Goal: Information Seeking & Learning: Learn about a topic

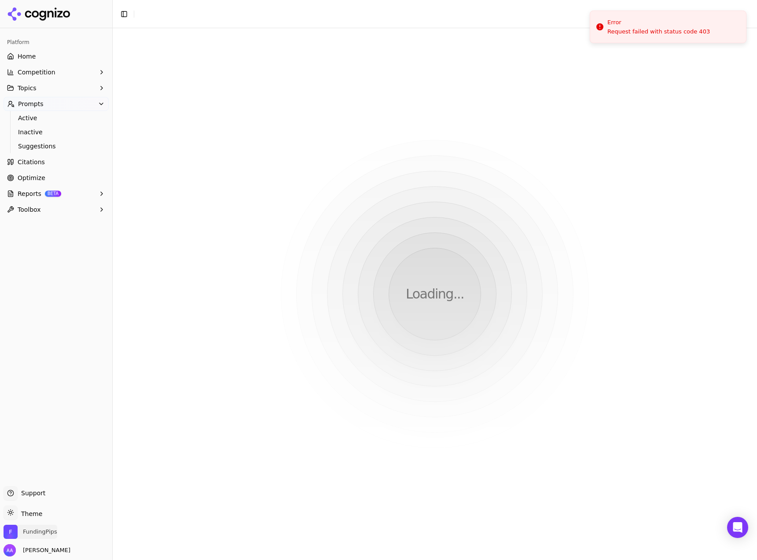
click at [39, 530] on span "FundingPips" at bounding box center [40, 532] width 34 height 8
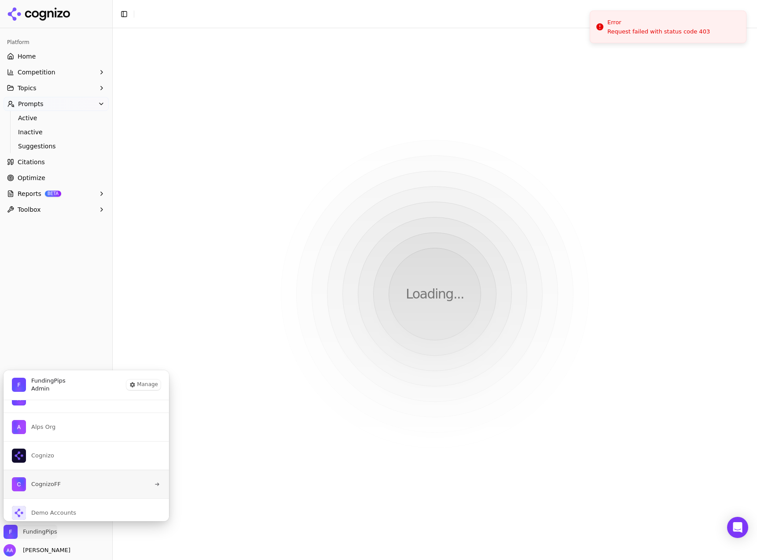
scroll to position [22, 0]
click at [66, 506] on span "Demo Accounts" at bounding box center [53, 507] width 45 height 8
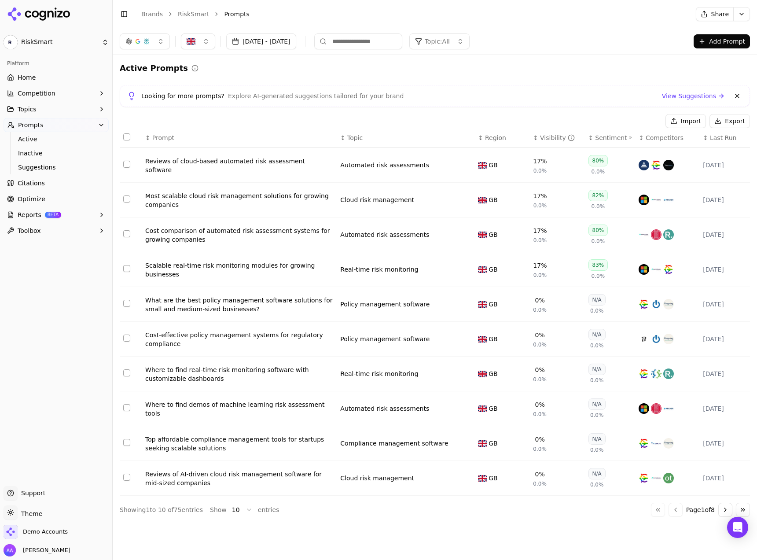
click at [262, 45] on button "Sep 09, 2025 - Oct 09, 2025" at bounding box center [261, 41] width 70 height 16
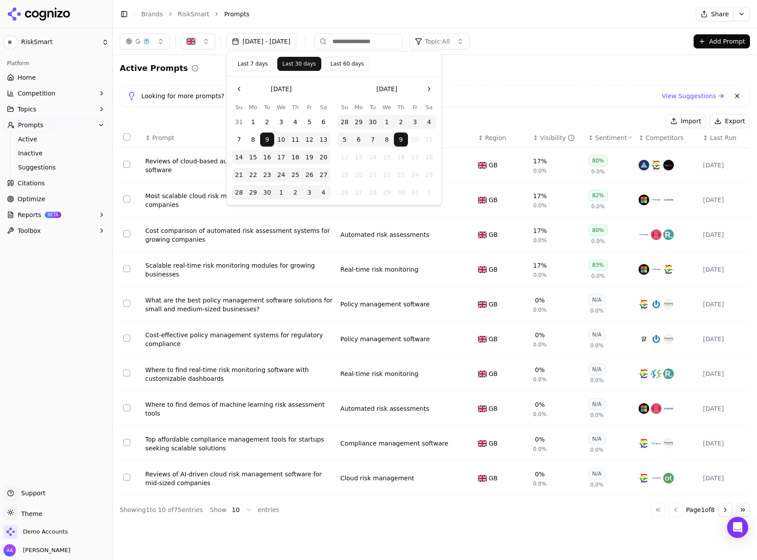
click at [542, 68] on div "Active Prompts" at bounding box center [435, 68] width 630 height 12
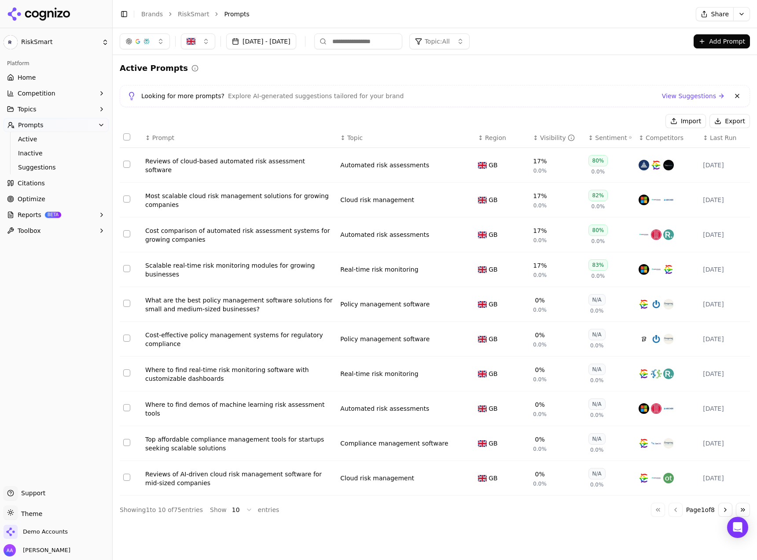
click at [37, 76] on link "Home" at bounding box center [56, 77] width 105 height 14
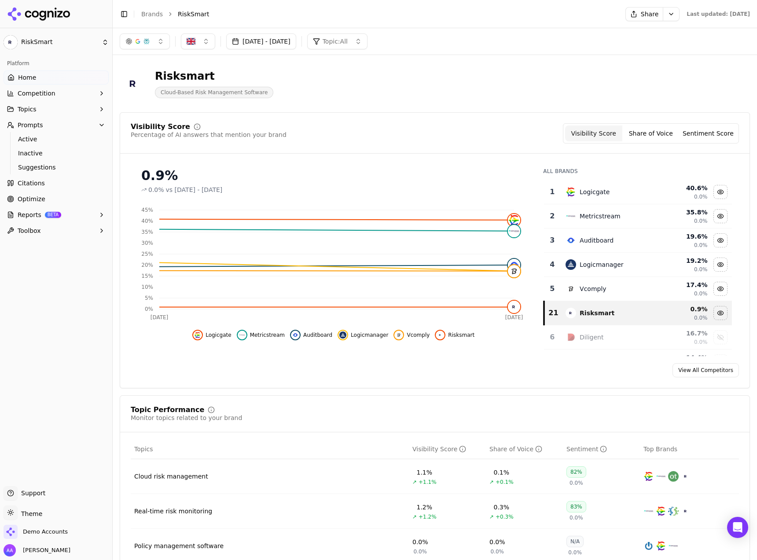
click at [296, 40] on button "[DATE] - [DATE]" at bounding box center [261, 41] width 70 height 16
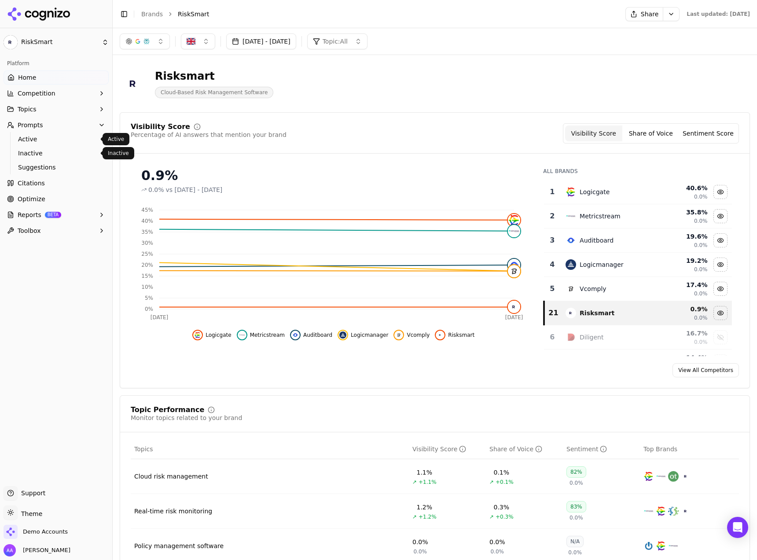
click at [51, 142] on span "Active" at bounding box center [56, 139] width 77 height 9
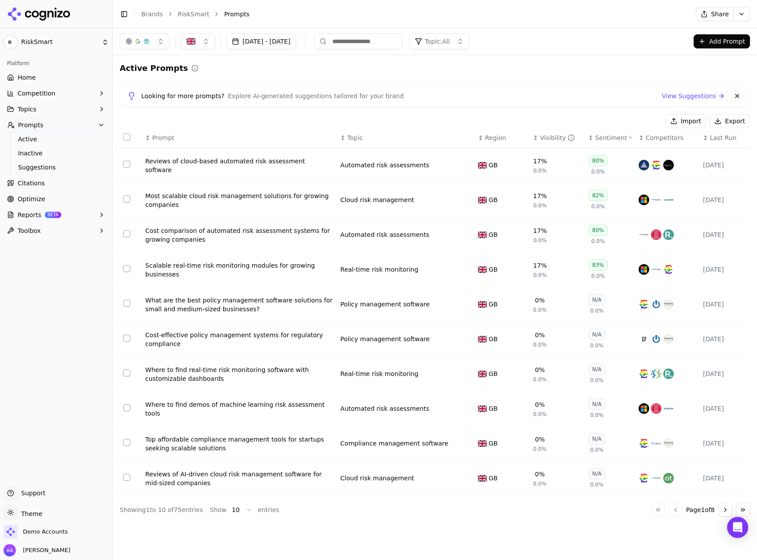
click at [710, 140] on span "Last Run" at bounding box center [723, 137] width 26 height 9
click at [711, 139] on span "Last Run" at bounding box center [723, 137] width 26 height 9
click at [36, 77] on link "Home" at bounding box center [56, 77] width 105 height 14
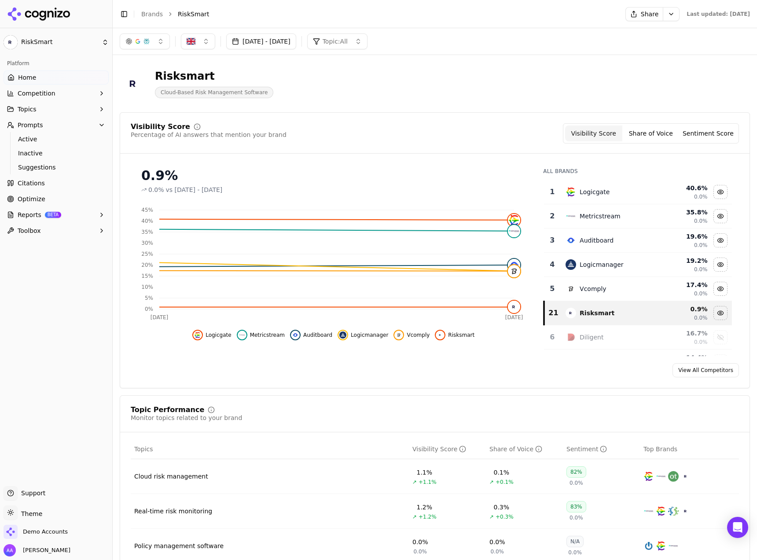
click at [651, 13] on html "RiskSmart Platform Home Competition Topics Prompts Active Inactive Suggestions …" at bounding box center [378, 280] width 757 height 560
click at [635, 33] on div "Run Again" at bounding box center [629, 32] width 52 height 14
click at [209, 47] on button "button" at bounding box center [198, 41] width 34 height 16
drag, startPoint x: 209, startPoint y: 47, endPoint x: 178, endPoint y: 76, distance: 42.0
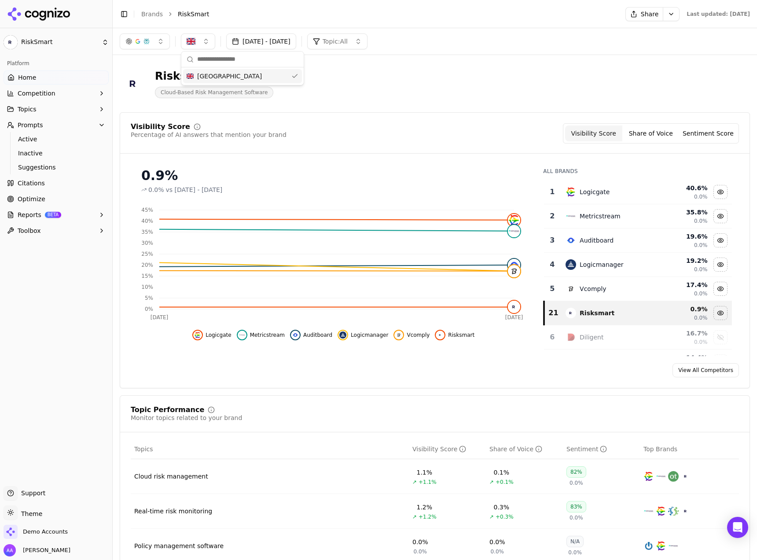
click at [209, 47] on button "button" at bounding box center [198, 41] width 34 height 16
click at [60, 139] on span "Active" at bounding box center [56, 139] width 77 height 9
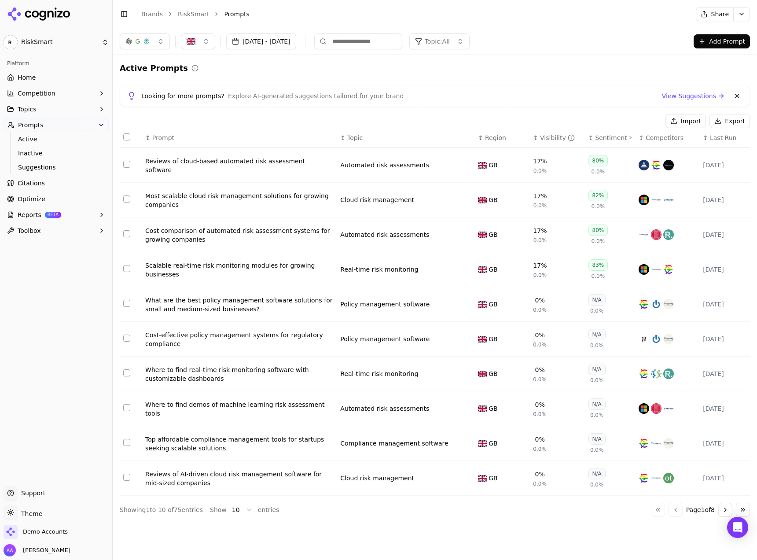
click at [230, 167] on div "Reviews of cloud-based automated risk assessment software" at bounding box center [239, 166] width 188 height 18
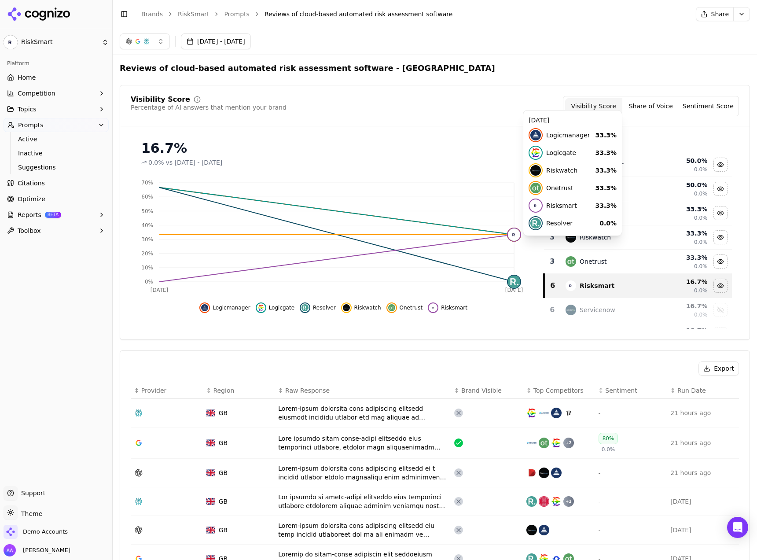
drag, startPoint x: 350, startPoint y: 245, endPoint x: 458, endPoint y: 291, distance: 116.9
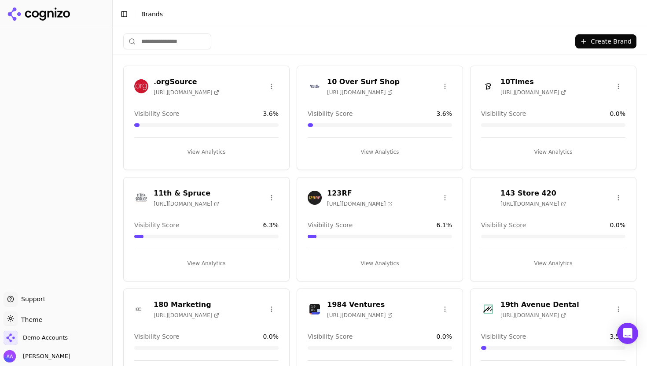
click at [183, 48] on div "Create Brand" at bounding box center [379, 41] width 513 height 26
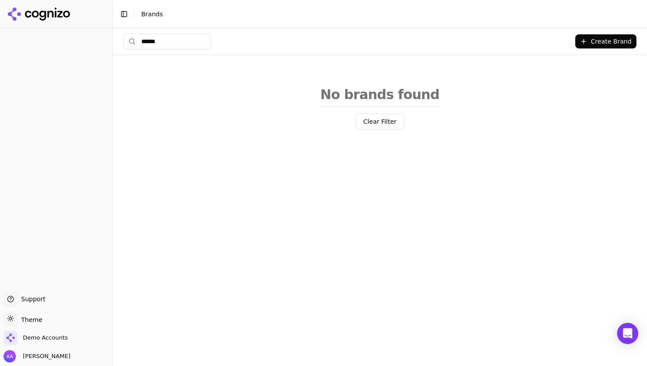
type input "******"
click at [28, 326] on div "Toggle theme Theme" at bounding box center [56, 320] width 105 height 18
click at [31, 329] on ul "Support Support Toggle theme Theme Demo Accounts Alp Aysan" at bounding box center [56, 327] width 105 height 70
click at [26, 346] on div "Demo Accounts" at bounding box center [56, 339] width 105 height 18
click at [28, 343] on span "Demo Accounts" at bounding box center [36, 337] width 64 height 14
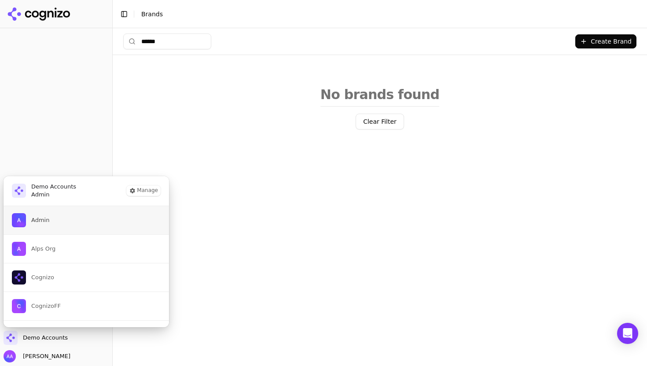
click at [86, 228] on button "Admin" at bounding box center [86, 220] width 166 height 28
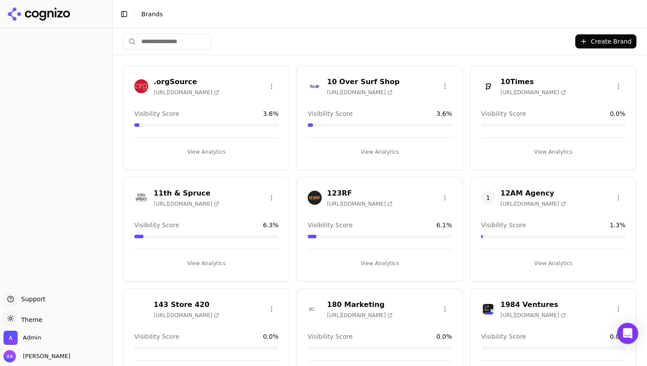
click at [170, 41] on input "search" at bounding box center [167, 41] width 88 height 16
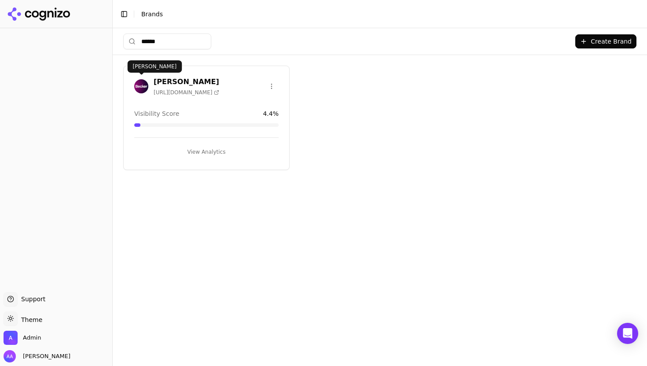
type input "******"
click at [142, 81] on img at bounding box center [141, 86] width 14 height 14
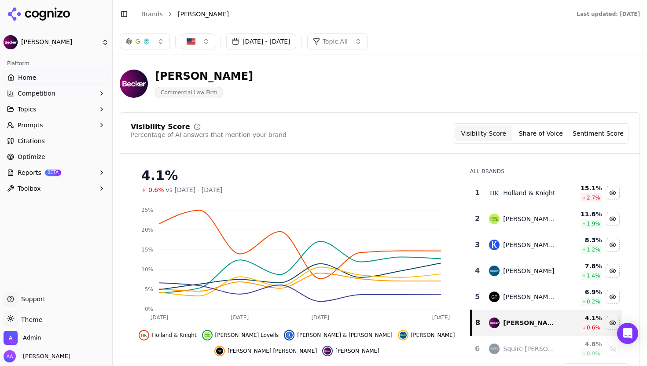
click at [269, 39] on button "Sep 30, 2025 - Oct 07, 2025" at bounding box center [261, 41] width 70 height 16
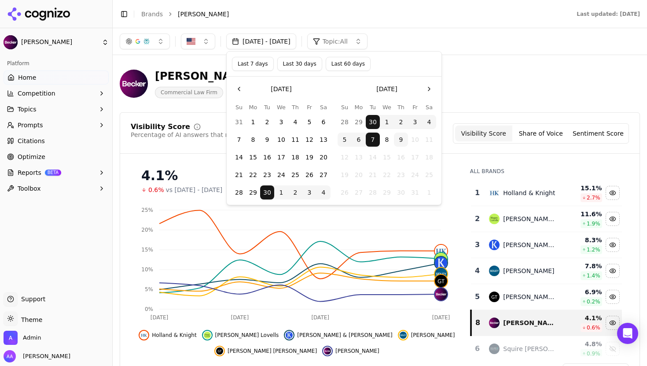
click at [314, 60] on button "Last 30 days" at bounding box center [299, 64] width 45 height 14
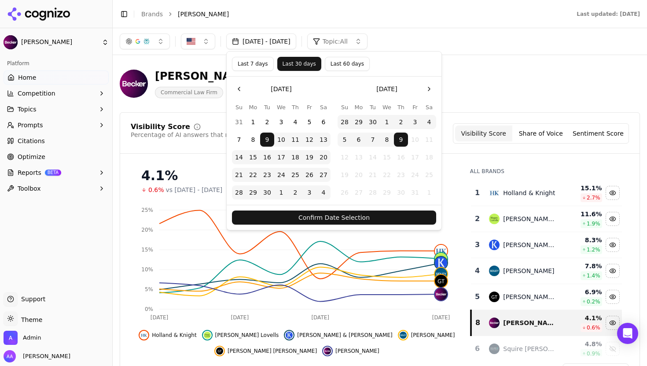
click at [337, 210] on div "Confirm Date Selection" at bounding box center [334, 217] width 215 height 25
click at [338, 213] on button "Confirm Date Selection" at bounding box center [334, 217] width 204 height 14
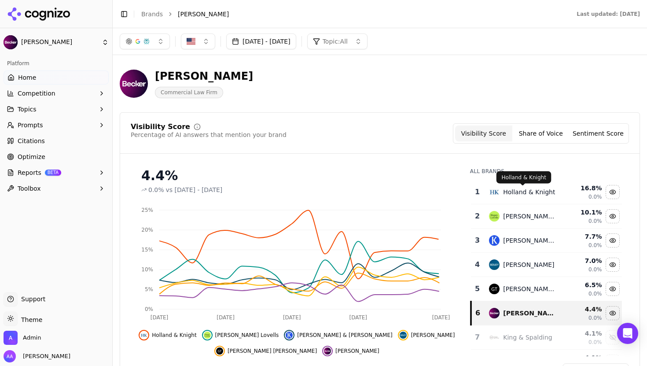
click at [513, 189] on div "Holland & Knight" at bounding box center [529, 191] width 52 height 9
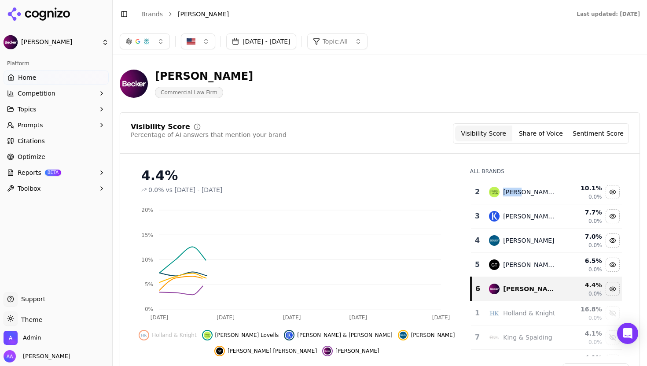
click at [513, 189] on div "Hogan Lovells" at bounding box center [530, 191] width 54 height 9
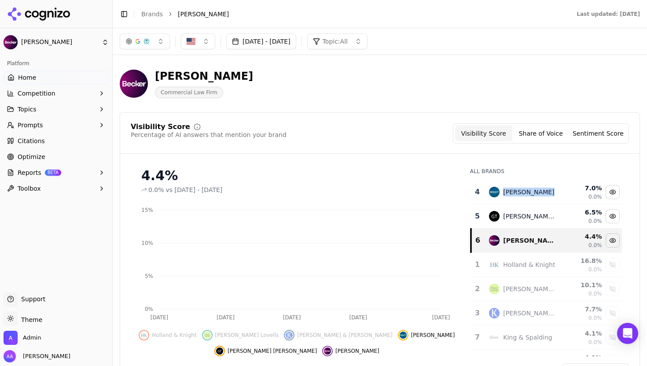
click at [513, 188] on div "Sidley Austin" at bounding box center [528, 191] width 51 height 9
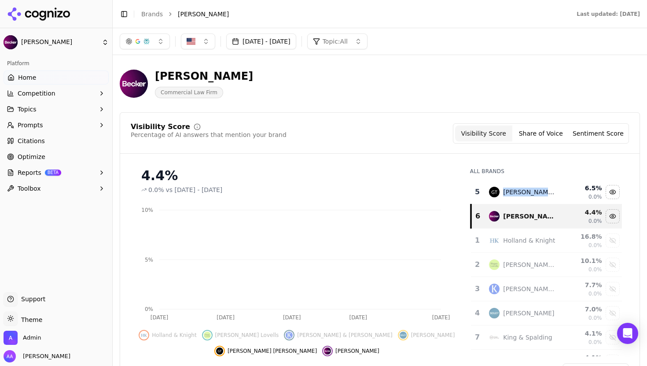
click at [513, 188] on div "Greenberg Traurig" at bounding box center [530, 191] width 54 height 9
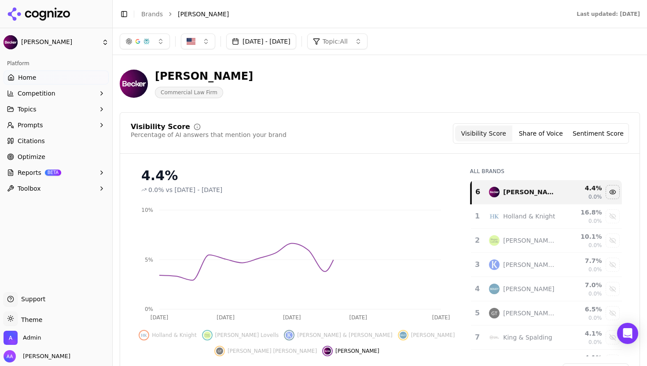
click at [286, 129] on div "Visibility Score Percentage of AI answers that mention your brand Visibility Sc…" at bounding box center [380, 133] width 498 height 20
click at [156, 41] on button "button" at bounding box center [145, 41] width 50 height 16
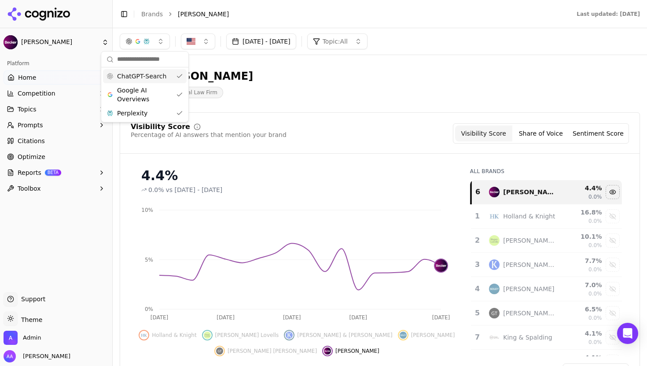
click at [160, 90] on span "Google AI Overviews" at bounding box center [144, 95] width 55 height 18
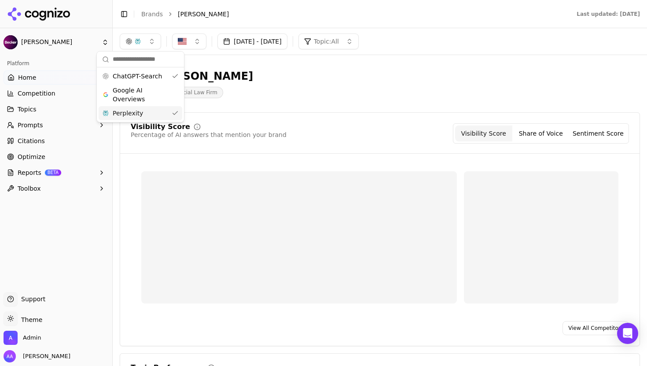
click at [173, 112] on div "Perplexity" at bounding box center [141, 113] width 84 height 14
click at [308, 81] on div "Becker Commercial Law Firm" at bounding box center [317, 83] width 394 height 29
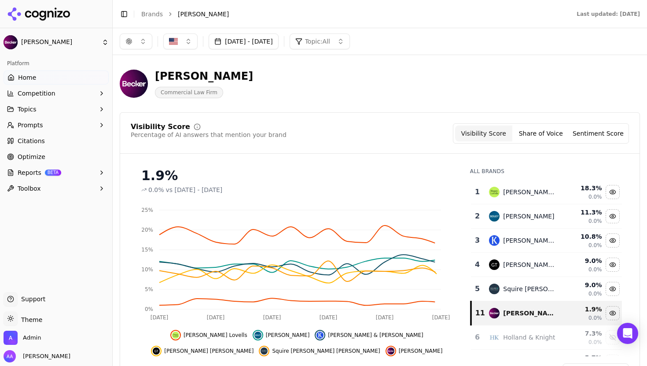
click at [564, 187] on div "18.3 %" at bounding box center [583, 187] width 38 height 9
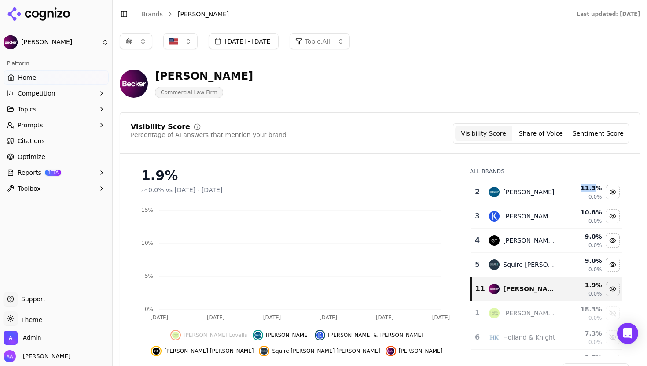
click at [564, 186] on div "11.3 %" at bounding box center [583, 187] width 38 height 9
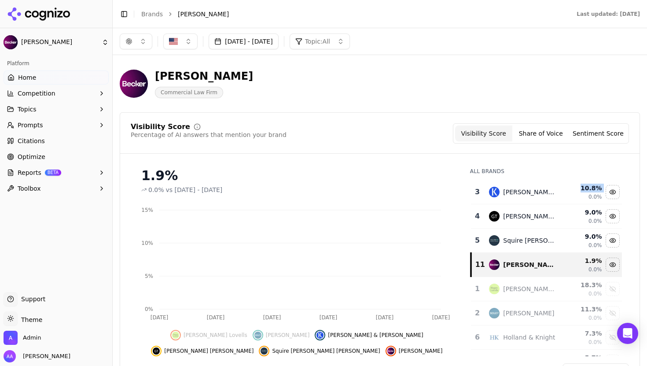
click at [564, 186] on div "10.8 %" at bounding box center [583, 187] width 38 height 9
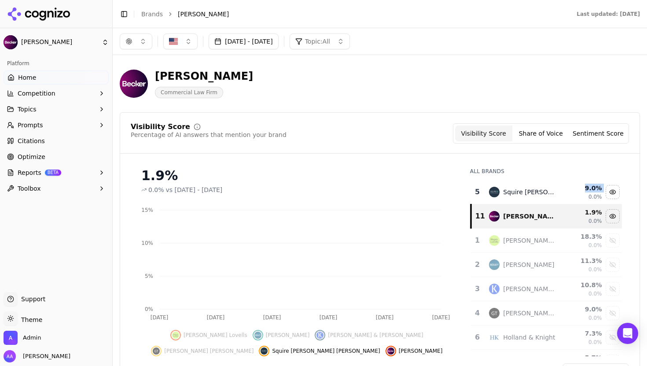
click at [564, 186] on div "9.0 %" at bounding box center [583, 187] width 38 height 9
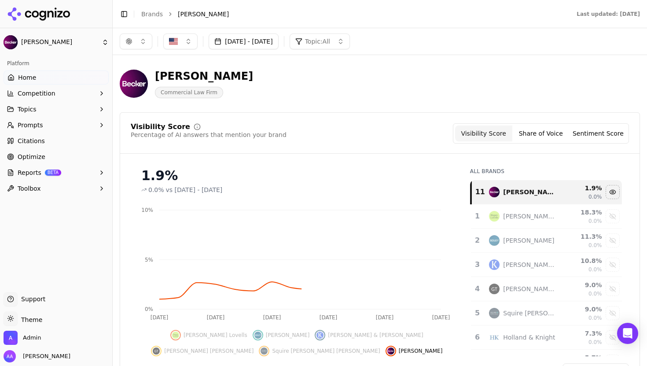
click at [365, 152] on div "Visibility Score Percentage of AI answers that mention your brand Visibility Sc…" at bounding box center [379, 138] width 519 height 30
click at [49, 120] on button "Prompts" at bounding box center [56, 125] width 105 height 14
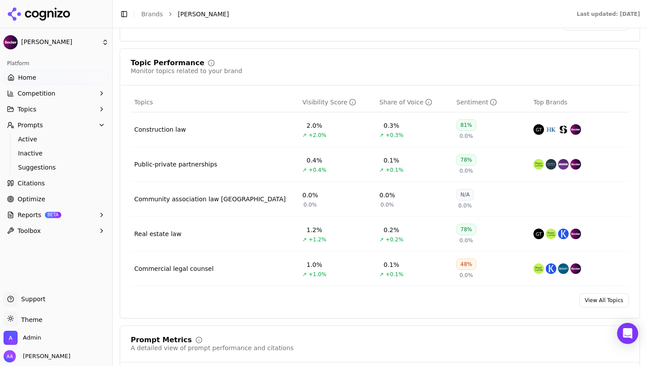
scroll to position [374, 0]
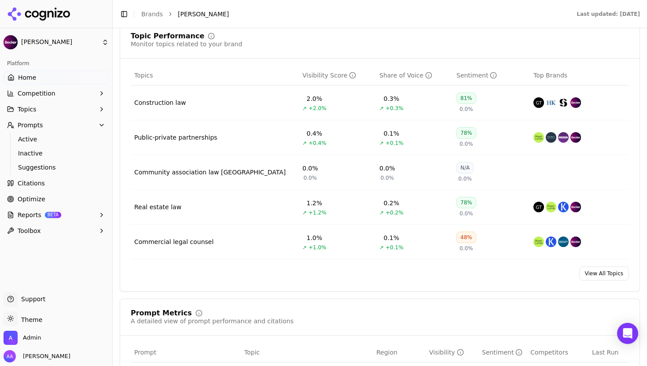
click at [171, 103] on div "Construction law" at bounding box center [160, 102] width 52 height 9
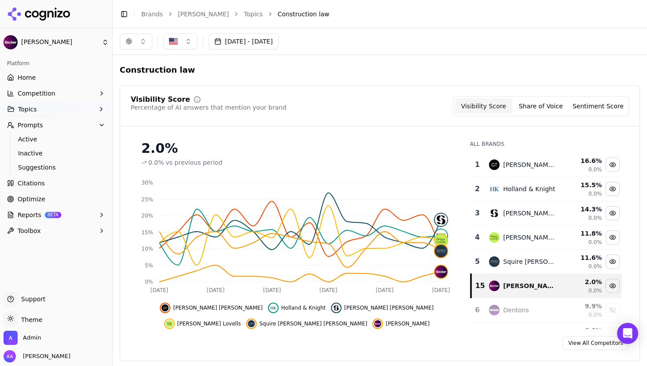
click at [519, 169] on div "Greenberg Traurig" at bounding box center [523, 164] width 68 height 11
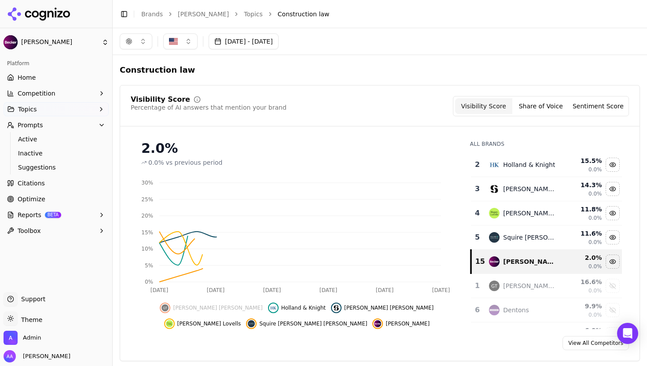
click at [519, 169] on div "Holland & Knight" at bounding box center [523, 164] width 68 height 11
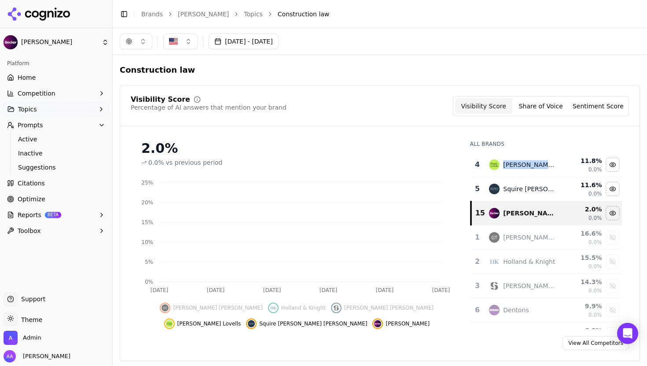
click at [519, 169] on div "Hogan Lovells" at bounding box center [523, 164] width 68 height 11
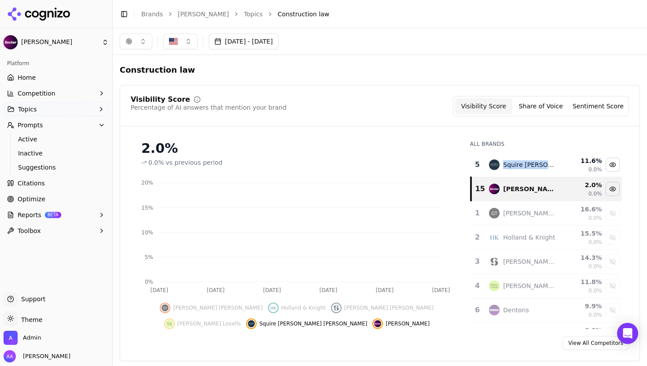
click at [519, 169] on div "Squire Patton Boggs" at bounding box center [523, 164] width 68 height 11
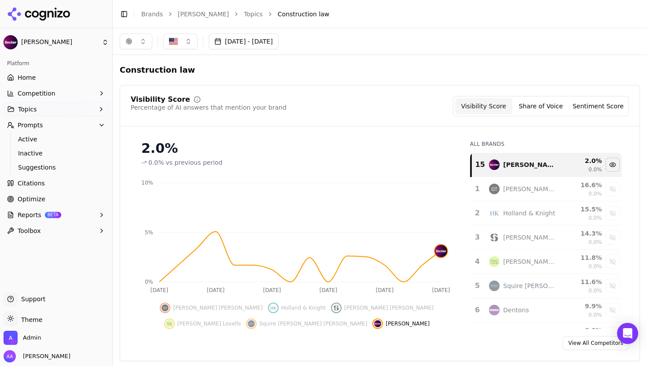
click at [370, 117] on div "Visibility Score Percentage of AI answers that mention your brand Visibility Sc…" at bounding box center [379, 111] width 519 height 30
click at [229, 43] on button "Sep 09, 2025 - Oct 09, 2025" at bounding box center [244, 41] width 70 height 16
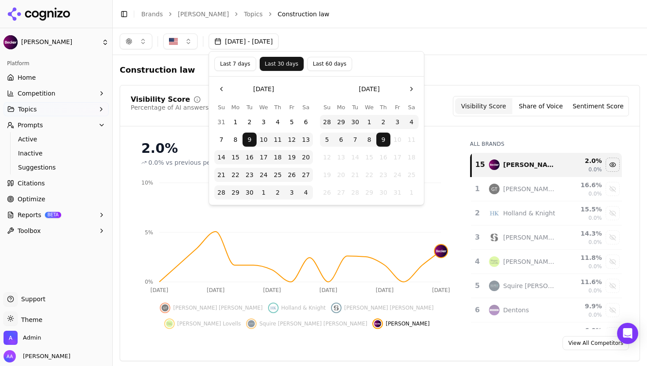
click at [341, 62] on button "Last 60 days" at bounding box center [329, 64] width 45 height 14
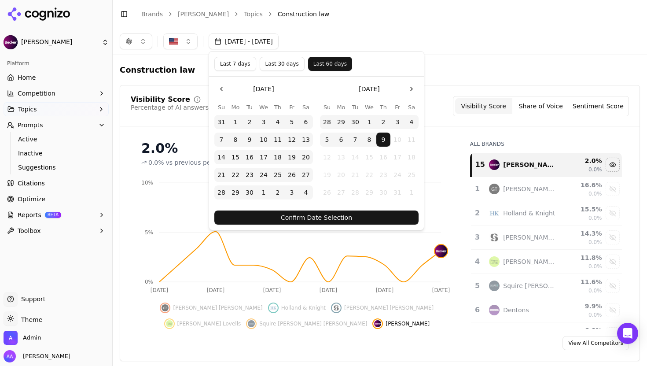
click at [360, 220] on button "Confirm Date Selection" at bounding box center [316, 217] width 204 height 14
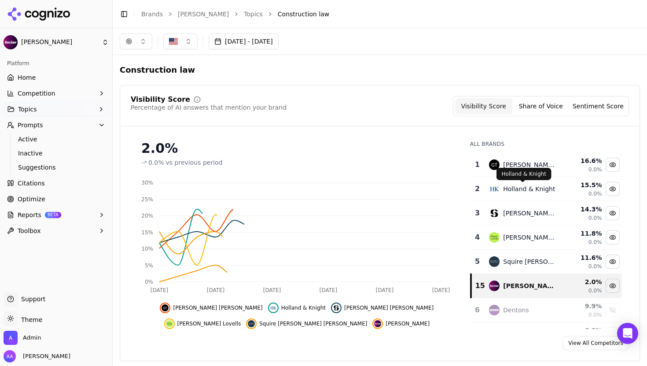
click at [524, 164] on div "Greenberg Traurig" at bounding box center [530, 164] width 54 height 9
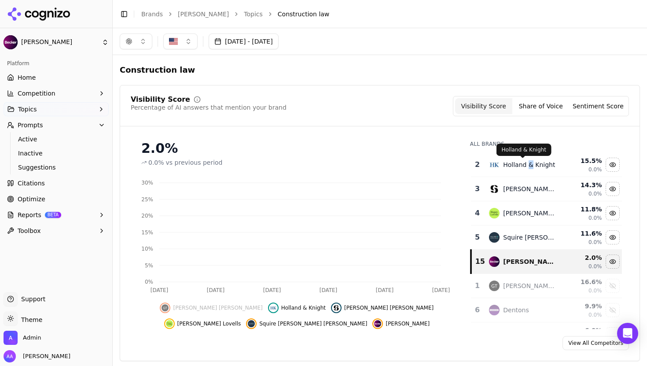
click at [524, 164] on div "Holland & Knight" at bounding box center [529, 164] width 52 height 9
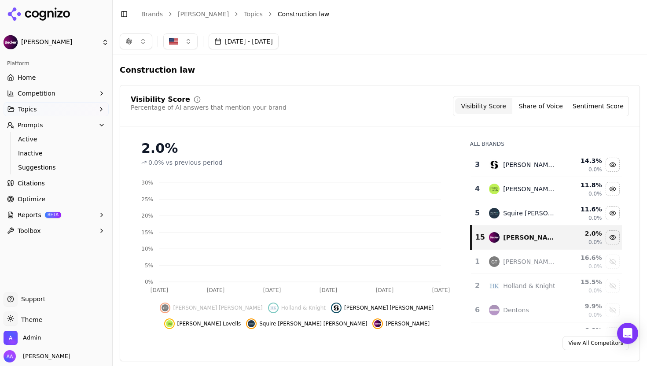
click at [524, 164] on div "Seyfarth Shaw" at bounding box center [530, 164] width 54 height 9
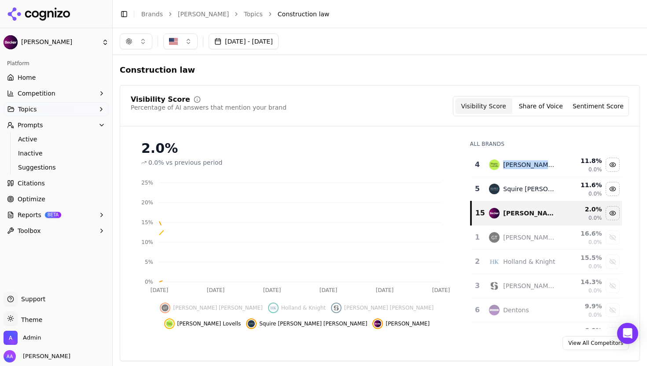
click at [524, 164] on div "Hogan Lovells" at bounding box center [530, 164] width 54 height 9
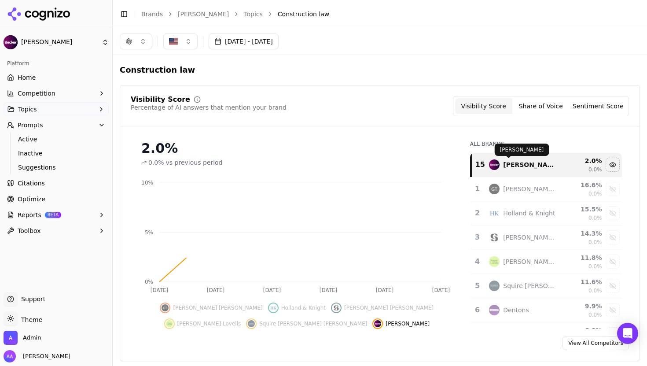
click at [329, 103] on div "Visibility Score Percentage of AI answers that mention your brand Visibility Sc…" at bounding box center [380, 106] width 498 height 20
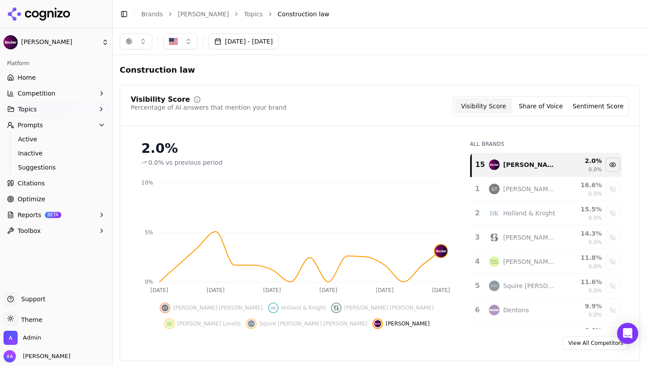
click at [46, 180] on link "Citations" at bounding box center [56, 183] width 105 height 14
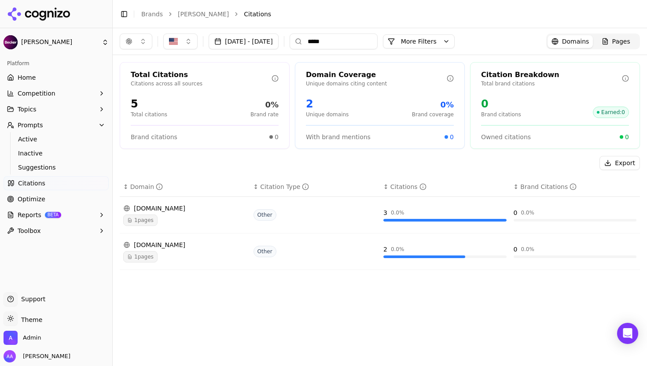
click at [351, 40] on input "*****" at bounding box center [334, 41] width 88 height 16
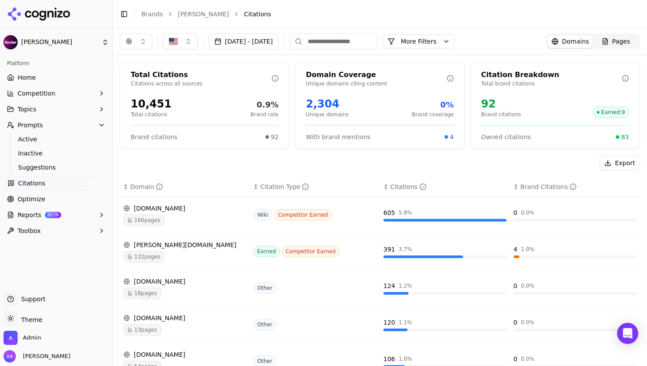
click at [215, 214] on div "160 pages" at bounding box center [184, 219] width 123 height 11
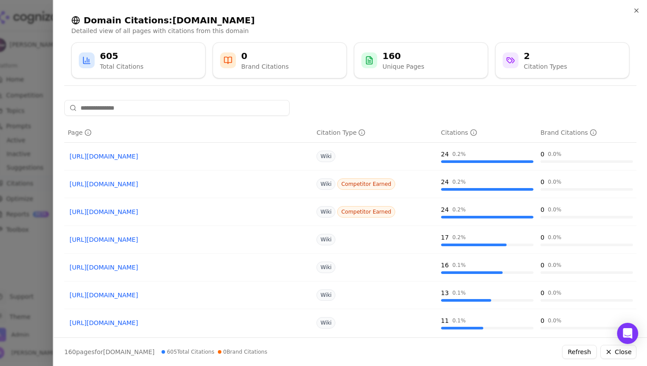
click at [41, 216] on div at bounding box center [323, 183] width 647 height 366
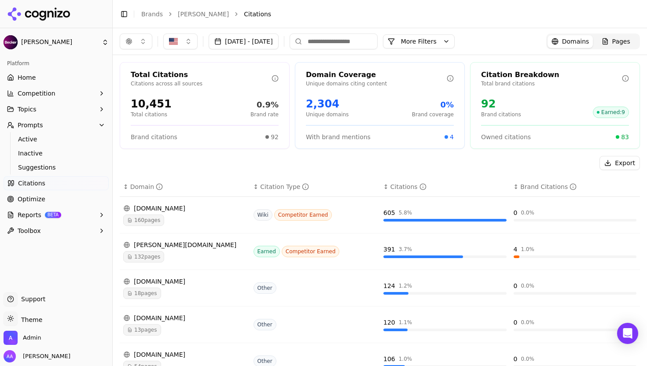
click at [30, 194] on span "Optimize" at bounding box center [32, 198] width 28 height 9
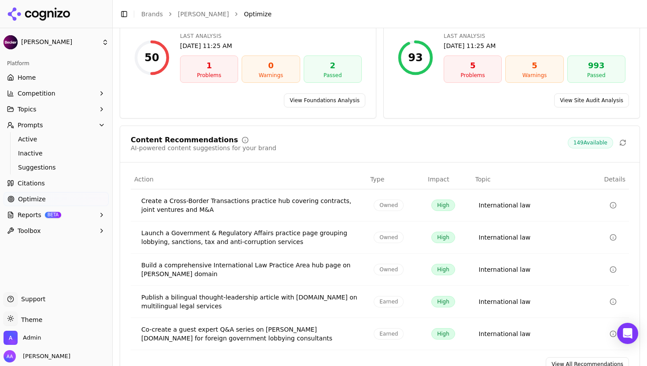
scroll to position [130, 0]
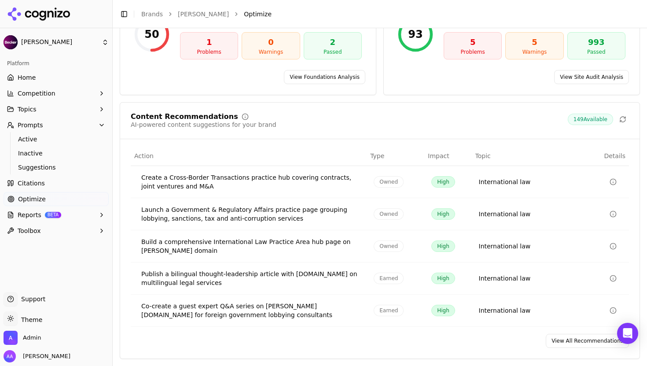
click at [560, 338] on link "View All Recommendations" at bounding box center [587, 341] width 83 height 14
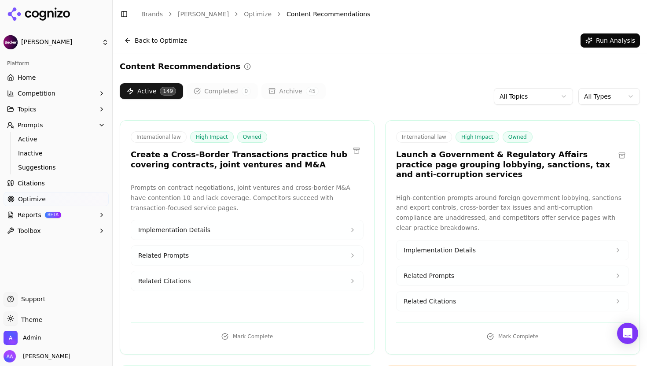
click at [416, 91] on div "Active 149 Completed 0 Archive 45 All Topics All Types" at bounding box center [380, 96] width 520 height 26
click at [410, 161] on h3 "Launch a Government & Regulatory Affairs practice page grouping lobbying, sanct…" at bounding box center [505, 165] width 219 height 30
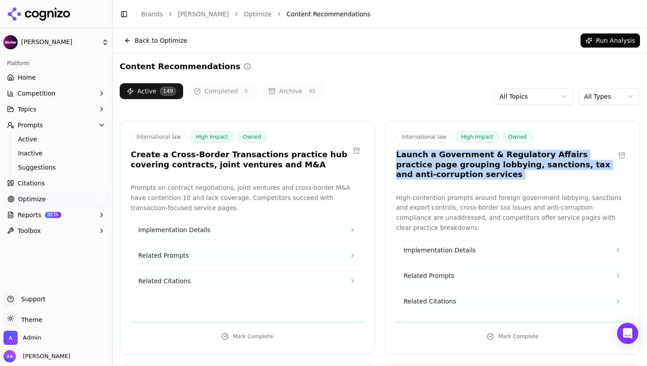
drag, startPoint x: 410, startPoint y: 161, endPoint x: 418, endPoint y: 160, distance: 9.0
click at [410, 161] on h3 "Launch a Government & Regulatory Affairs practice page grouping lobbying, sanct…" at bounding box center [505, 165] width 219 height 30
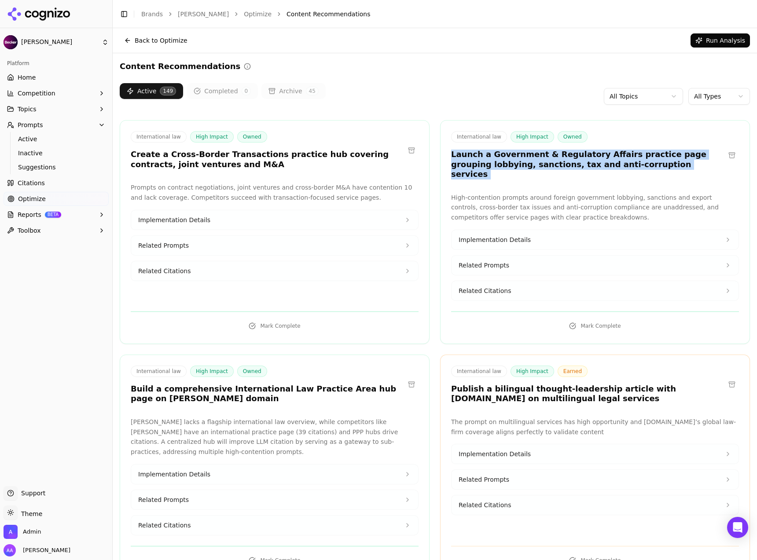
click at [42, 74] on link "Home" at bounding box center [56, 77] width 105 height 14
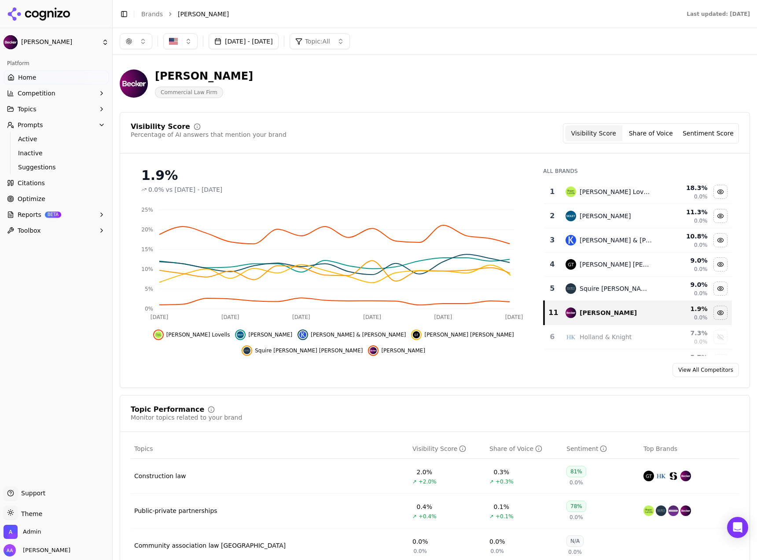
click at [279, 45] on button "Aug 10, 2025 - Oct 09, 2025" at bounding box center [244, 41] width 70 height 16
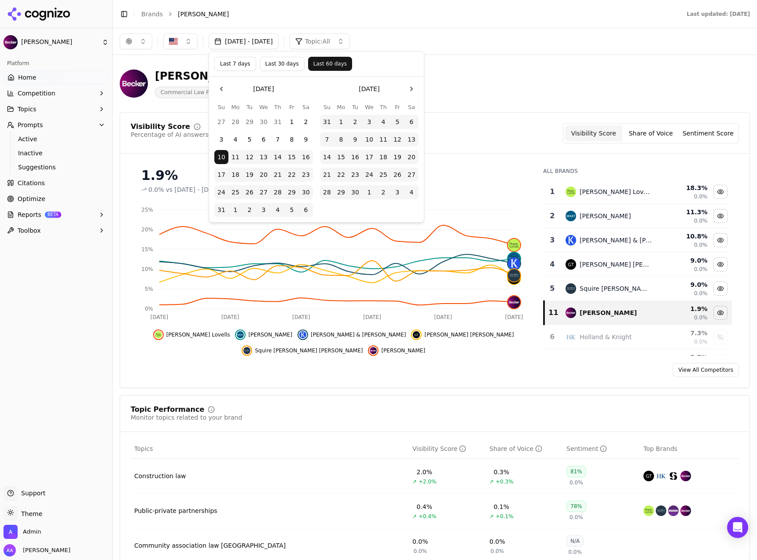
click at [242, 69] on button "Last 7 days" at bounding box center [235, 64] width 42 height 14
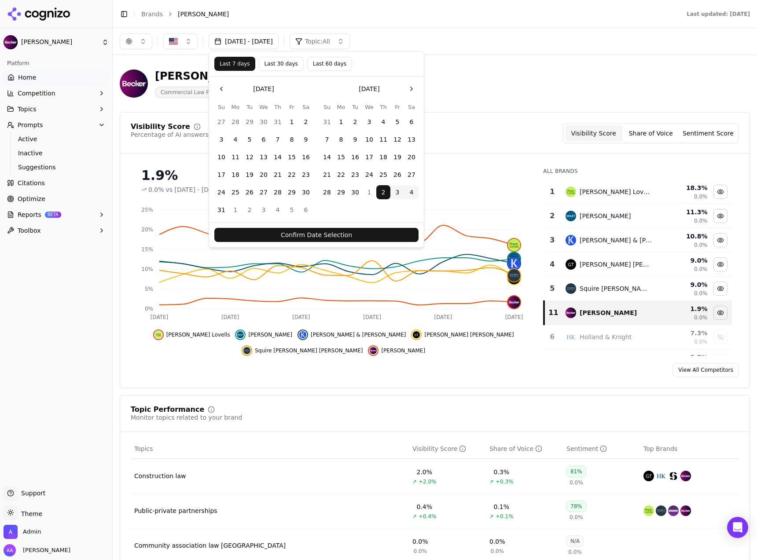
click at [343, 232] on button "Confirm Date Selection" at bounding box center [316, 235] width 204 height 14
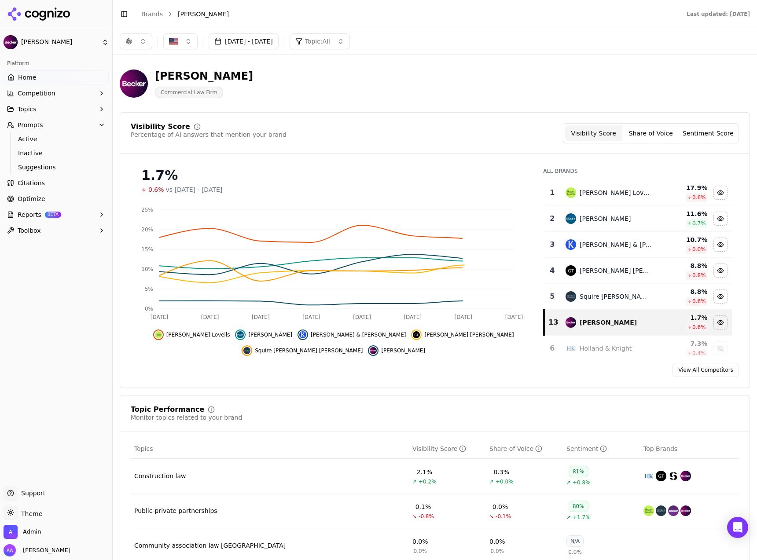
click at [152, 42] on button "button" at bounding box center [136, 41] width 33 height 16
click at [146, 96] on span "Google AI Overviews" at bounding box center [135, 95] width 55 height 18
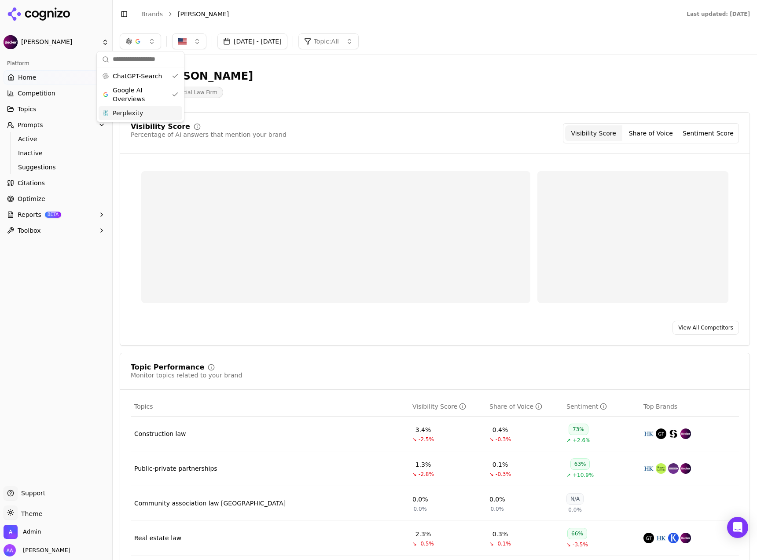
drag, startPoint x: 149, startPoint y: 114, endPoint x: 238, endPoint y: 114, distance: 89.8
click at [149, 114] on div "Perplexity" at bounding box center [141, 113] width 84 height 14
click at [337, 93] on div "Becker Commercial Law Firm" at bounding box center [317, 83] width 394 height 29
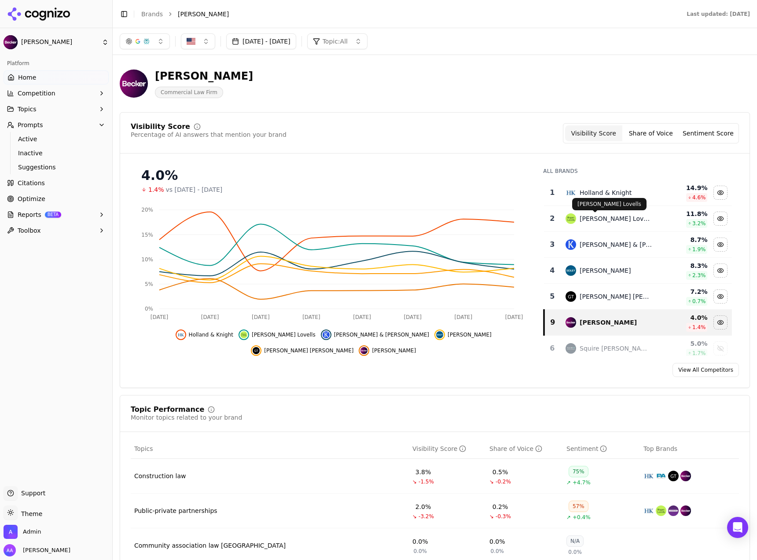
click at [631, 187] on div "Holland & Knight" at bounding box center [608, 192] width 87 height 11
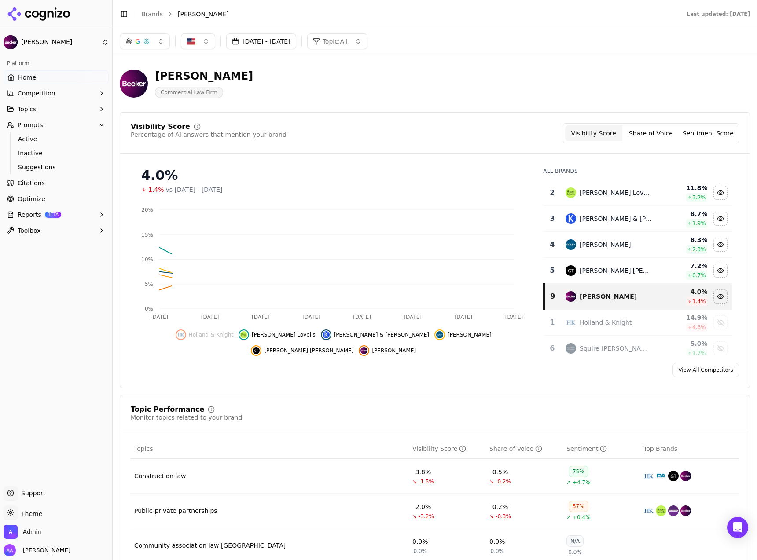
click at [630, 190] on div "Hogan Lovells" at bounding box center [608, 192] width 87 height 11
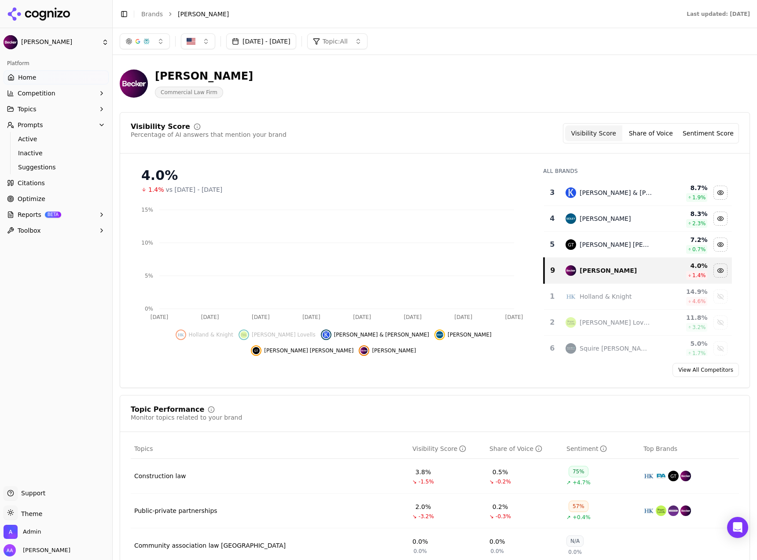
click at [630, 190] on div "Kirkland & Ellis" at bounding box center [608, 192] width 87 height 11
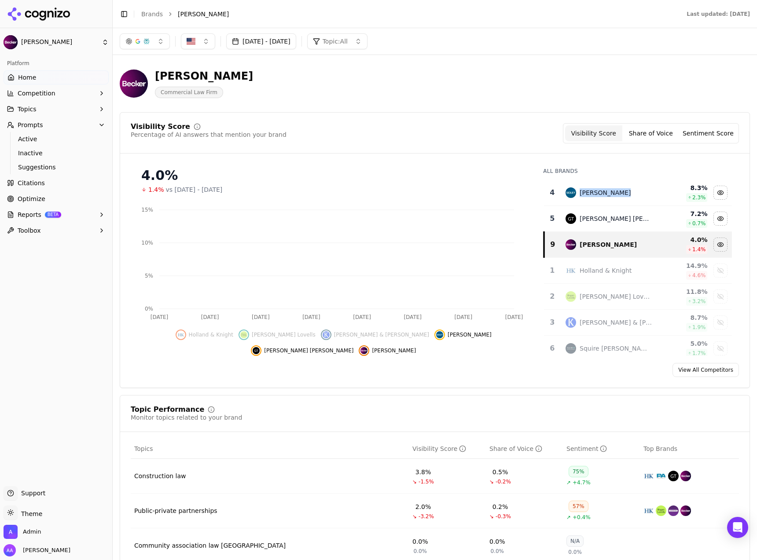
click at [630, 190] on div "Sidley Austin" at bounding box center [608, 192] width 87 height 11
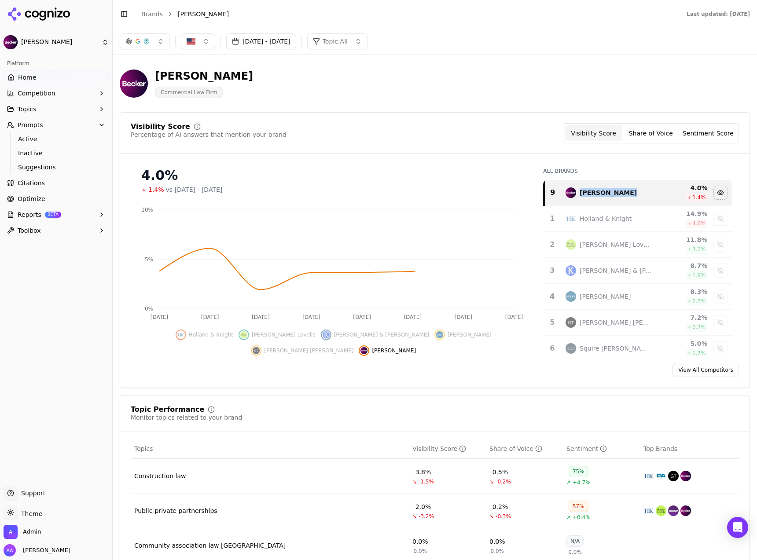
click at [403, 88] on div "Becker Commercial Law Firm" at bounding box center [317, 83] width 394 height 29
click at [141, 44] on div "button" at bounding box center [137, 41] width 7 height 7
click at [167, 91] on span "Google AI Overviews" at bounding box center [144, 95] width 55 height 18
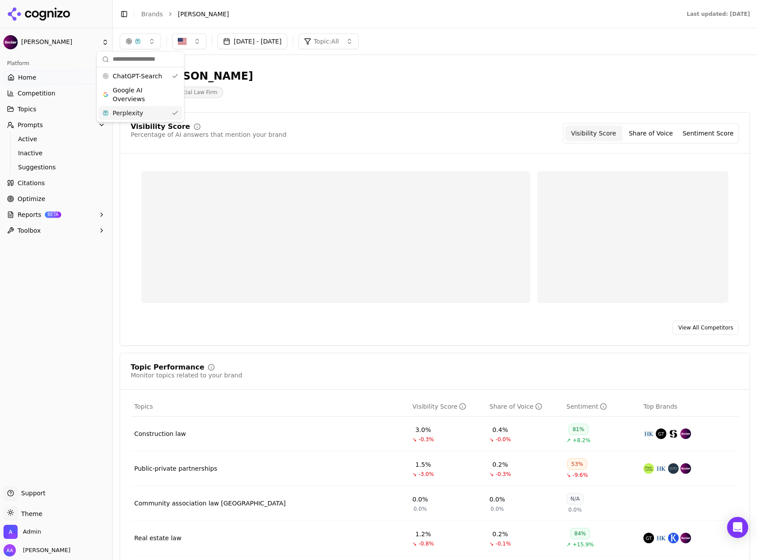
click at [165, 109] on div "Perplexity" at bounding box center [141, 113] width 84 height 14
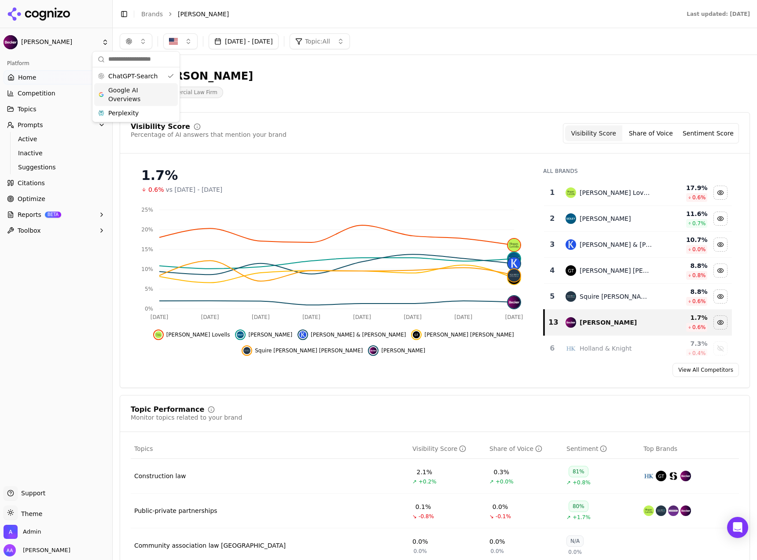
click at [618, 186] on td "Hogan Lovells" at bounding box center [608, 193] width 97 height 26
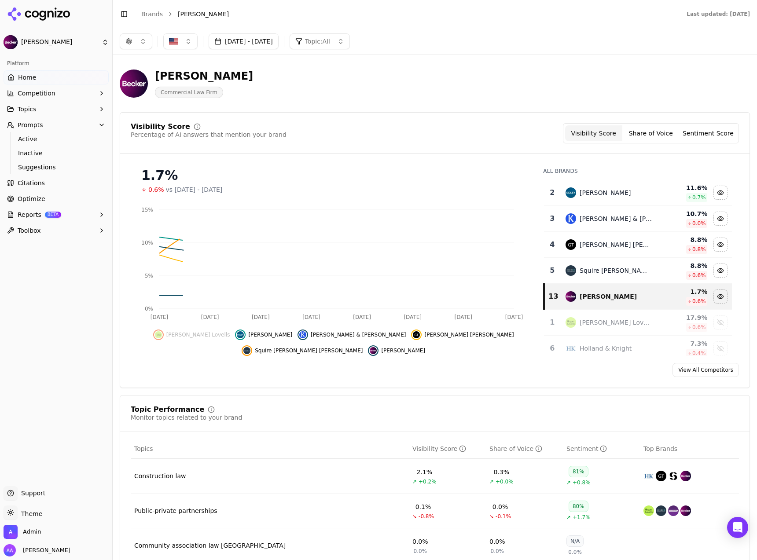
click at [616, 191] on div "Sidley Austin" at bounding box center [608, 192] width 87 height 11
click at [616, 191] on div "Sidley Austin" at bounding box center [605, 192] width 51 height 9
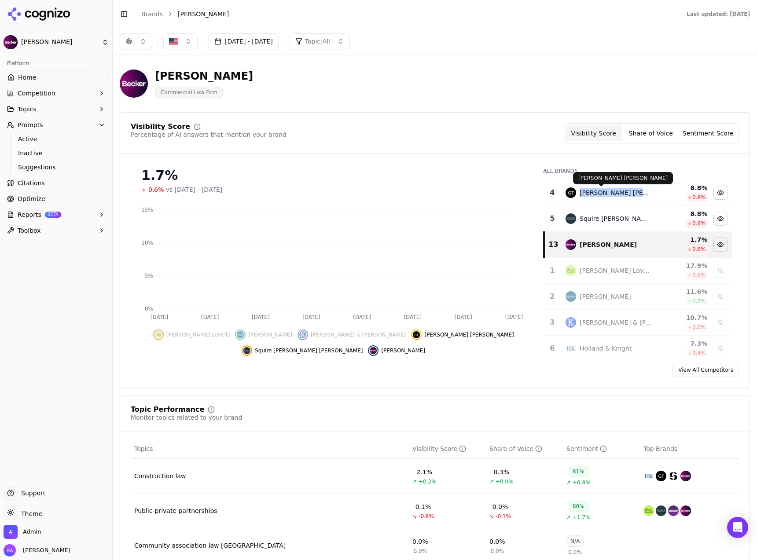
click at [616, 191] on div "Greenberg Traurig" at bounding box center [616, 192] width 73 height 9
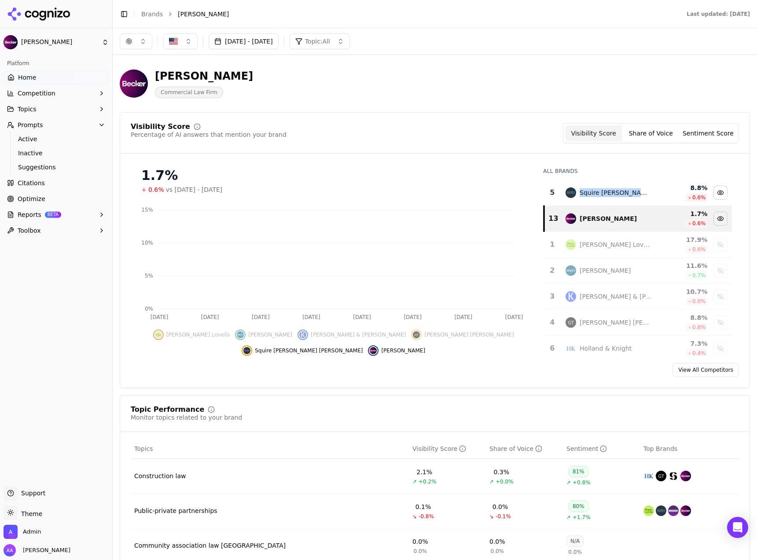
click at [616, 191] on div "Squire Patton Boggs" at bounding box center [616, 192] width 73 height 9
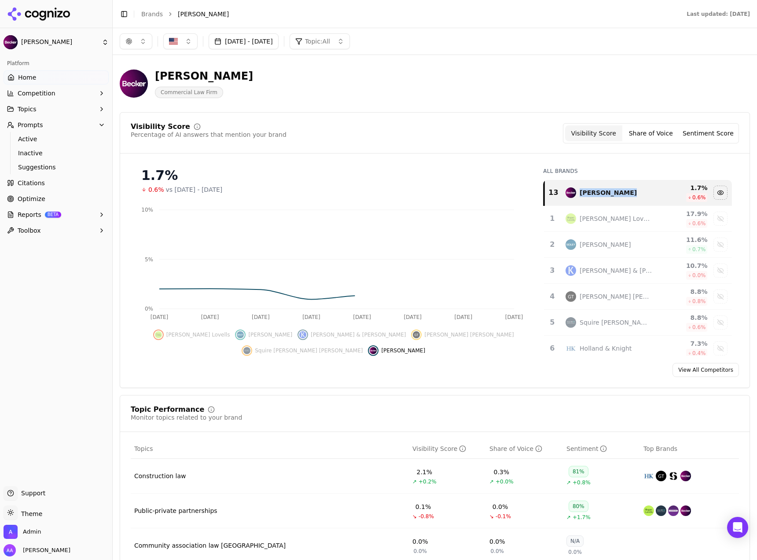
click at [389, 136] on div "Visibility Score Percentage of AI answers that mention your brand Visibility Sc…" at bounding box center [435, 133] width 608 height 20
click at [137, 47] on button "button" at bounding box center [136, 41] width 33 height 16
click at [142, 90] on span "Google AI Overviews" at bounding box center [135, 95] width 55 height 18
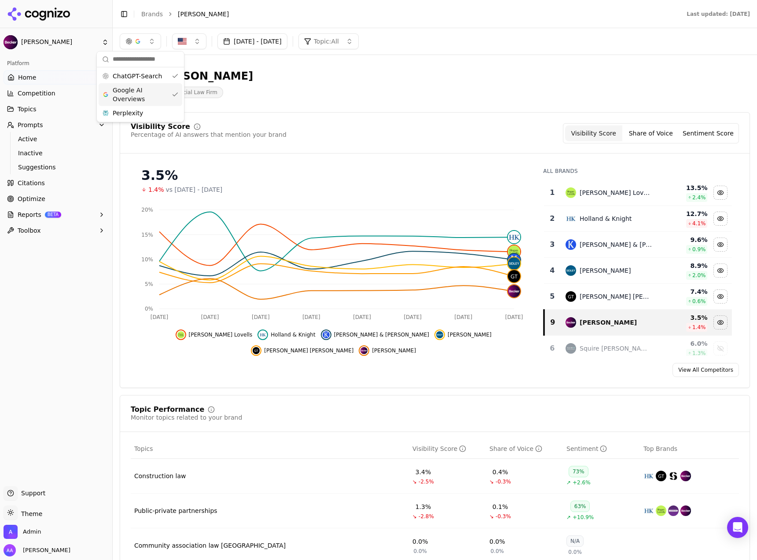
click at [623, 194] on div "Hogan Lovells" at bounding box center [608, 192] width 87 height 11
click at [623, 194] on div "Hogan Lovells" at bounding box center [616, 192] width 73 height 9
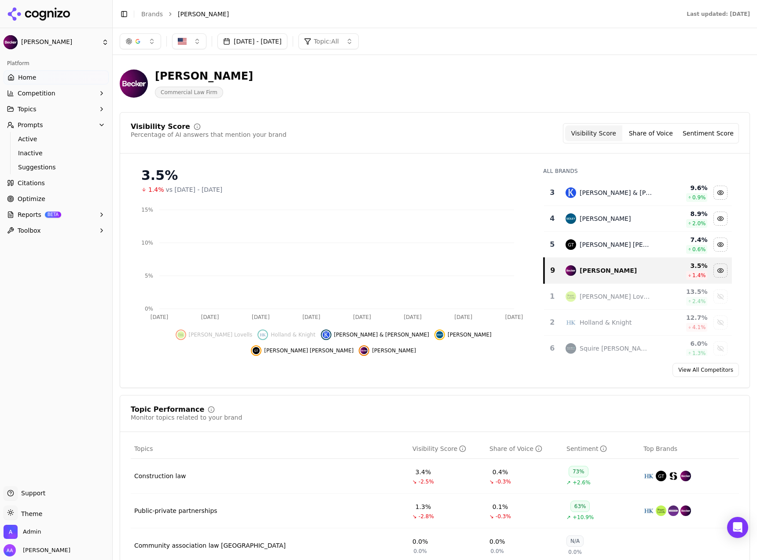
click at [623, 194] on div "Kirkland & Ellis" at bounding box center [608, 192] width 87 height 11
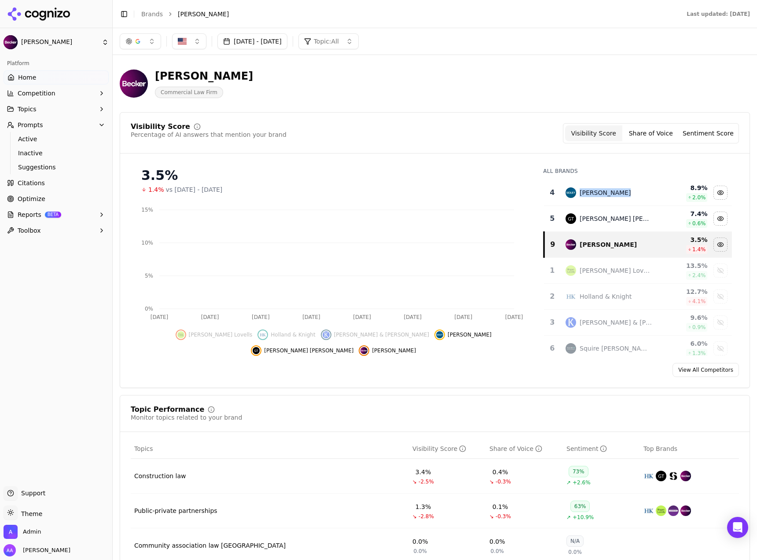
click at [623, 194] on div "Sidley Austin" at bounding box center [608, 192] width 87 height 11
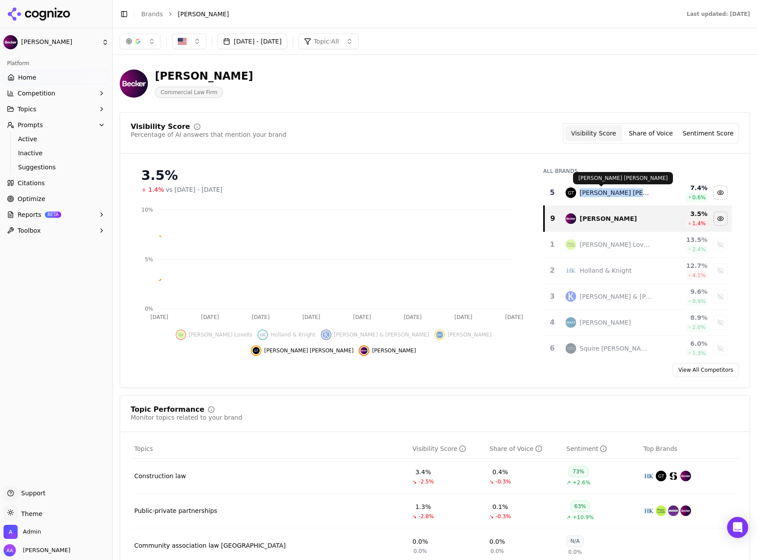
click at [623, 194] on div "Greenberg Traurig" at bounding box center [616, 192] width 73 height 9
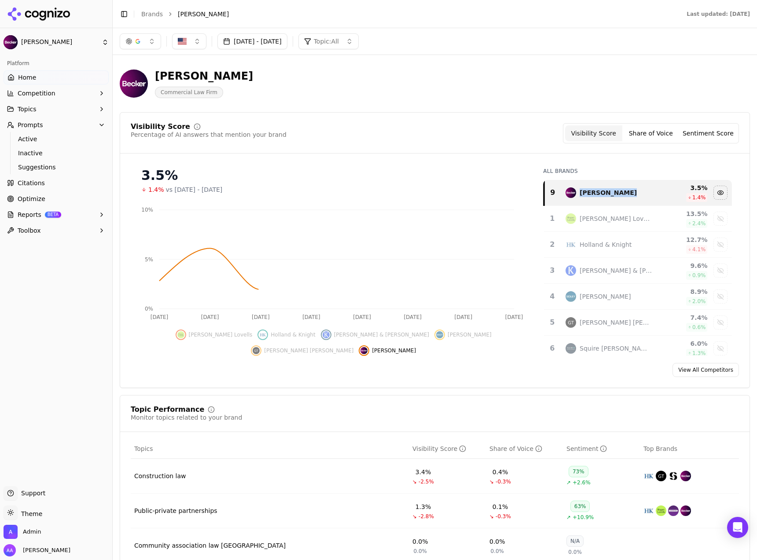
click at [473, 132] on div "Visibility Score Percentage of AI answers that mention your brand Visibility Sc…" at bounding box center [435, 133] width 608 height 20
click at [148, 42] on button "button" at bounding box center [140, 41] width 41 height 16
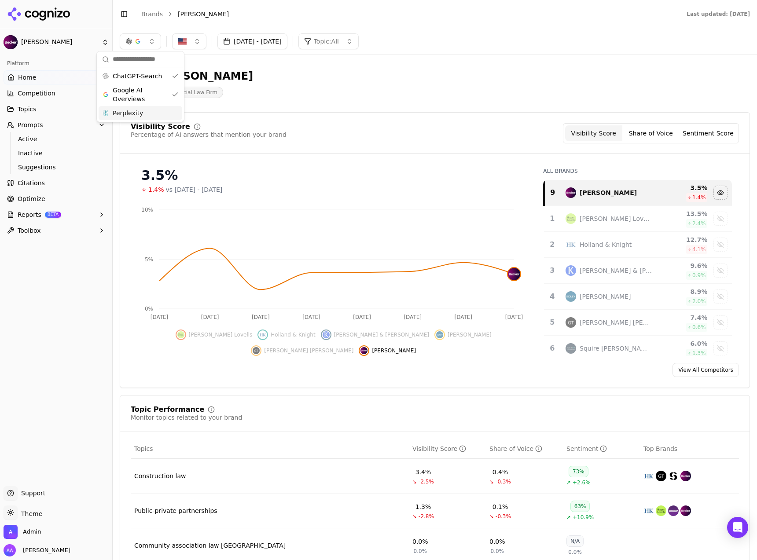
click at [140, 116] on span "Perplexity" at bounding box center [128, 113] width 30 height 9
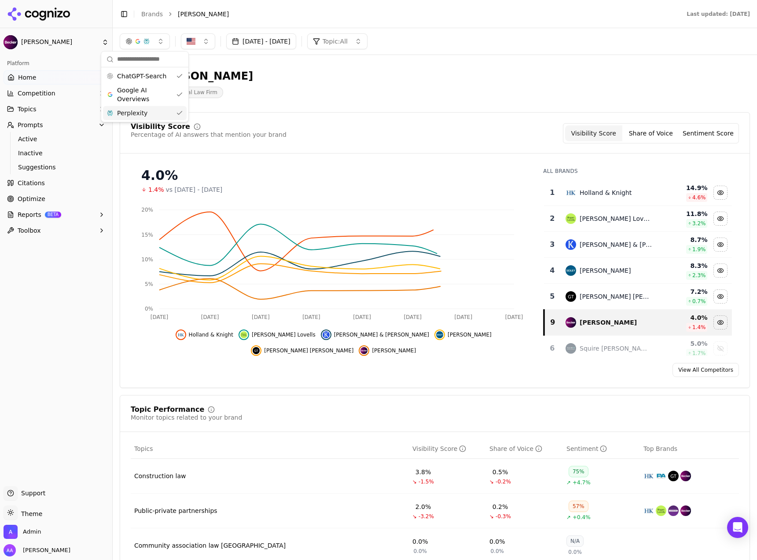
click at [333, 75] on div "Becker Commercial Law Firm" at bounding box center [317, 83] width 394 height 29
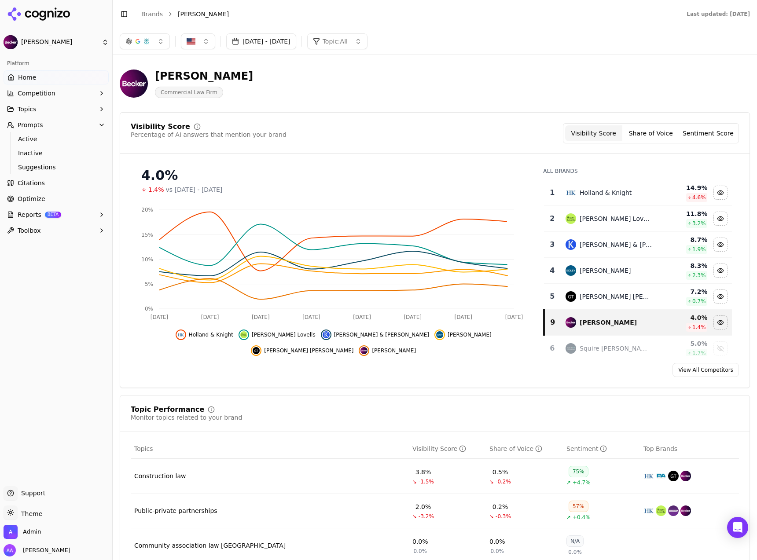
click at [362, 51] on div "Oct 02, 2025 - Oct 09, 2025 Topic: All" at bounding box center [435, 41] width 644 height 26
click at [367, 34] on button "Topic: All" at bounding box center [337, 41] width 60 height 16
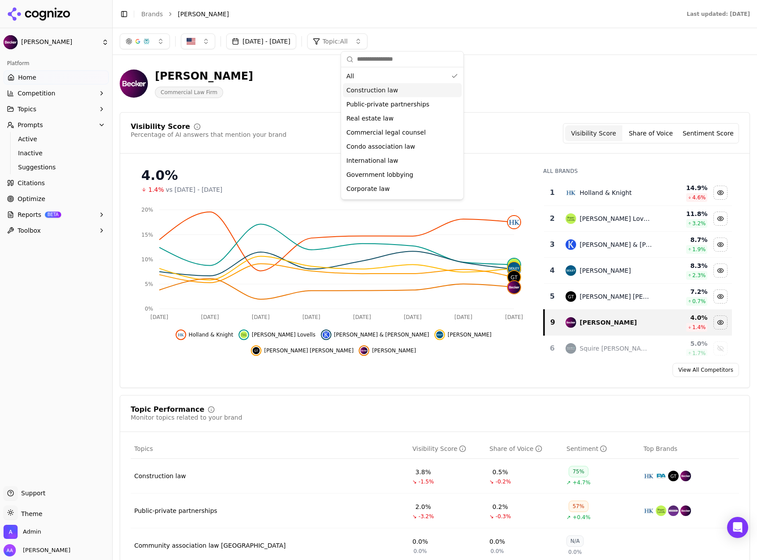
click at [393, 90] on span "Construction law" at bounding box center [372, 90] width 52 height 9
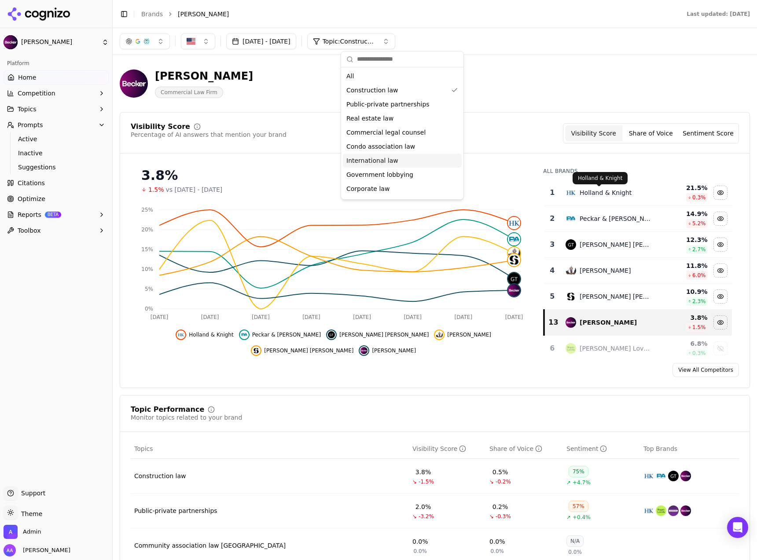
click at [612, 189] on div "Holland & Knight" at bounding box center [606, 192] width 52 height 9
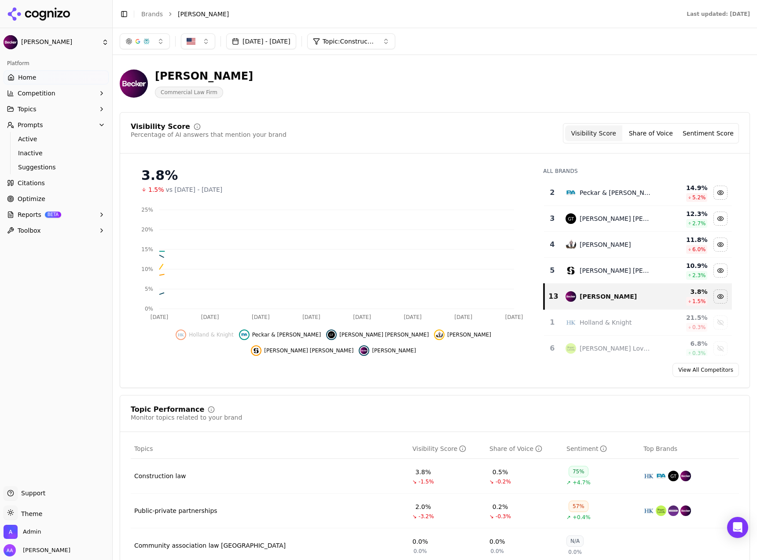
click at [613, 190] on div "Peckar & Abramson" at bounding box center [616, 192] width 73 height 9
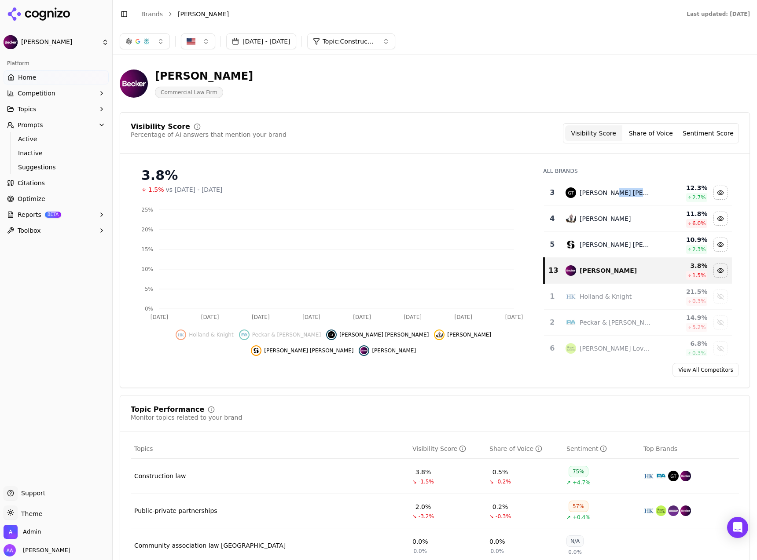
click at [613, 190] on div "Greenberg Traurig" at bounding box center [616, 192] width 73 height 9
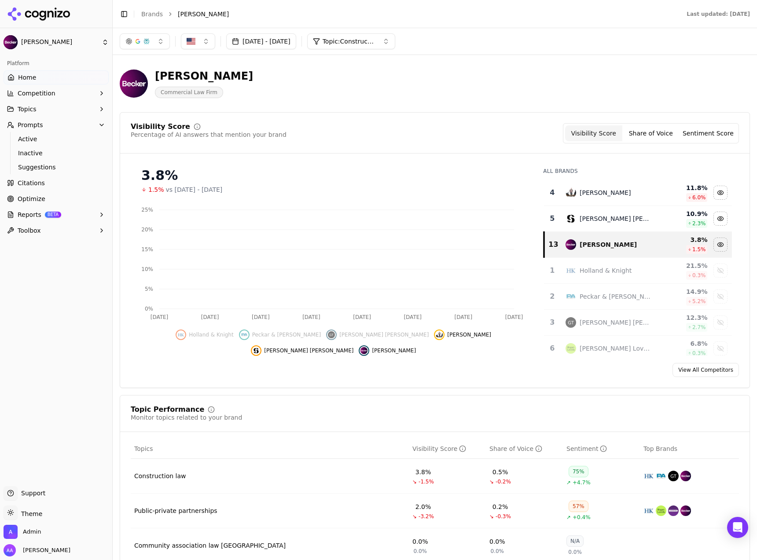
click at [613, 190] on div "Duane Morris" at bounding box center [605, 192] width 51 height 9
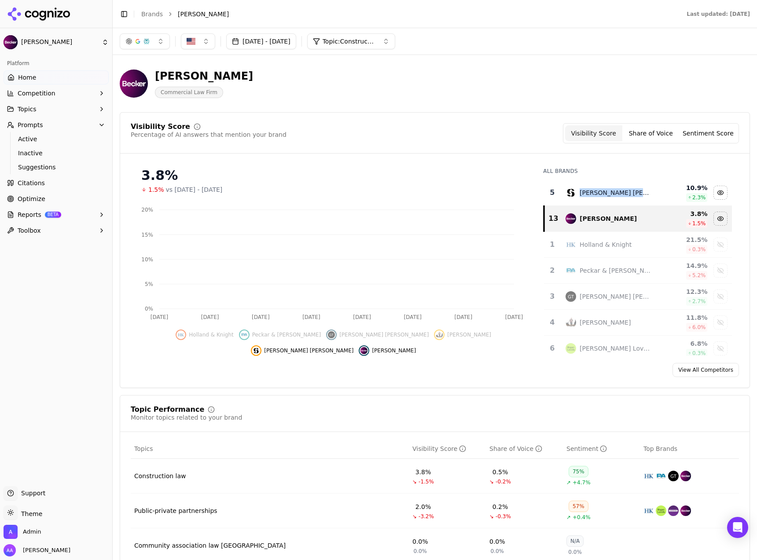
click at [613, 190] on div "Seyfarth Shaw" at bounding box center [616, 192] width 73 height 9
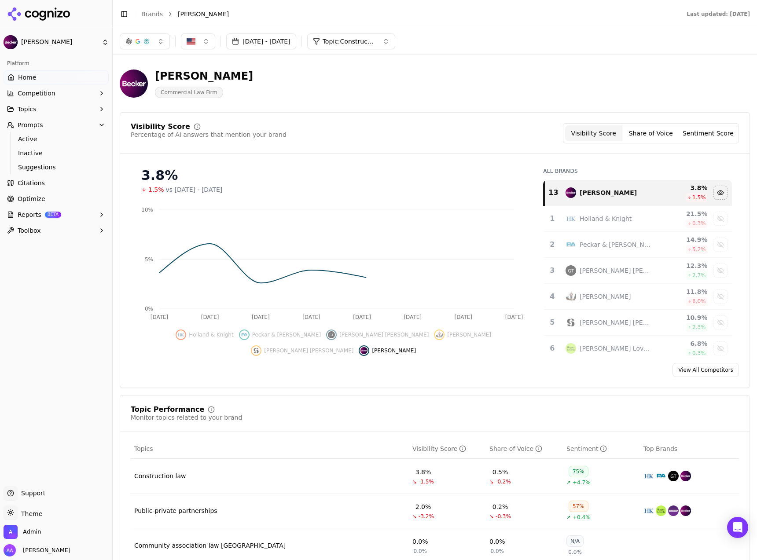
click at [475, 141] on div "Visibility Score Percentage of AI answers that mention your brand Visibility Sc…" at bounding box center [435, 133] width 608 height 20
click at [31, 138] on span "Active" at bounding box center [56, 139] width 77 height 9
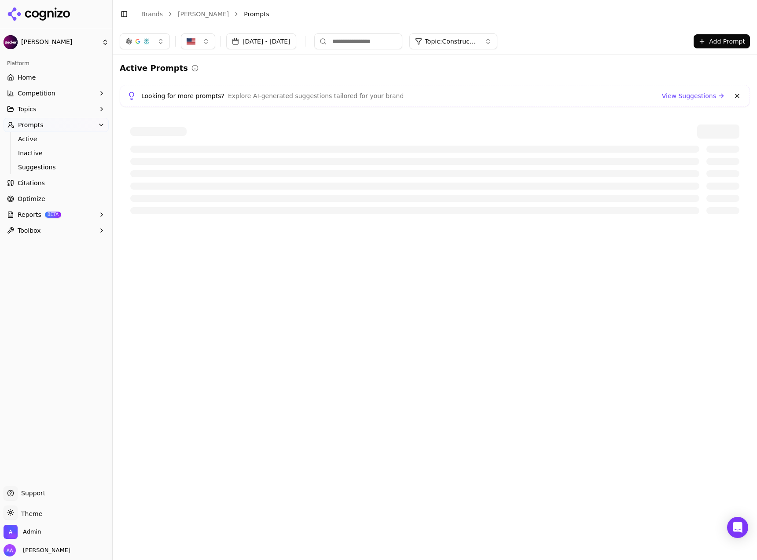
click at [646, 94] on button at bounding box center [737, 96] width 11 height 11
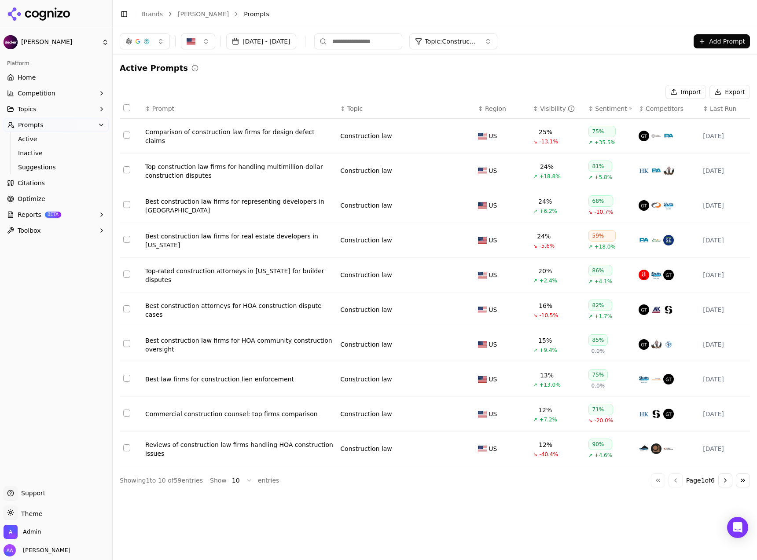
click at [466, 41] on span "Topic: Construction law" at bounding box center [451, 41] width 53 height 9
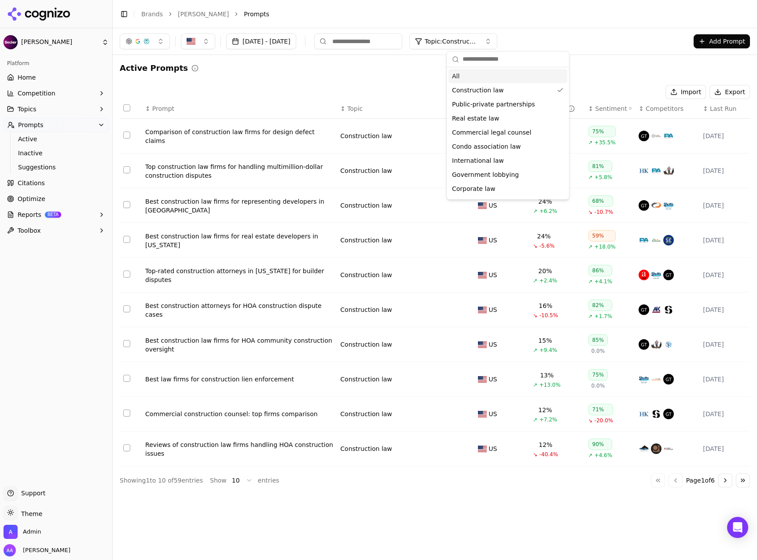
click at [458, 73] on span "All" at bounding box center [455, 76] width 7 height 9
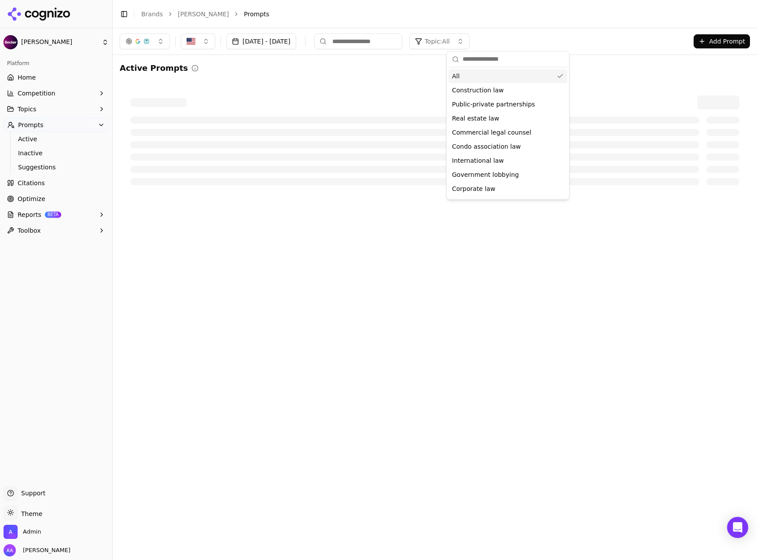
click at [319, 90] on div at bounding box center [435, 140] width 630 height 111
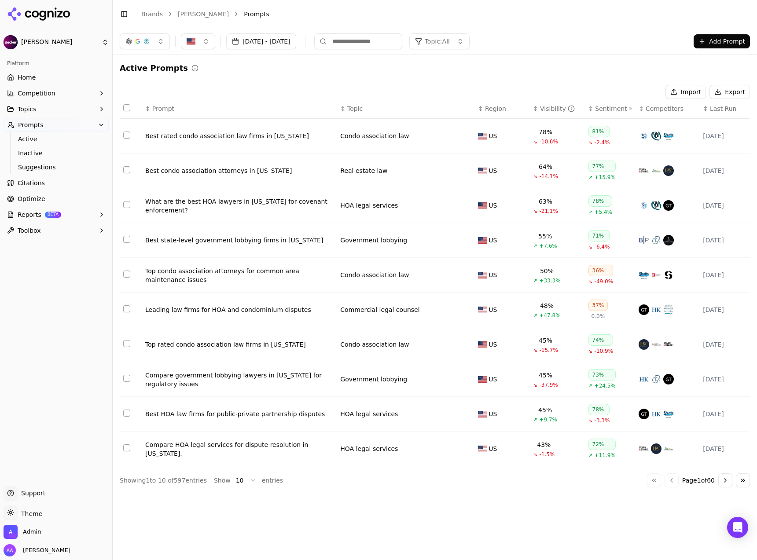
click at [56, 80] on link "Home" at bounding box center [56, 77] width 105 height 14
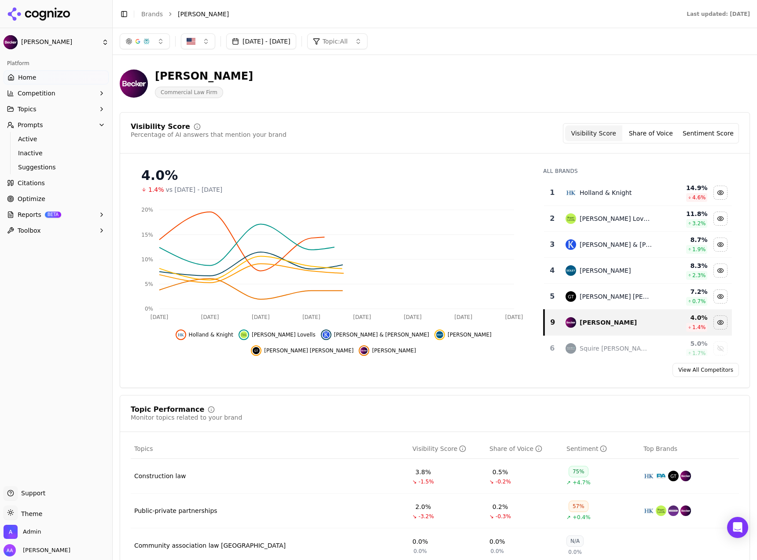
click at [281, 44] on button "Oct 02, 2025 - Oct 09, 2025" at bounding box center [261, 41] width 70 height 16
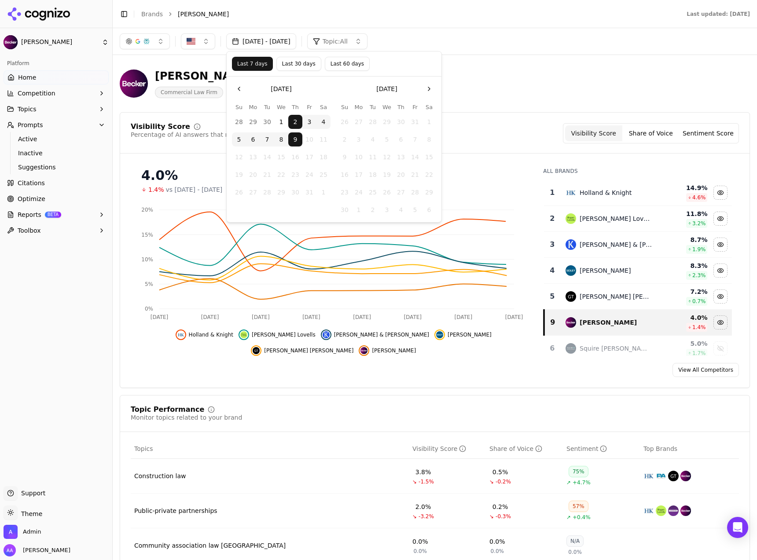
click at [335, 62] on button "Last 60 days" at bounding box center [347, 64] width 45 height 14
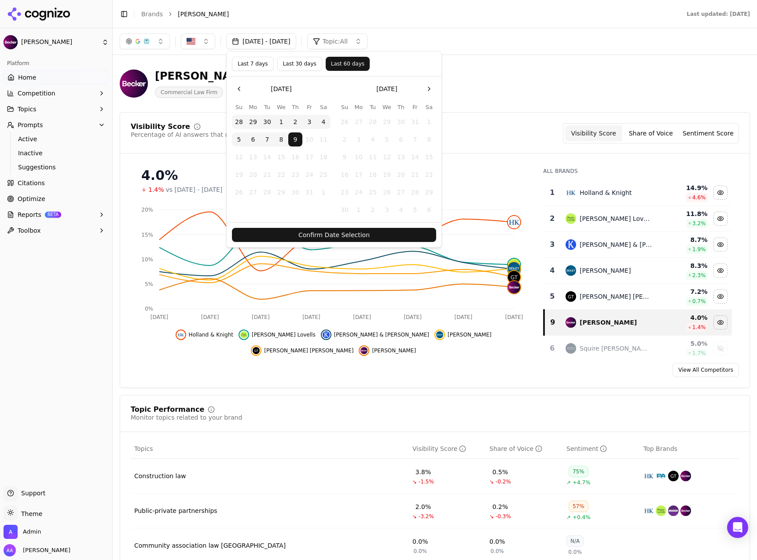
click at [374, 238] on button "Confirm Date Selection" at bounding box center [334, 235] width 204 height 14
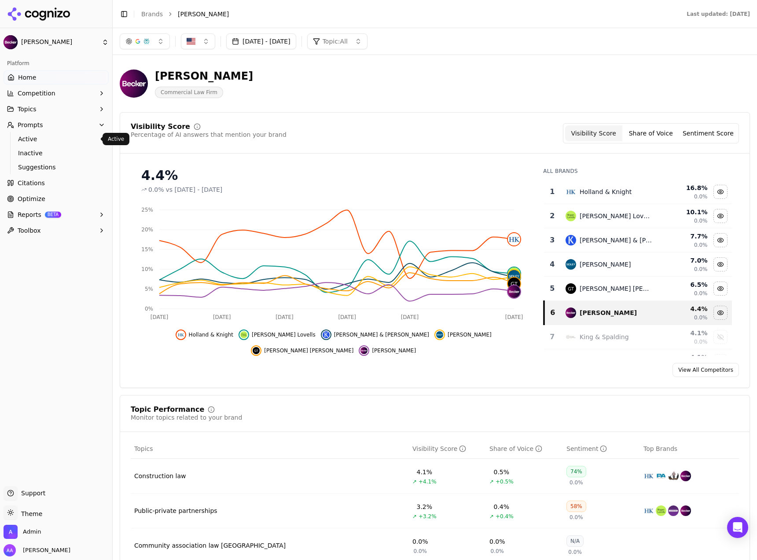
click at [54, 135] on span "Active" at bounding box center [56, 139] width 77 height 9
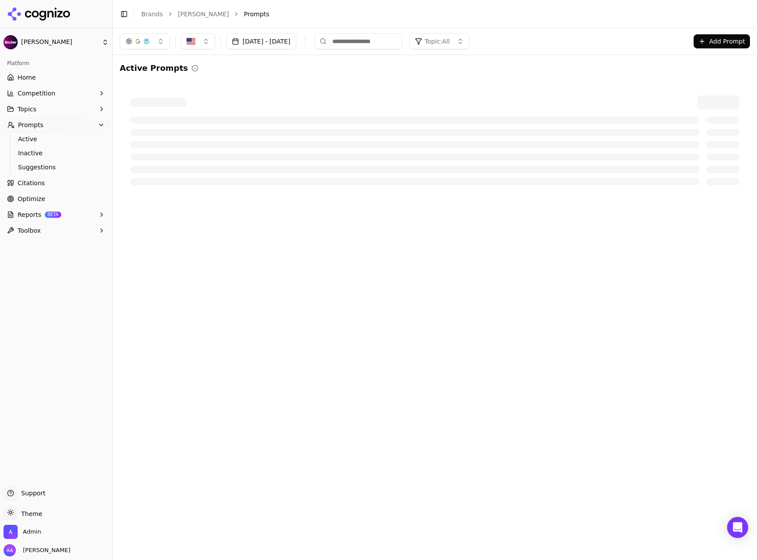
click at [56, 114] on button "Topics" at bounding box center [56, 109] width 105 height 14
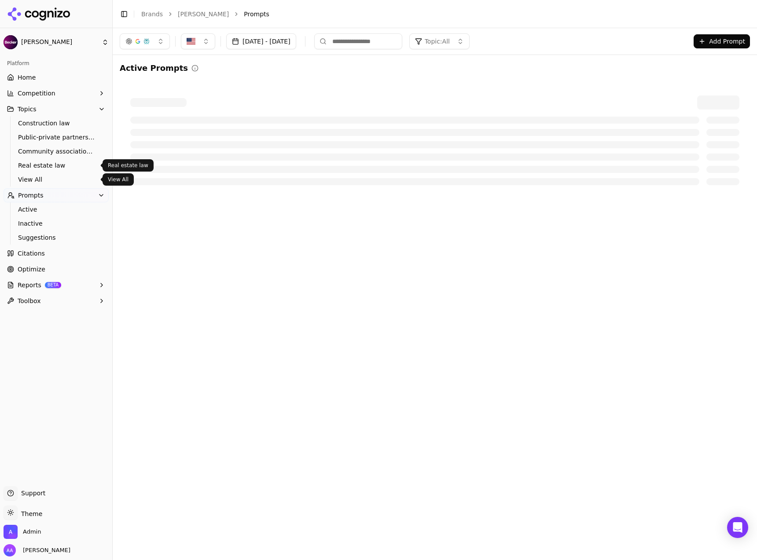
click at [46, 173] on link "View All" at bounding box center [57, 179] width 84 height 12
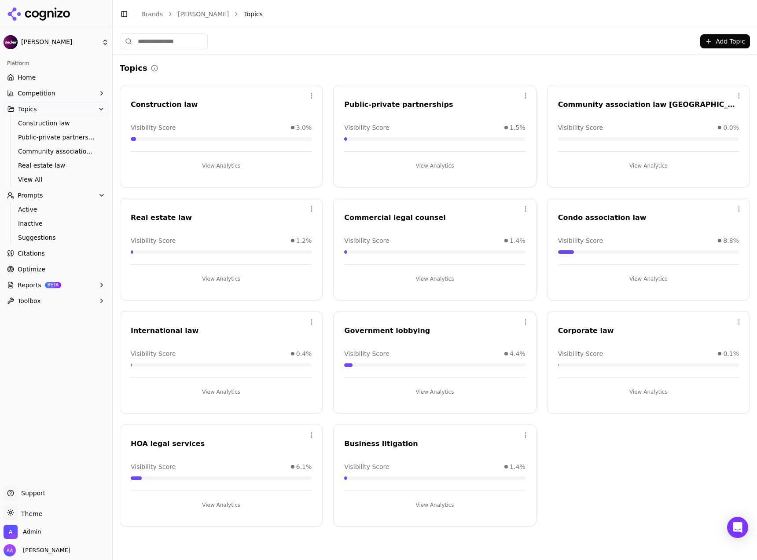
click at [612, 102] on div "Community association law Miami" at bounding box center [648, 104] width 181 height 11
copy div "Community association law Miami"
click at [67, 238] on span "Suggestions" at bounding box center [56, 237] width 77 height 9
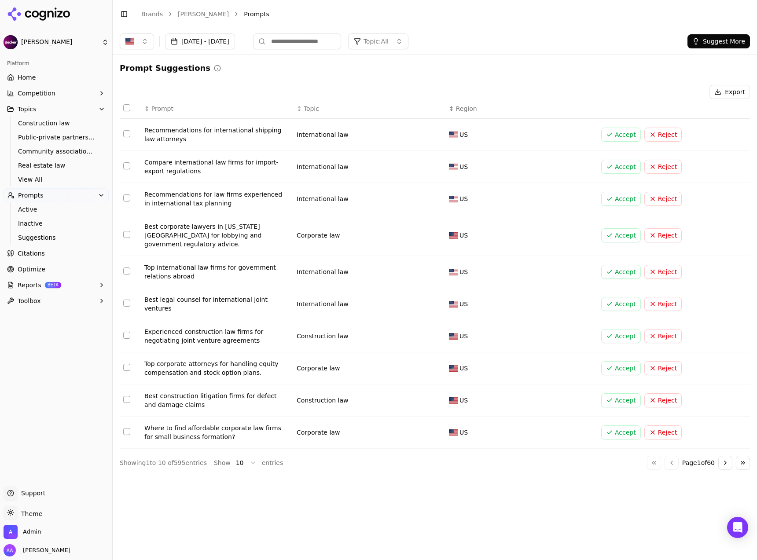
click at [646, 40] on button "Suggest More" at bounding box center [718, 41] width 62 height 14
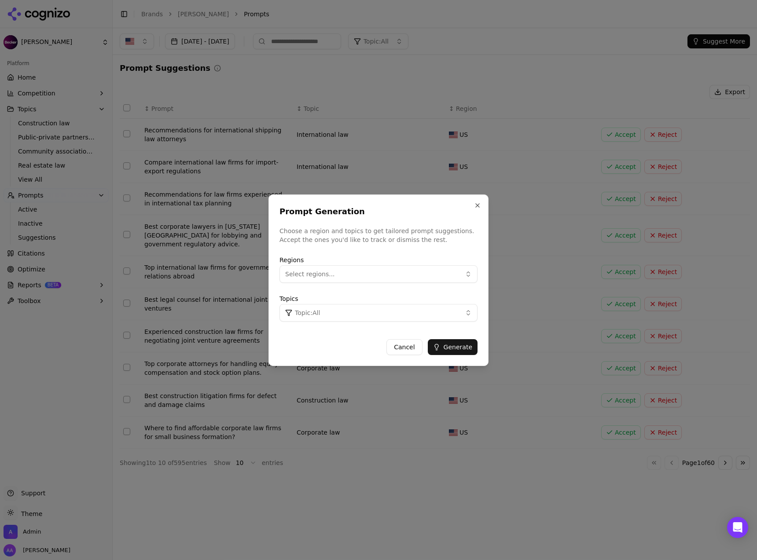
click at [316, 311] on span "Topic: All" at bounding box center [307, 312] width 25 height 9
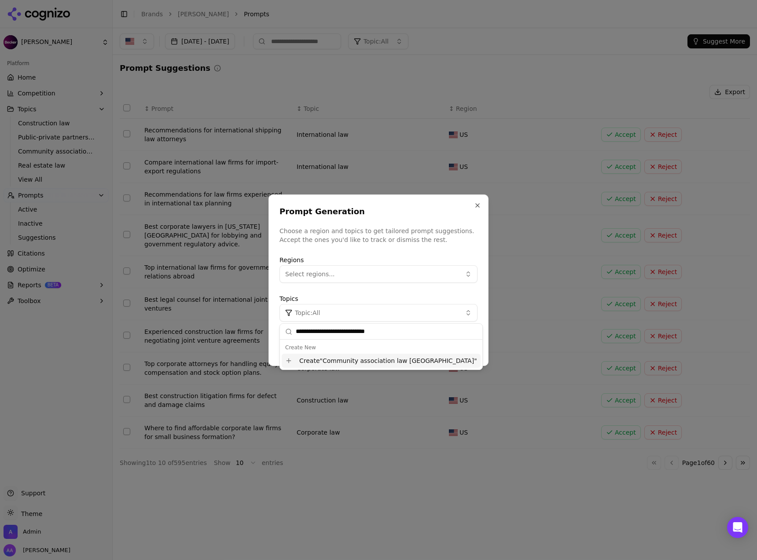
type input "**********"
click at [339, 361] on div "Create " Community association law Miami "" at bounding box center [381, 361] width 199 height 14
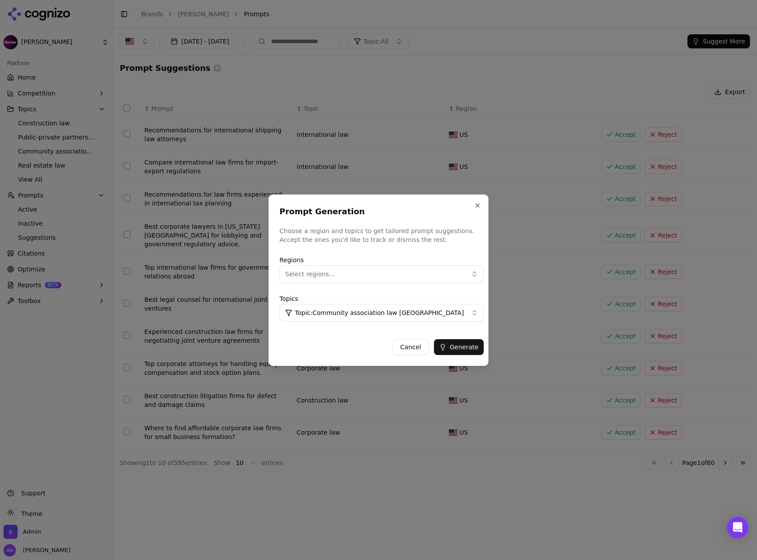
click at [448, 341] on button "Generate" at bounding box center [459, 347] width 50 height 16
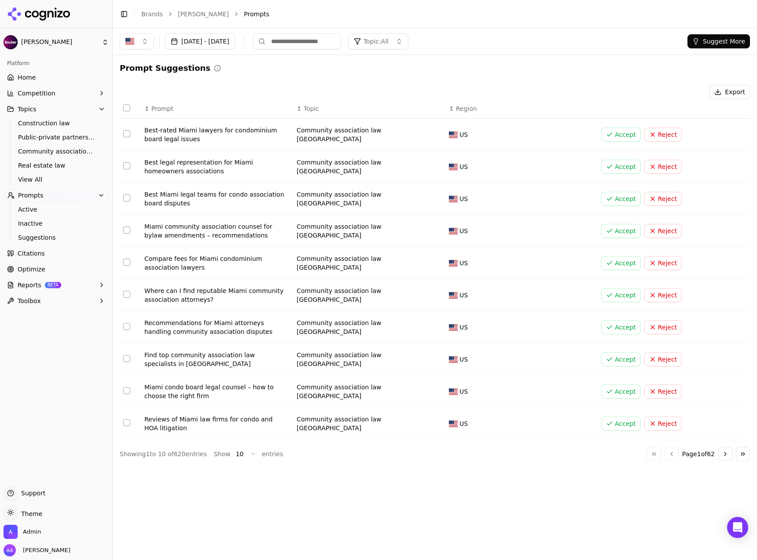
click at [303, 76] on div "Prompt Suggestions Export ↕ Prompt ↕ Topic ↕ Region Best-rated Miami lawyers fo…" at bounding box center [435, 261] width 630 height 399
click at [29, 206] on span "Active" at bounding box center [56, 209] width 77 height 9
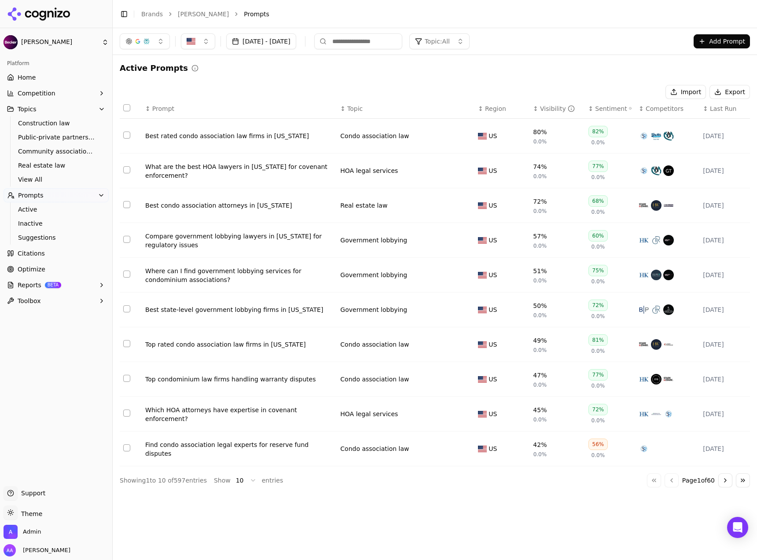
click at [224, 75] on div "Active Prompts Import Export ↕ Prompt ↕ Topic ↕ Region ↕ Visibility ↕ Sentiment…" at bounding box center [435, 275] width 630 height 426
click at [470, 38] on button "Topic: All" at bounding box center [439, 41] width 60 height 16
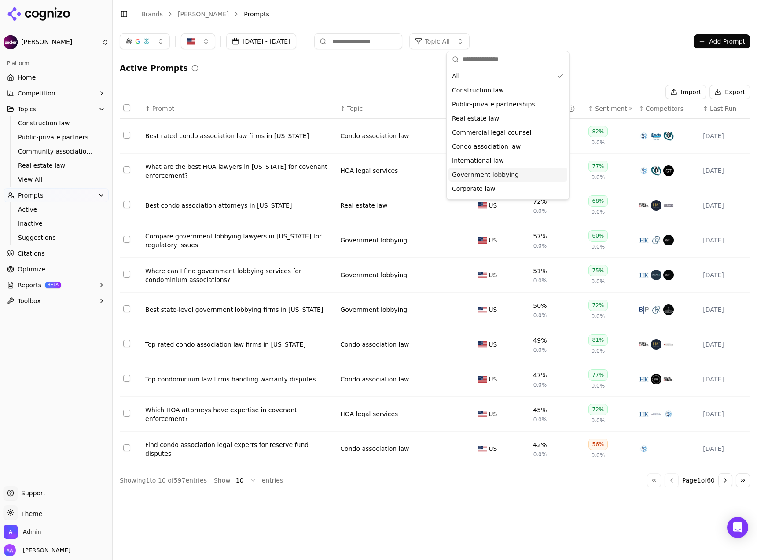
click at [495, 177] on span "Government lobbying" at bounding box center [485, 174] width 67 height 9
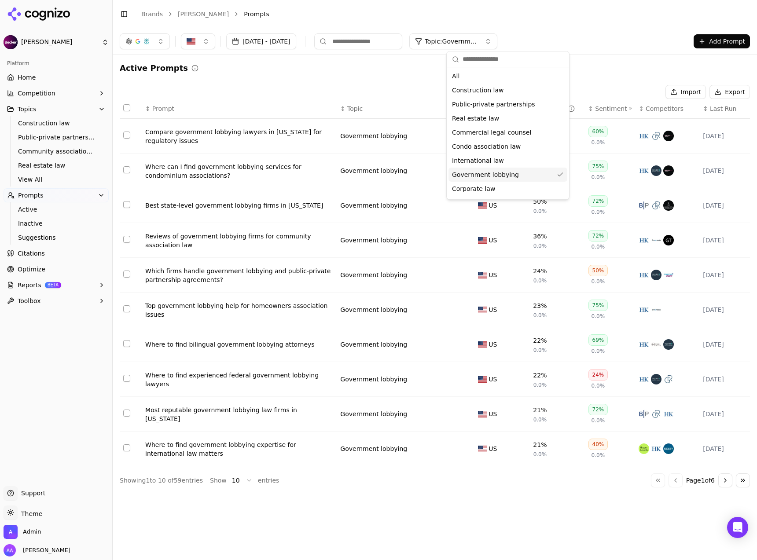
click at [504, 171] on span "Government lobbying" at bounding box center [485, 174] width 67 height 9
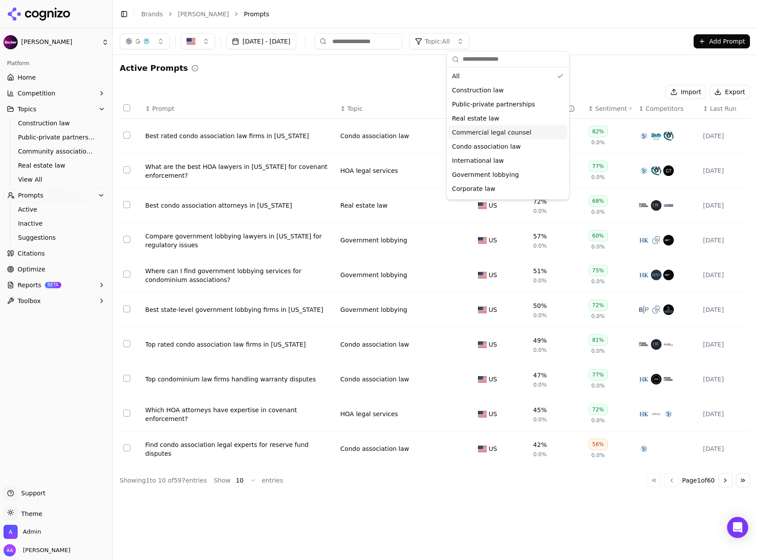
click at [395, 82] on div "Active Prompts Import Export ↕ Prompt ↕ Topic ↕ Region ↕ Visibility ↕ Sentiment…" at bounding box center [435, 275] width 630 height 426
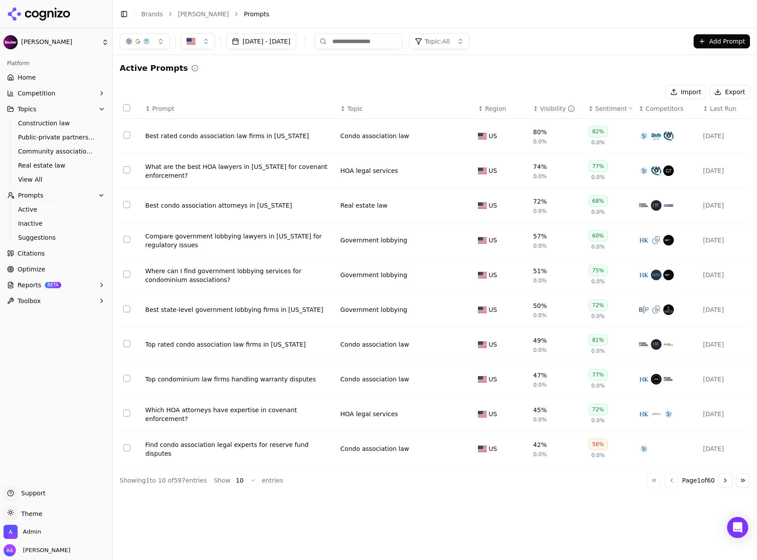
click at [126, 110] on button "Select all rows" at bounding box center [126, 107] width 7 height 7
click at [393, 44] on input at bounding box center [358, 41] width 88 height 16
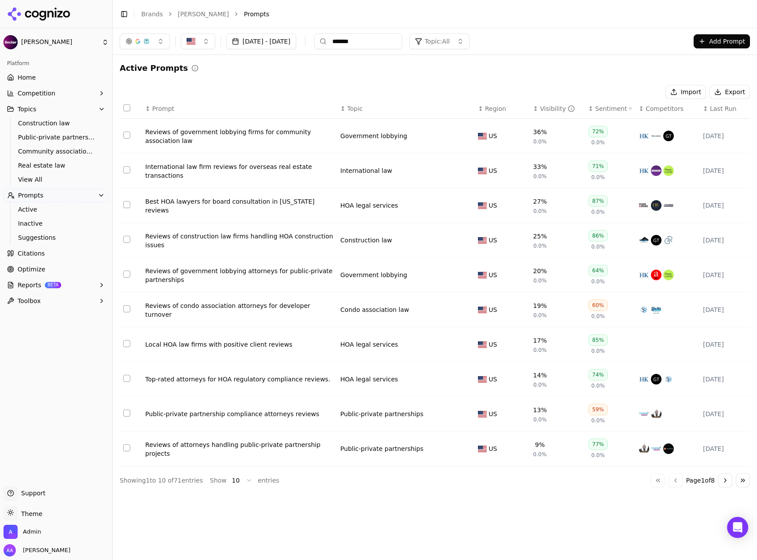
type input "*******"
click at [231, 169] on div "International law firm reviews for overseas real estate transactions" at bounding box center [239, 171] width 188 height 18
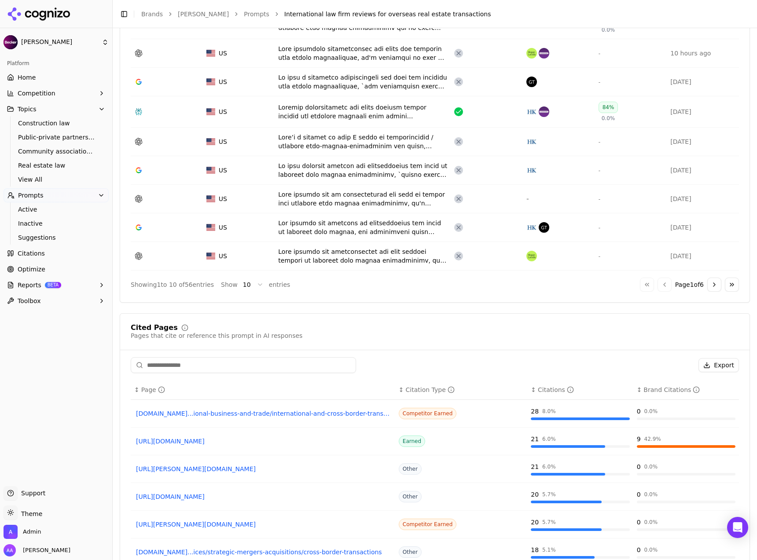
scroll to position [576, 0]
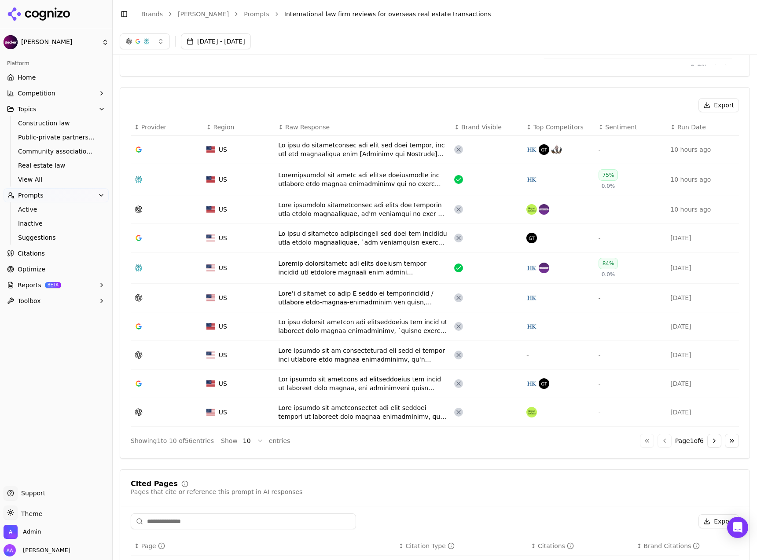
scroll to position [258, 0]
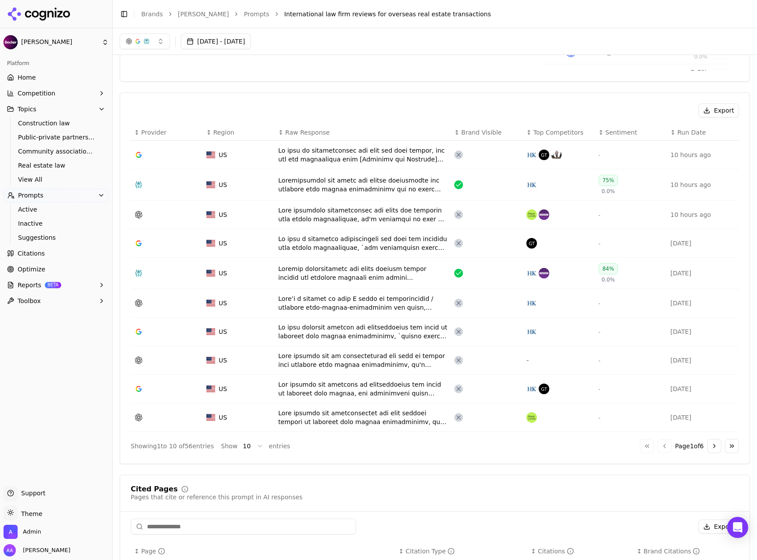
click at [367, 186] on div "Data table" at bounding box center [362, 185] width 169 height 18
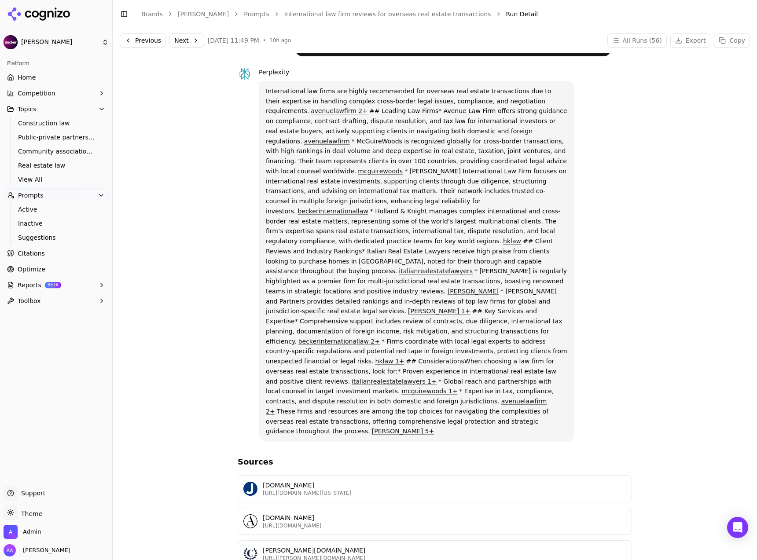
scroll to position [187, 0]
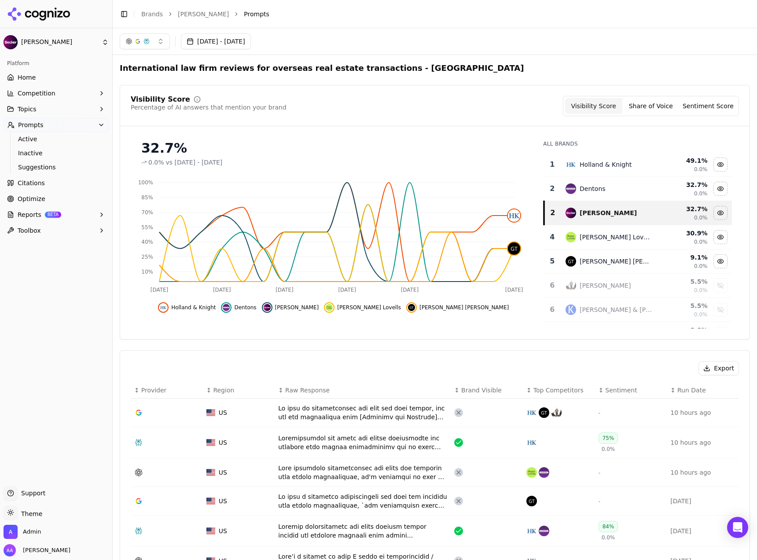
click at [302, 359] on div "Export ↕ Provider ↕ Region ↕ Raw Response ↕ Brand Visible ↕ Top Competitors ↕ S…" at bounding box center [435, 536] width 630 height 372
drag, startPoint x: 117, startPoint y: 362, endPoint x: 307, endPoint y: 385, distance: 191.1
click at [298, 355] on div "Export ↕ Provider ↕ Region ↕ Raw Response ↕ Brand Visible ↕ Top Competitors ↕ S…" at bounding box center [435, 536] width 630 height 372
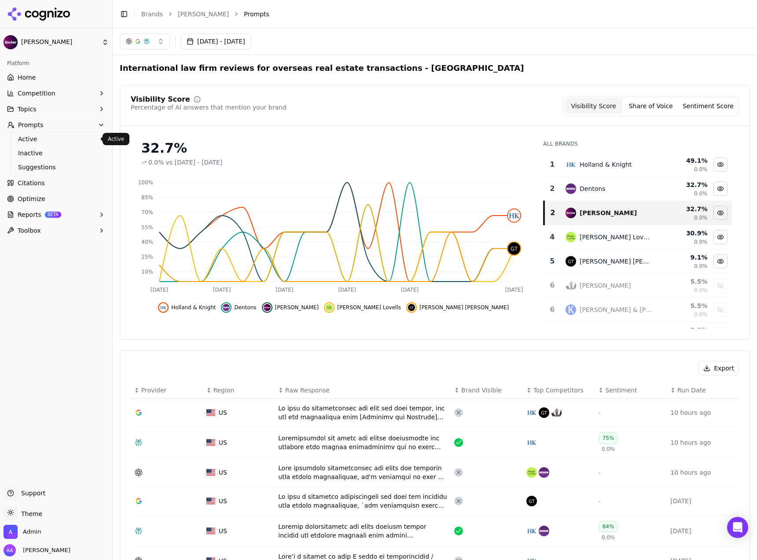
click at [60, 142] on span "Active" at bounding box center [56, 139] width 77 height 9
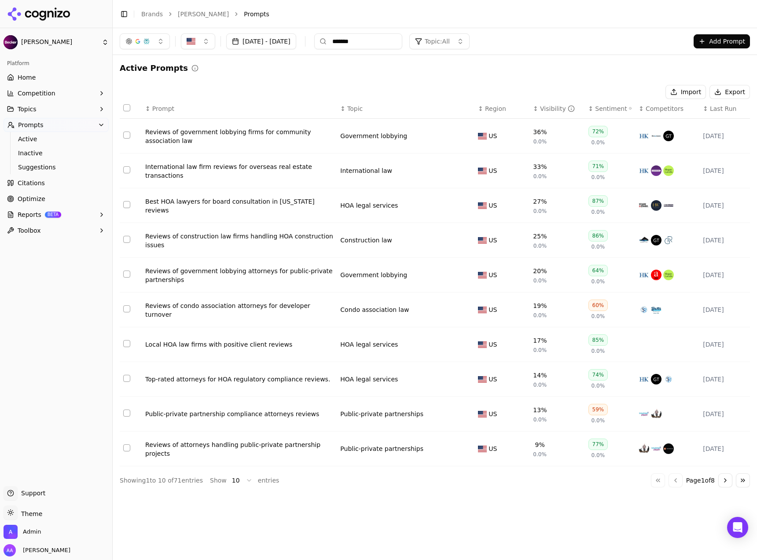
click at [662, 109] on span "Competitors" at bounding box center [665, 108] width 38 height 9
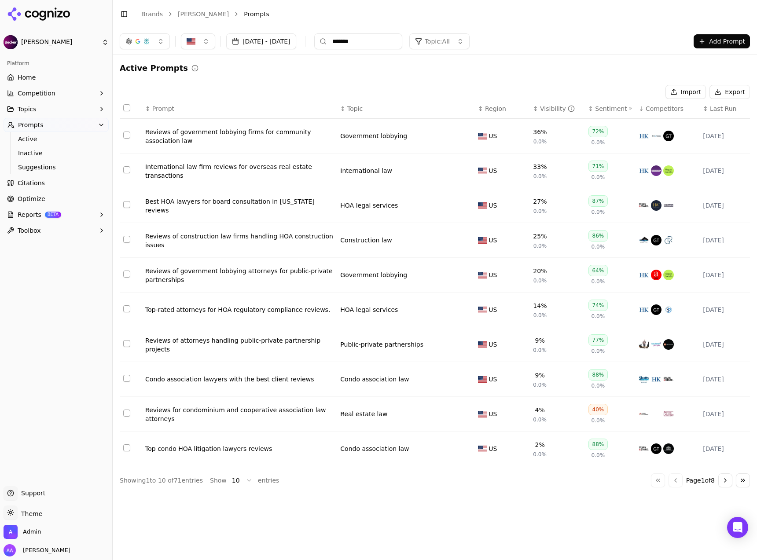
click at [662, 109] on span "Competitors" at bounding box center [665, 108] width 38 height 9
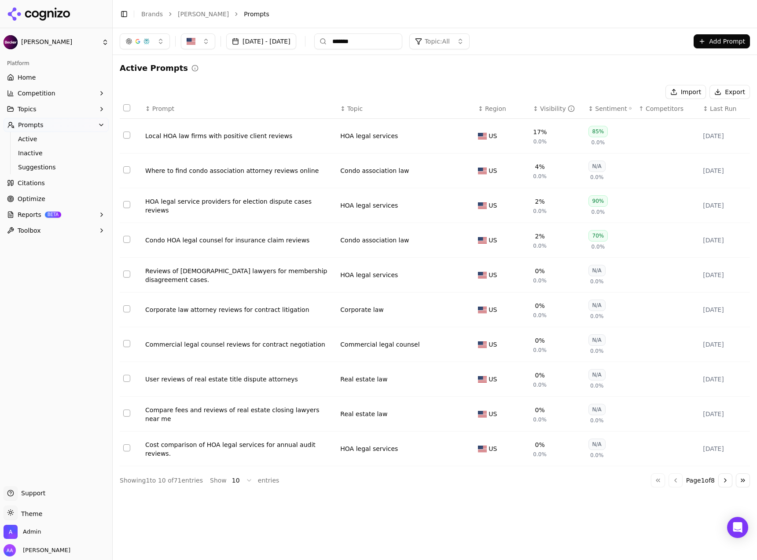
click at [291, 42] on button "[DATE] - [DATE]" at bounding box center [261, 41] width 70 height 16
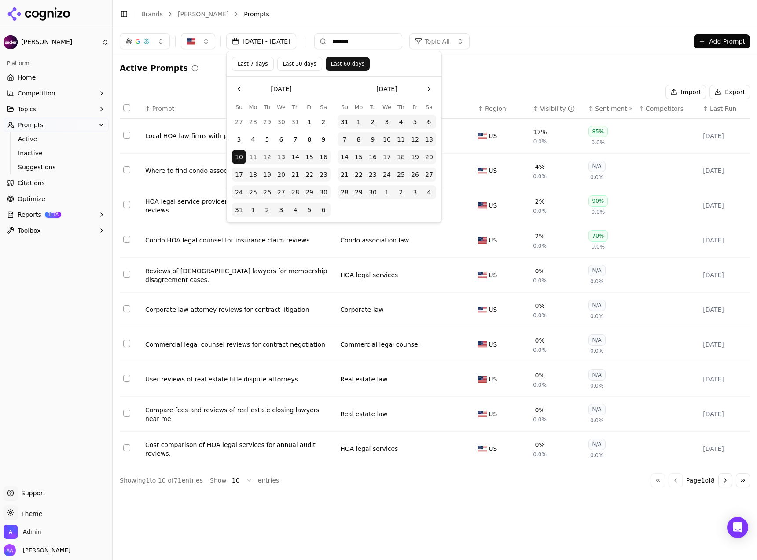
click at [258, 66] on button "Last 7 days" at bounding box center [253, 64] width 42 height 14
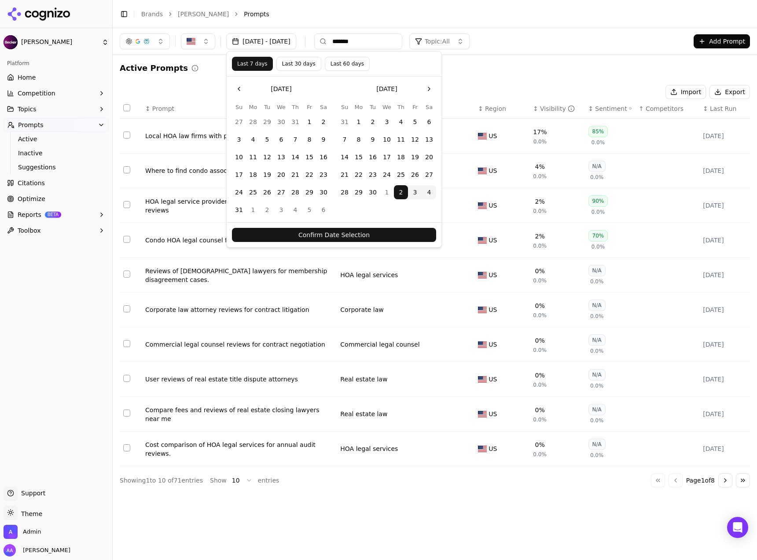
click at [343, 236] on button "Confirm Date Selection" at bounding box center [334, 235] width 204 height 14
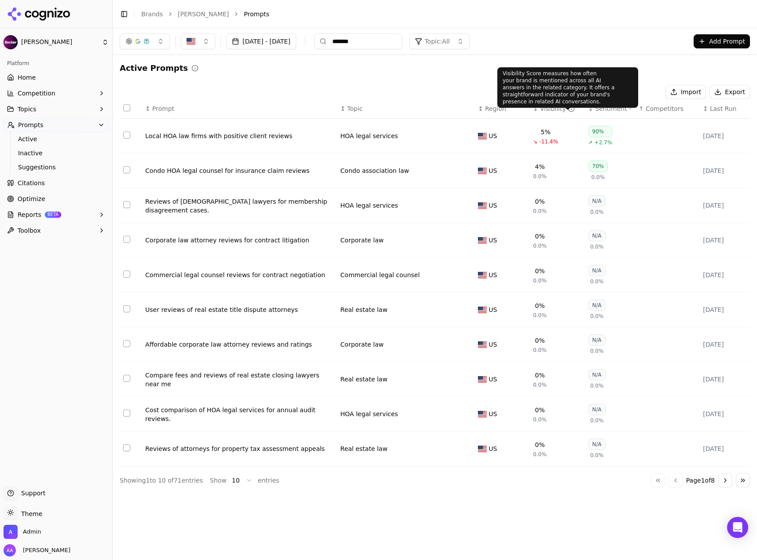
click at [548, 109] on div "Visibility" at bounding box center [557, 108] width 35 height 9
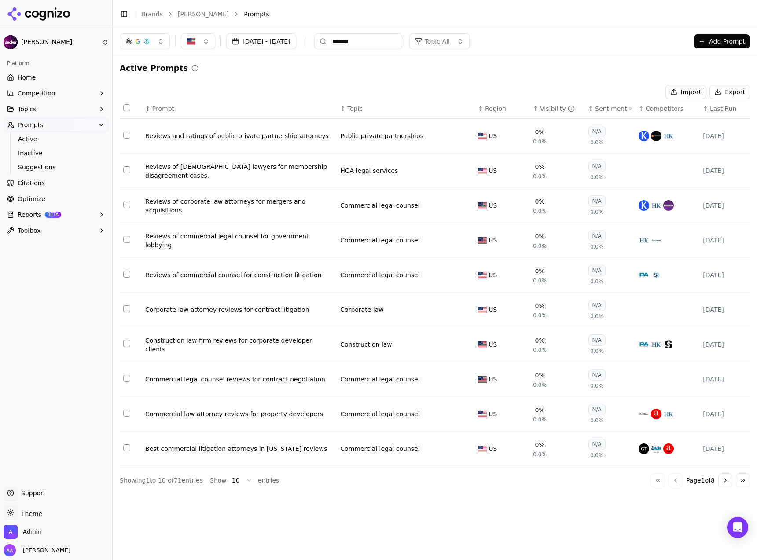
click at [547, 109] on div "Visibility" at bounding box center [557, 108] width 35 height 9
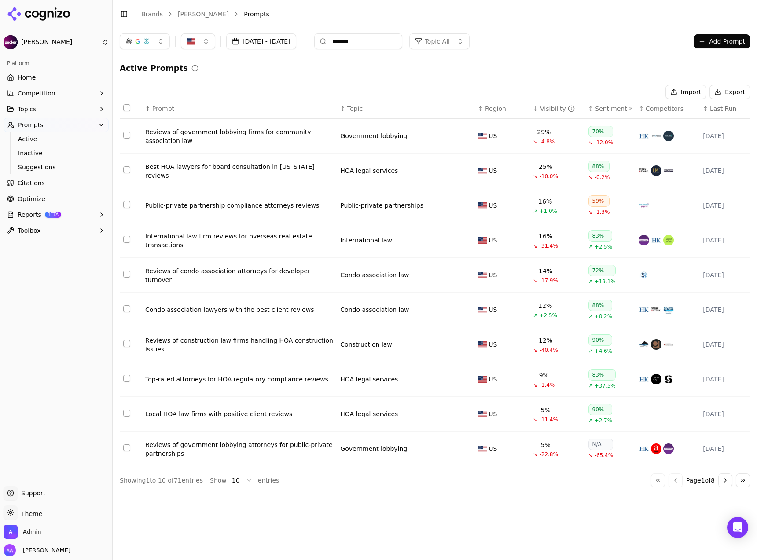
click at [547, 109] on div "Visibility" at bounding box center [557, 108] width 35 height 9
click at [391, 46] on input "*******" at bounding box center [358, 41] width 88 height 16
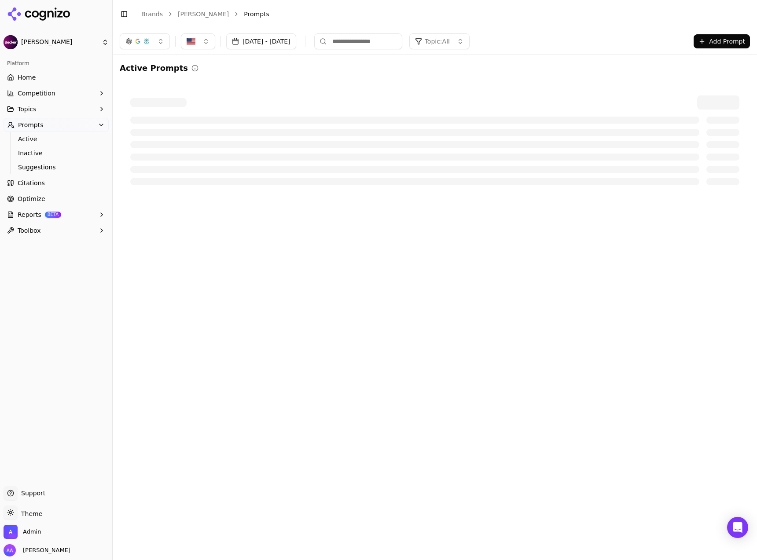
click at [476, 79] on div "Active Prompts" at bounding box center [435, 129] width 630 height 134
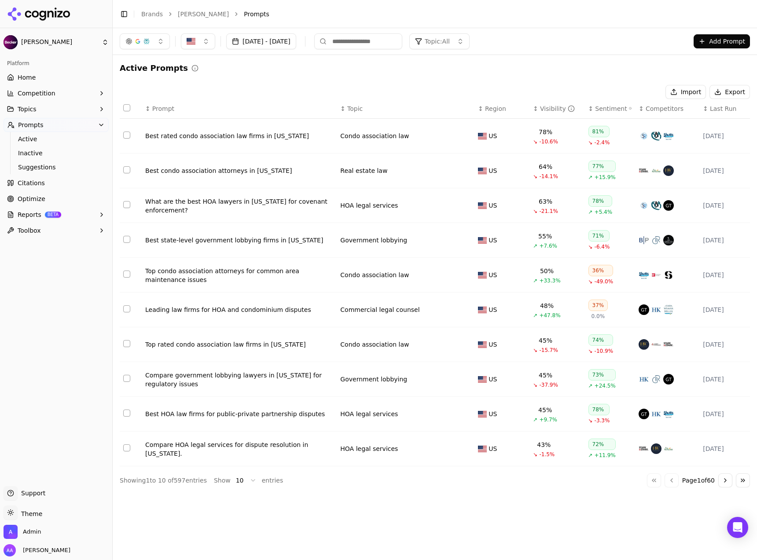
click at [541, 109] on div "Visibility" at bounding box center [557, 108] width 35 height 9
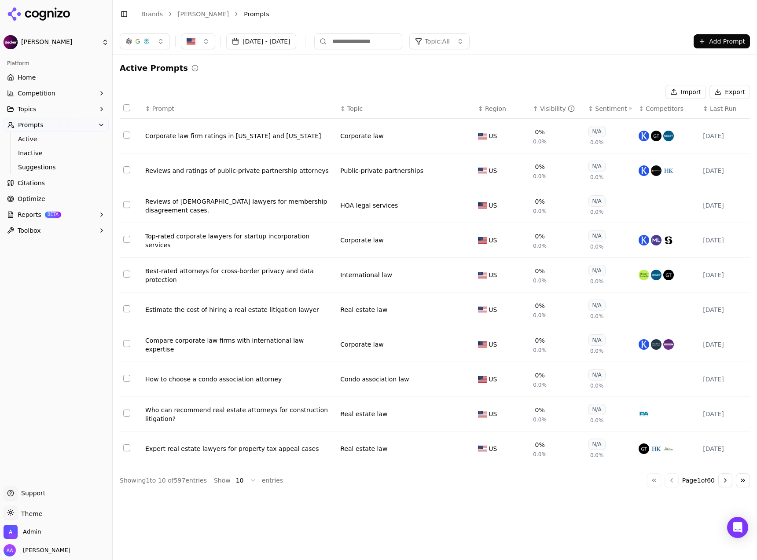
click at [542, 108] on div "Visibility" at bounding box center [557, 108] width 35 height 9
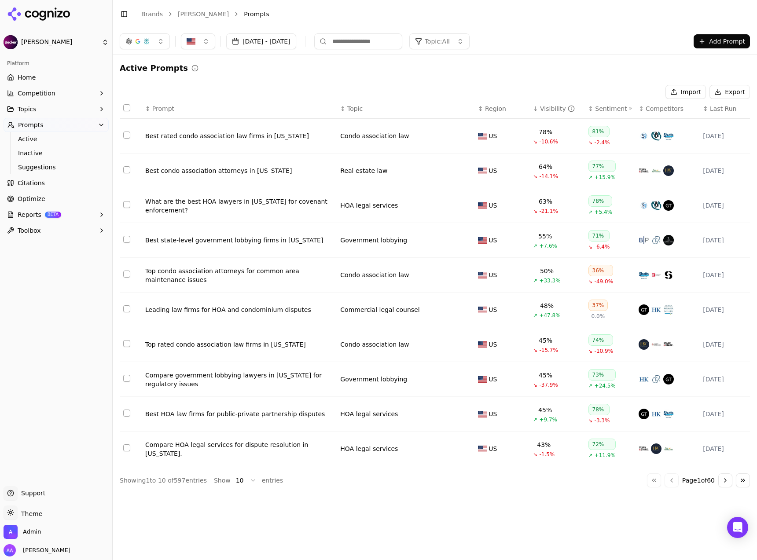
click at [521, 77] on div "Active Prompts Import Export ↕ Prompt ↕ Topic ↕ Region ↓ Visibility ↕ Sentiment…" at bounding box center [435, 275] width 630 height 426
click at [340, 71] on div "Active Prompts" at bounding box center [435, 68] width 630 height 12
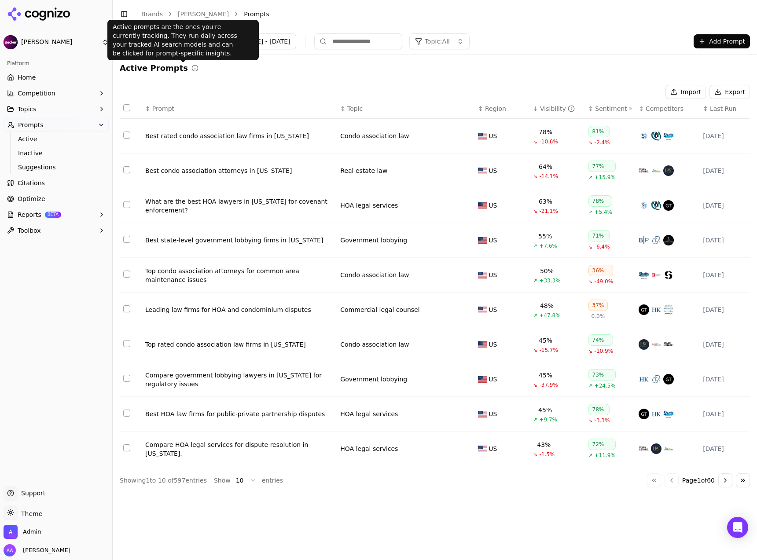
click at [230, 77] on div "Active Prompts Import Export ↕ Prompt ↕ Topic ↕ Region ↓ Visibility ↕ Sentiment…" at bounding box center [435, 275] width 630 height 426
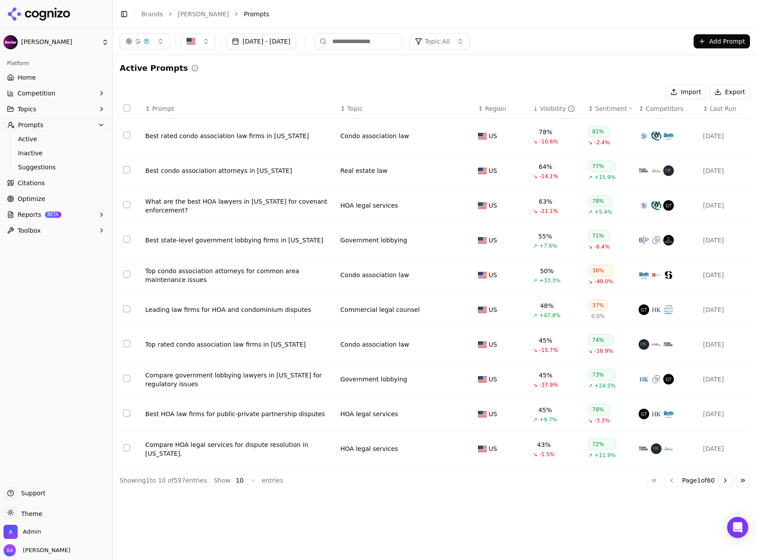
click at [224, 81] on div "Active Prompts Import Export ↕ Prompt ↕ Topic ↕ Region ↓ Visibility ↕ Sentiment…" at bounding box center [435, 275] width 630 height 426
click at [162, 43] on button "button" at bounding box center [145, 41] width 50 height 16
drag, startPoint x: 303, startPoint y: 78, endPoint x: 322, endPoint y: 70, distance: 21.3
click at [302, 78] on div "Active Prompts Import Export ↕ Prompt ↕ Topic ↕ Region ↓ Visibility ↕ Sentiment…" at bounding box center [435, 275] width 630 height 426
click at [50, 73] on link "Home" at bounding box center [56, 77] width 105 height 14
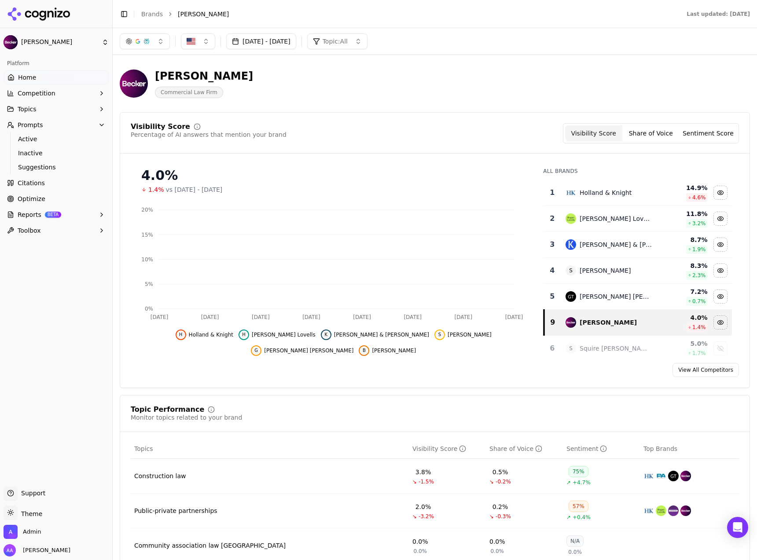
click at [159, 47] on button "button" at bounding box center [145, 41] width 50 height 16
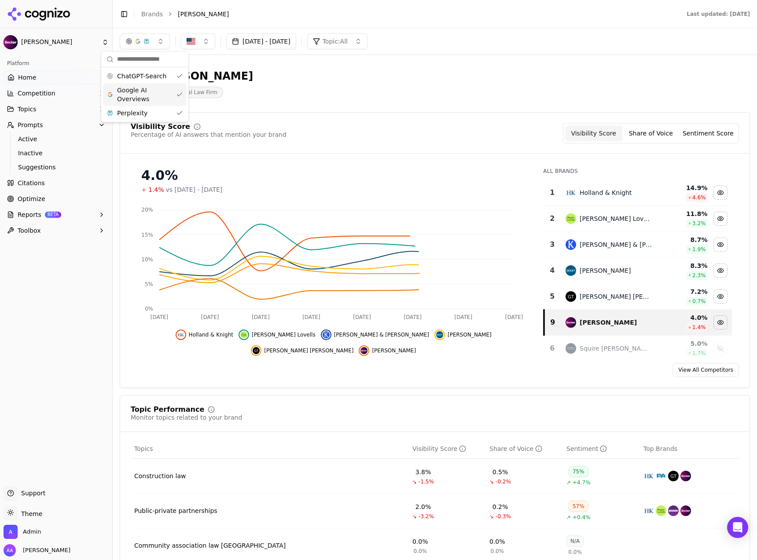
drag, startPoint x: 158, startPoint y: 89, endPoint x: 157, endPoint y: 107, distance: 18.5
click at [158, 89] on span "Google AI Overviews" at bounding box center [144, 95] width 55 height 18
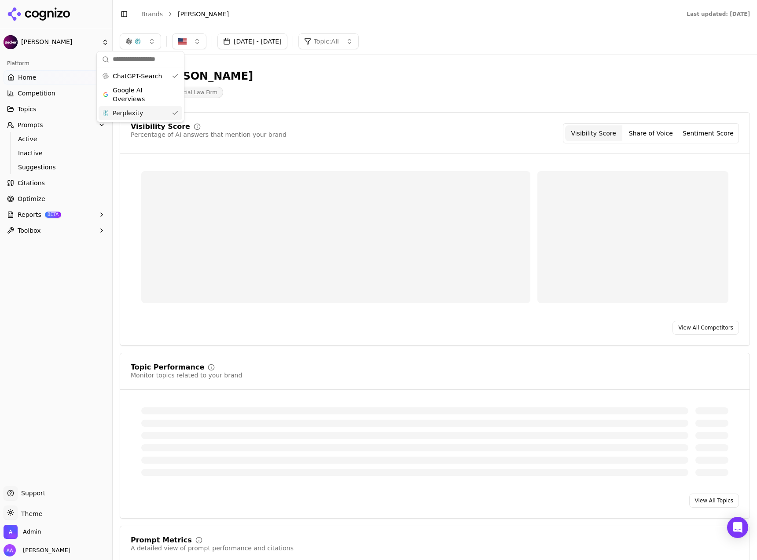
click at [156, 112] on div "Perplexity" at bounding box center [141, 113] width 84 height 14
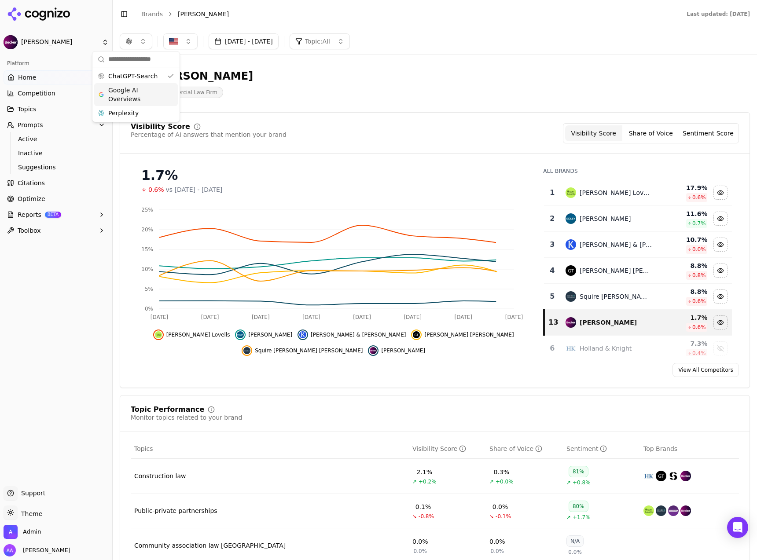
click at [145, 95] on span "Google AI Overviews" at bounding box center [135, 95] width 55 height 18
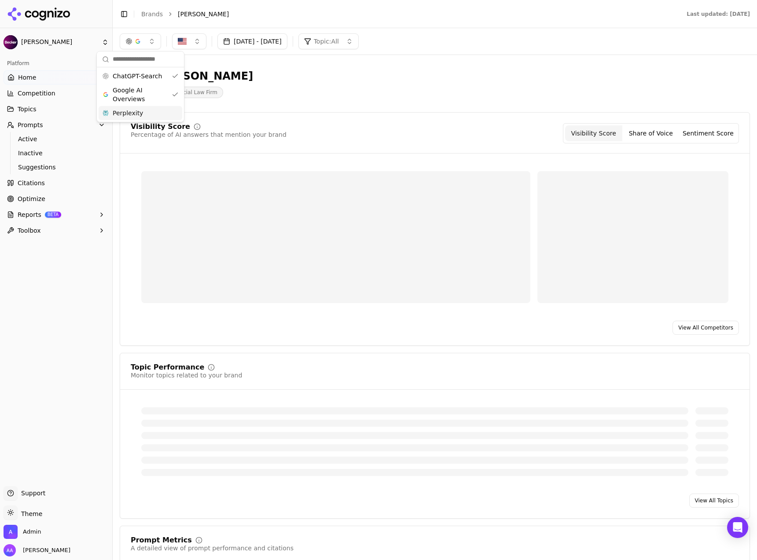
click at [144, 112] on div "Perplexity" at bounding box center [141, 113] width 84 height 14
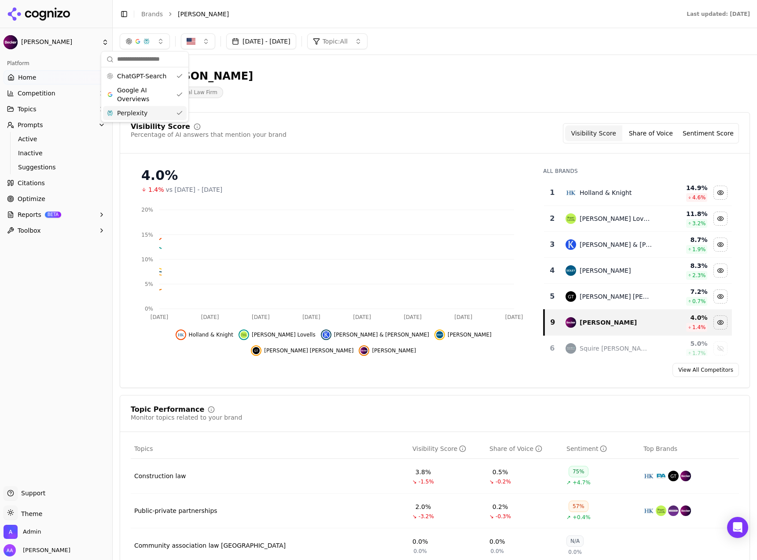
click at [296, 75] on div "[PERSON_NAME] Commercial Law Firm" at bounding box center [317, 83] width 394 height 29
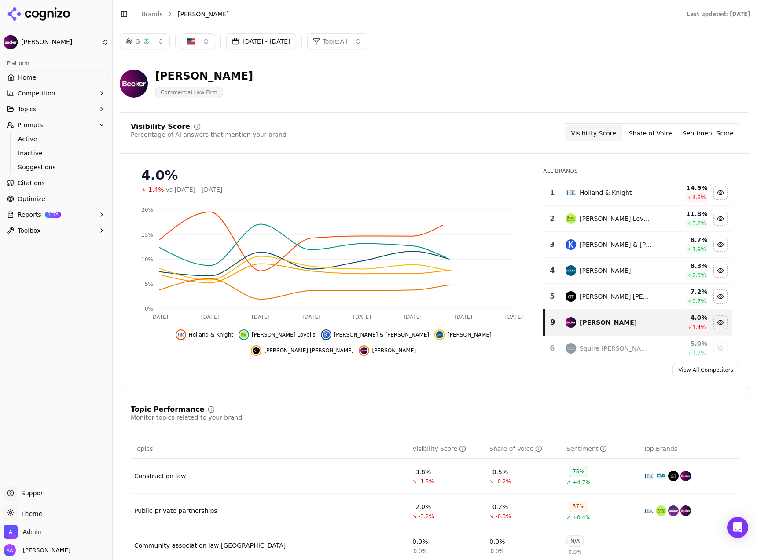
click at [151, 44] on button "button" at bounding box center [145, 41] width 50 height 16
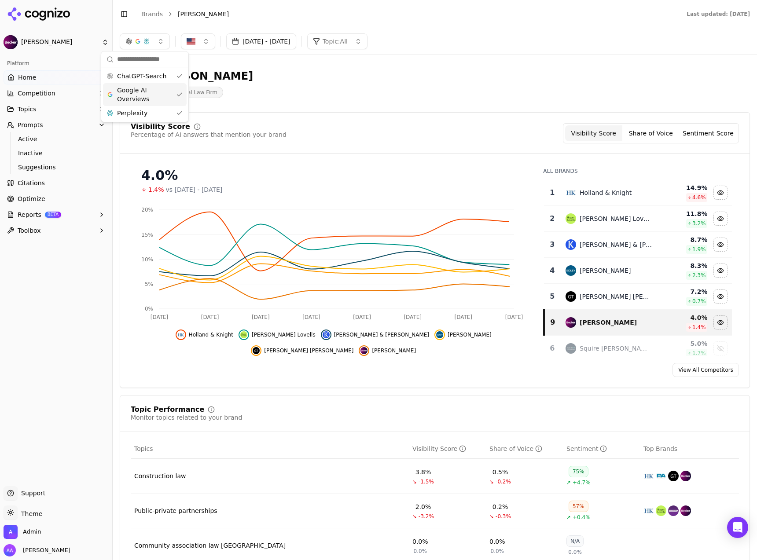
click at [272, 81] on div "Becker Commercial Law Firm" at bounding box center [317, 83] width 394 height 29
click at [39, 81] on link "Home" at bounding box center [56, 77] width 105 height 14
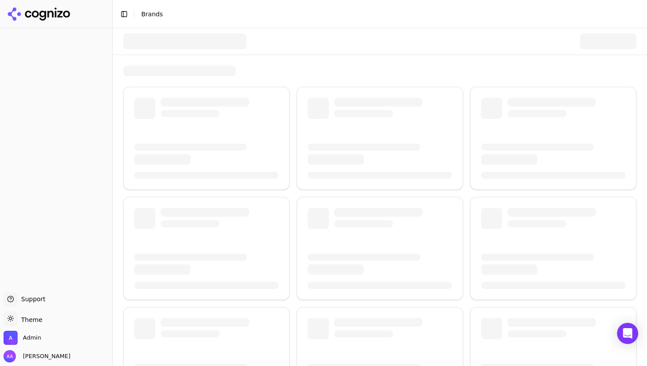
click at [187, 38] on div at bounding box center [184, 41] width 123 height 16
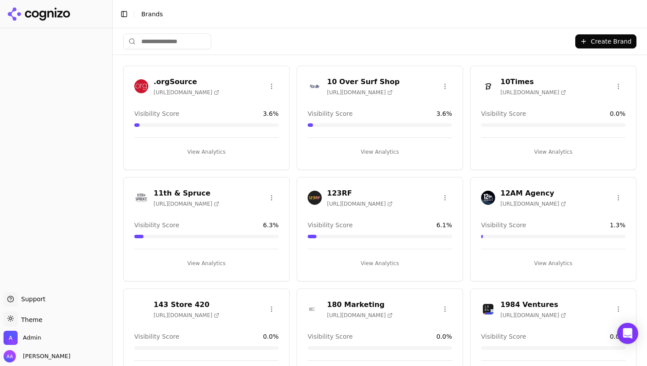
click at [179, 42] on input "search" at bounding box center [167, 41] width 88 height 16
click at [178, 44] on input "search" at bounding box center [167, 41] width 88 height 16
type input "*"
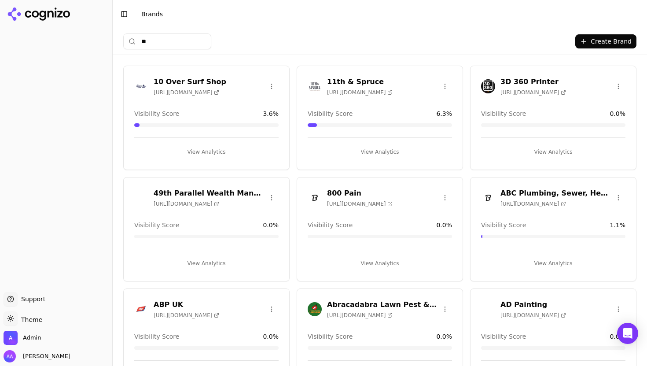
type input "*"
click at [175, 45] on input "search" at bounding box center [167, 41] width 88 height 16
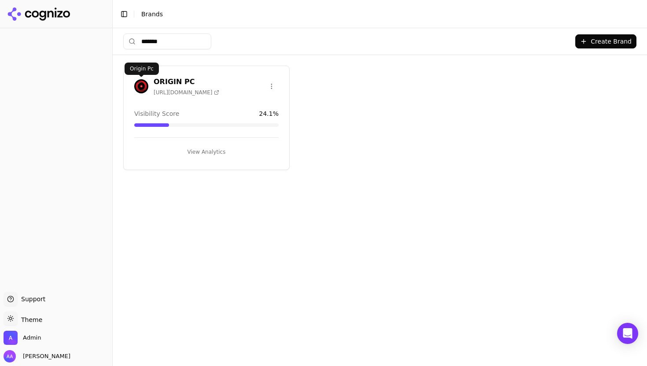
type input "******"
click at [147, 80] on img at bounding box center [141, 86] width 14 height 14
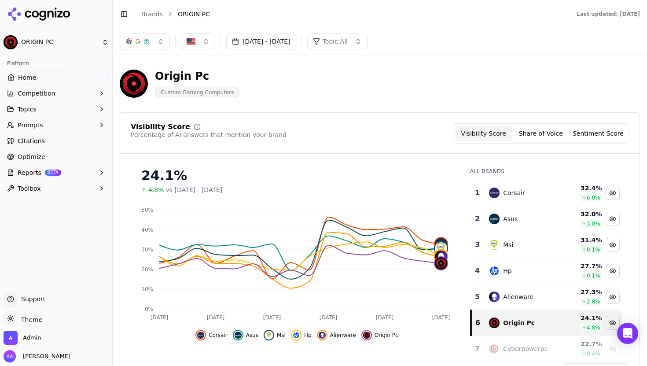
click at [159, 32] on div "Sep 09, 2025 - Oct 09, 2025 Topic: All" at bounding box center [380, 41] width 534 height 26
click at [153, 41] on button "button" at bounding box center [145, 41] width 50 height 16
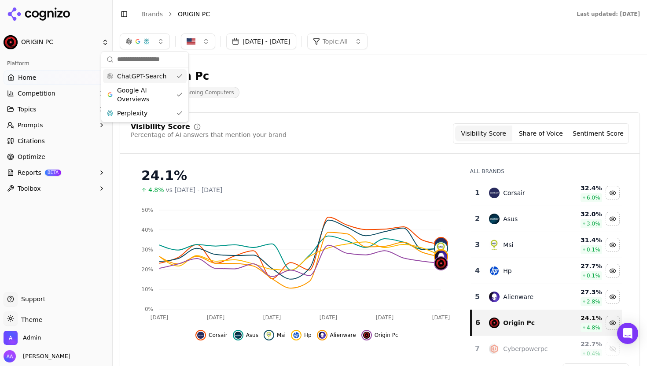
click at [150, 95] on span "Google AI Overviews" at bounding box center [144, 95] width 55 height 18
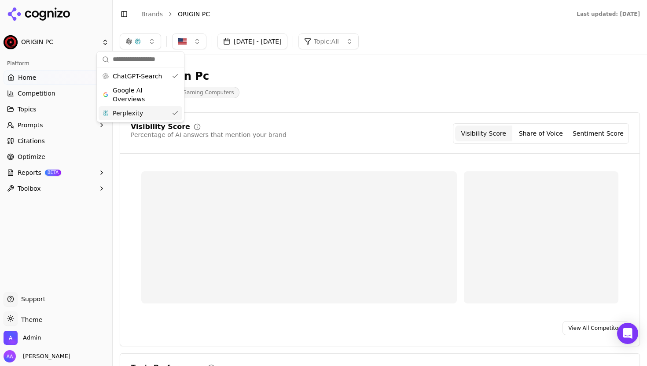
click at [149, 110] on div "Perplexity" at bounding box center [141, 113] width 84 height 14
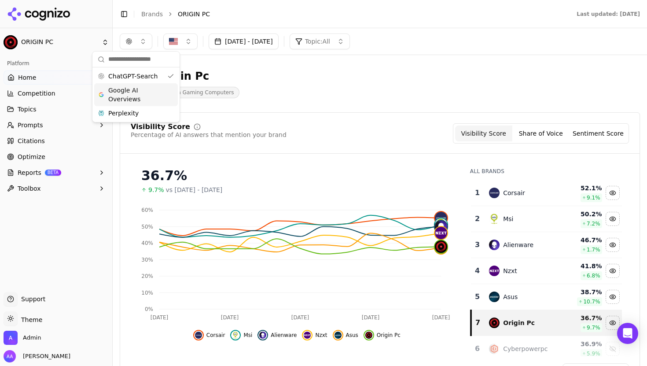
click at [148, 90] on span "Google AI Overviews" at bounding box center [135, 95] width 55 height 18
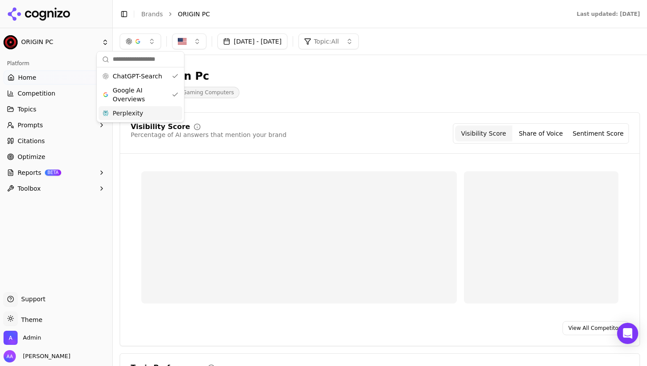
click at [137, 121] on div "ChatGPT-Search Google AI Overviews Perplexity" at bounding box center [140, 94] width 87 height 55
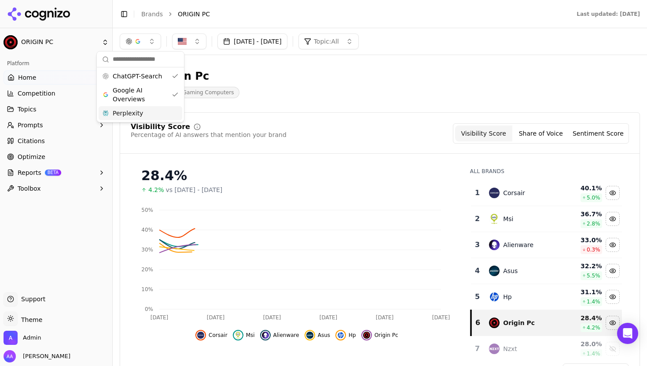
click at [140, 116] on span "Perplexity" at bounding box center [128, 113] width 30 height 9
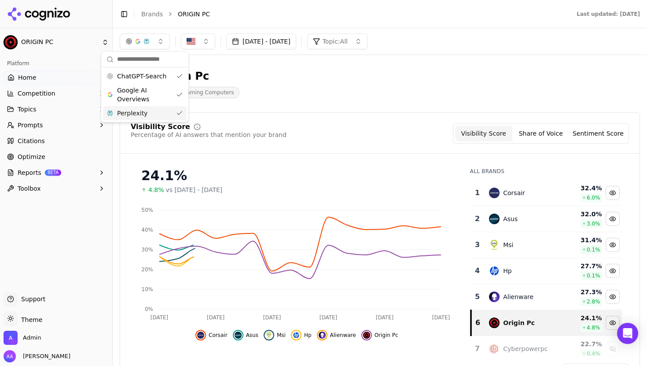
click at [297, 92] on div "Origin Pc Custom Gaming Computers" at bounding box center [317, 83] width 394 height 29
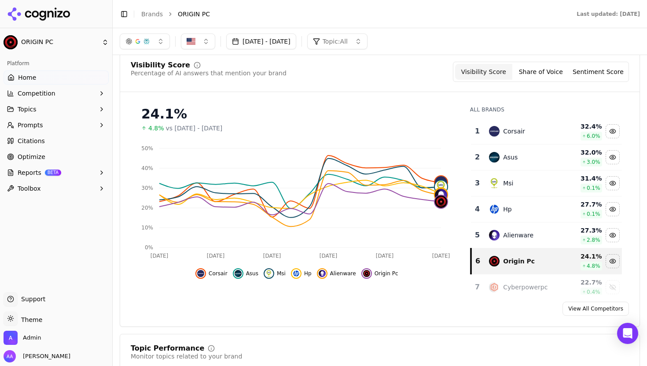
scroll to position [81, 0]
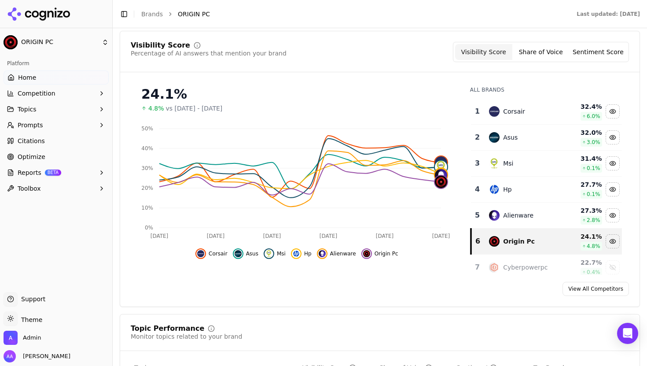
click at [69, 125] on button "Prompts" at bounding box center [56, 125] width 105 height 14
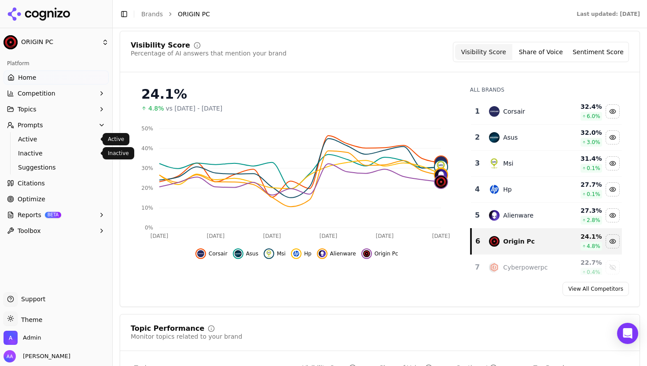
click at [66, 141] on span "Active" at bounding box center [56, 139] width 77 height 9
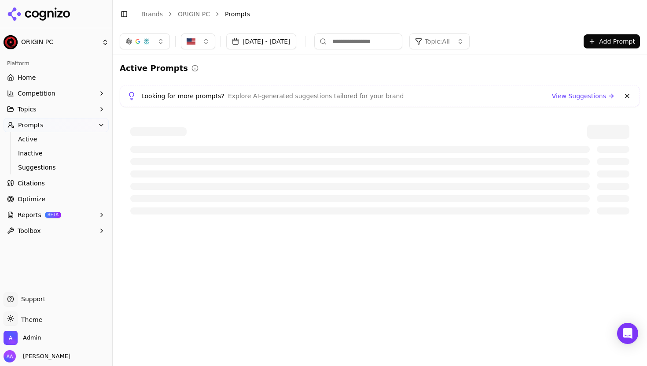
click at [450, 42] on span "Topic: All" at bounding box center [437, 41] width 25 height 9
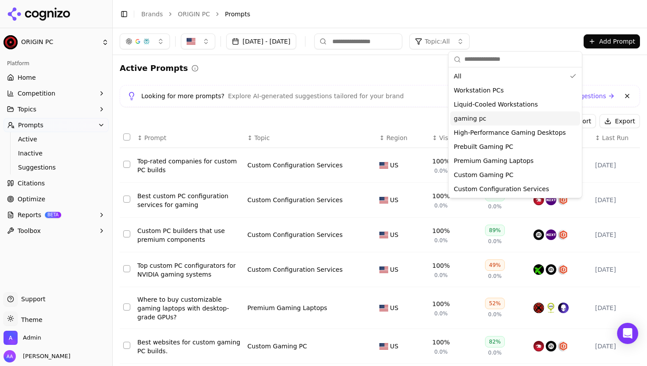
click at [471, 114] on div "gaming pc" at bounding box center [515, 118] width 130 height 14
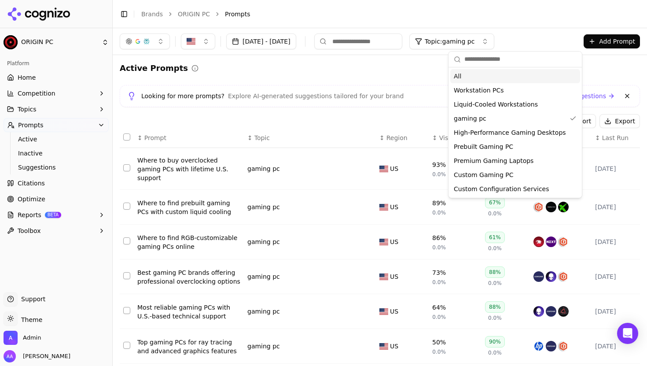
click at [478, 75] on div "All" at bounding box center [515, 76] width 130 height 14
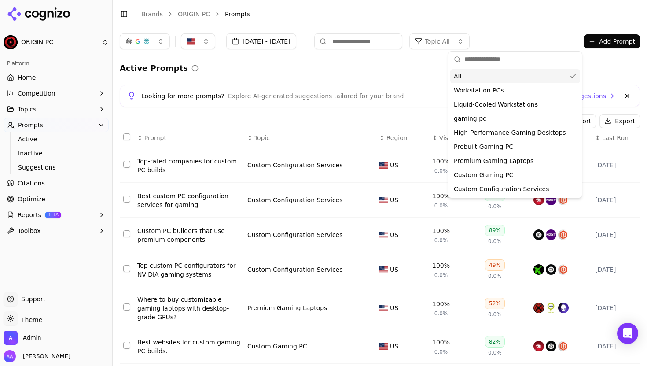
click at [450, 41] on span "Topic: All" at bounding box center [437, 41] width 25 height 9
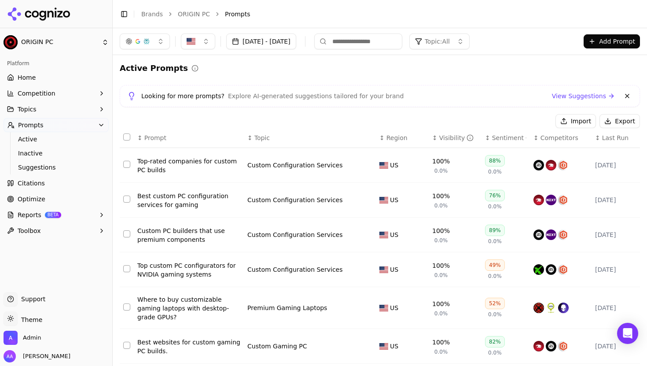
click at [187, 159] on div "Top-rated companies for custom PC builds" at bounding box center [188, 166] width 103 height 18
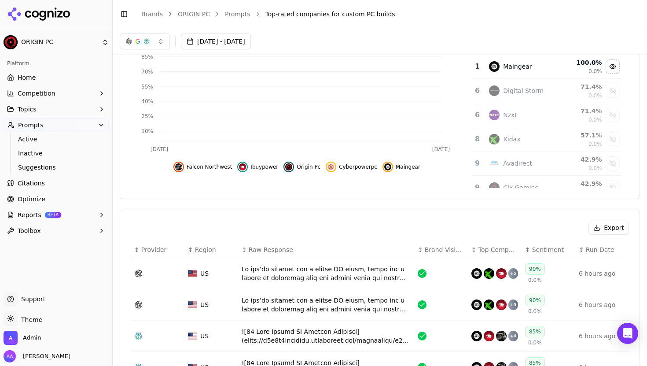
scroll to position [134, 0]
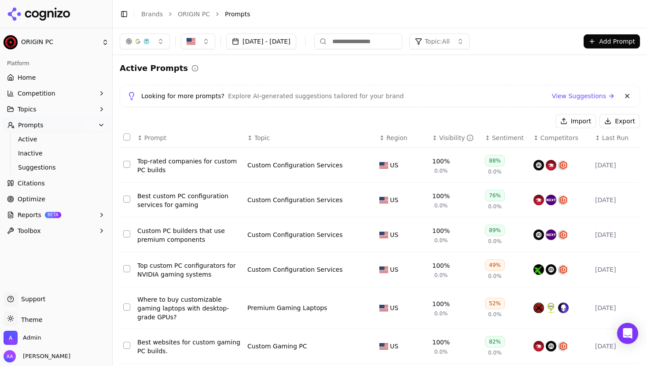
click at [443, 143] on th "↕ Visibility" at bounding box center [455, 138] width 53 height 20
click at [442, 142] on th "↕ Visibility" at bounding box center [455, 138] width 53 height 20
click at [442, 141] on div "Visibility" at bounding box center [456, 137] width 35 height 9
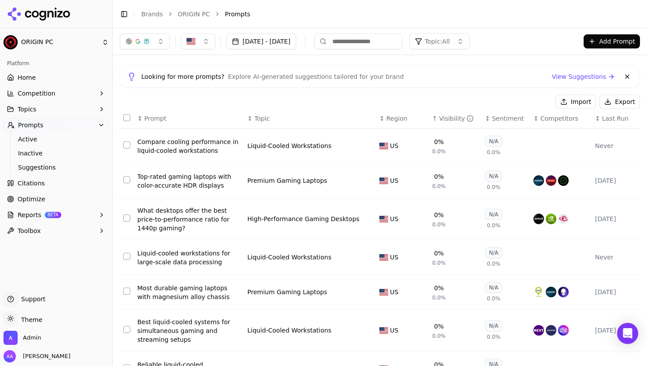
scroll to position [181, 0]
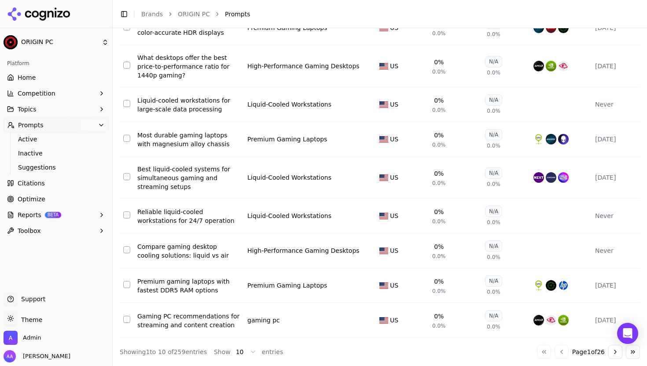
click at [608, 350] on button "Go to next page" at bounding box center [615, 352] width 14 height 14
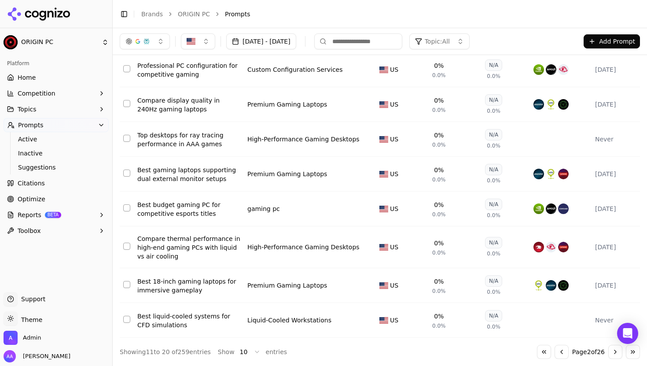
scroll to position [174, 0]
click at [45, 183] on link "Citations" at bounding box center [56, 183] width 105 height 14
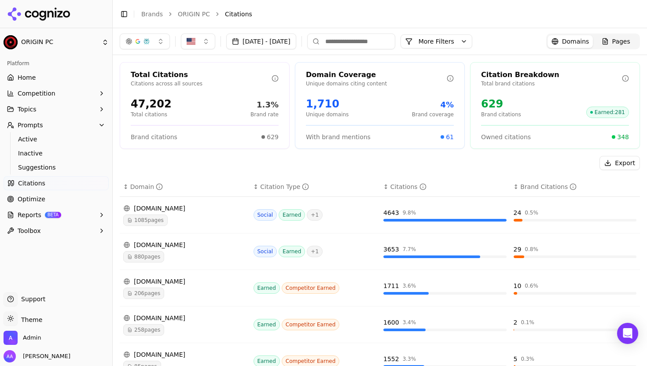
click at [43, 196] on link "Optimize" at bounding box center [56, 199] width 105 height 14
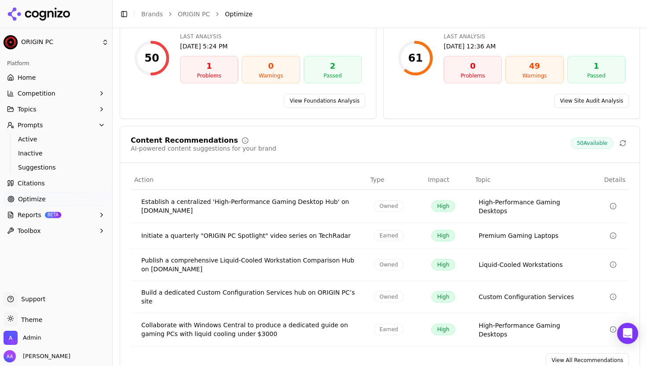
scroll to position [121, 0]
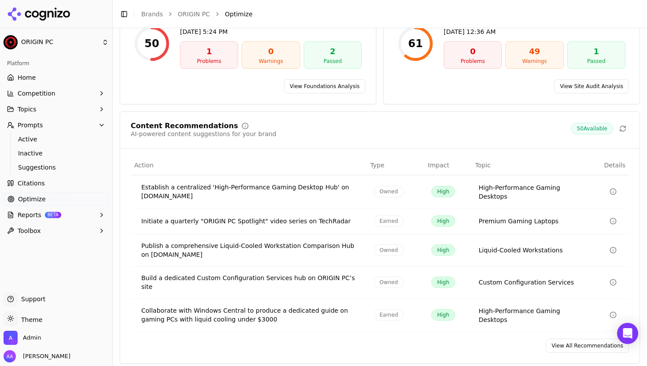
click at [572, 338] on link "View All Recommendations" at bounding box center [587, 345] width 83 height 14
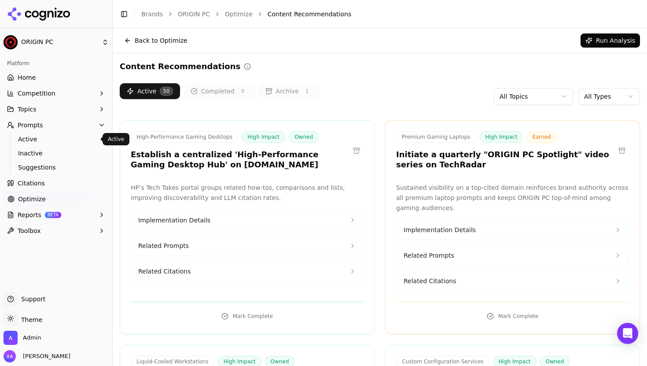
click at [37, 141] on span "Active" at bounding box center [56, 139] width 77 height 9
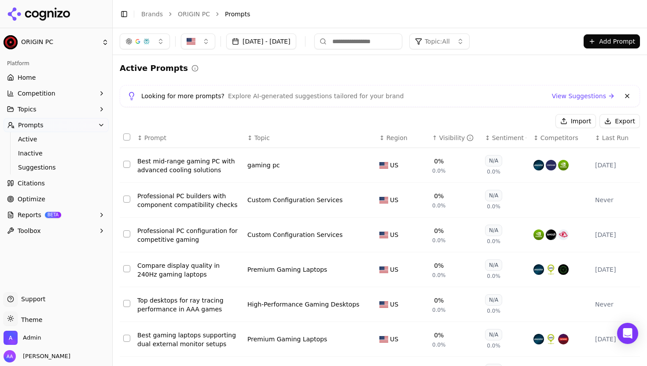
click at [66, 109] on button "Topics" at bounding box center [56, 109] width 105 height 14
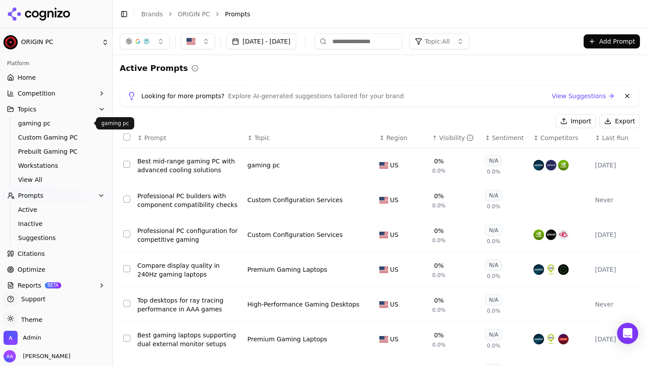
click at [48, 81] on link "Home" at bounding box center [56, 77] width 105 height 14
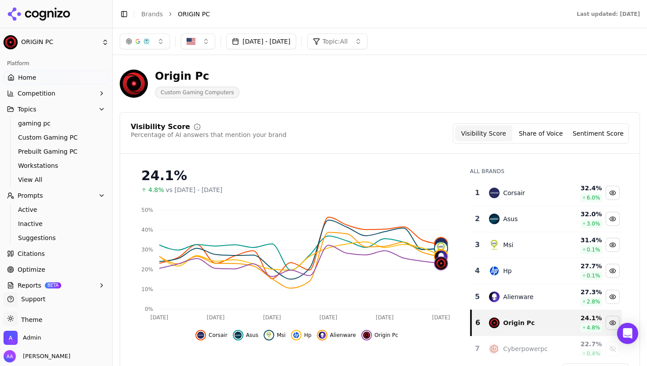
click at [348, 40] on span "Topic: All" at bounding box center [335, 41] width 25 height 9
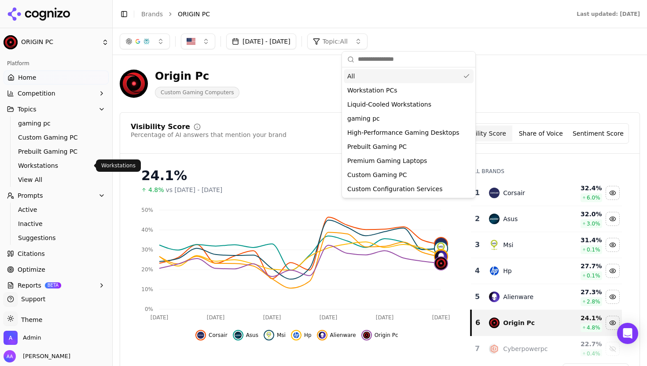
click at [40, 168] on span "Workstations" at bounding box center [56, 165] width 77 height 9
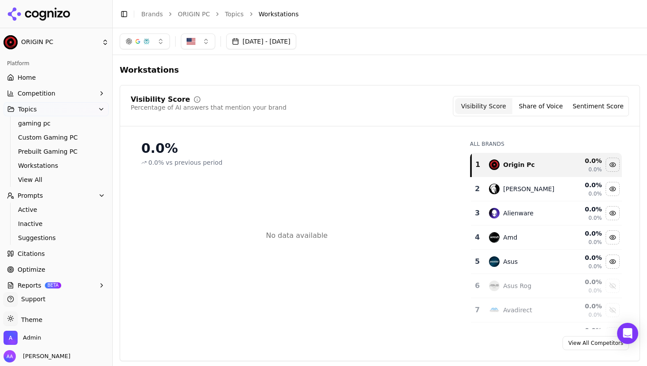
click at [147, 68] on span "Workstations" at bounding box center [149, 70] width 59 height 12
click at [147, 68] on input "**********" at bounding box center [361, 70] width 483 height 16
click at [48, 234] on span "Suggestions" at bounding box center [56, 237] width 77 height 9
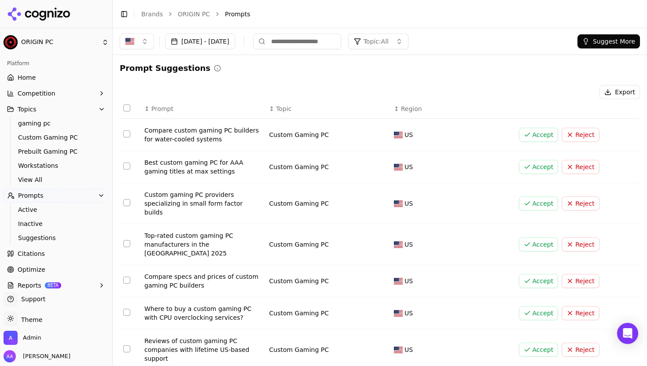
click at [583, 49] on div "Sep 09, 2025 - Oct 09, 2025 Topic: All Suggest More" at bounding box center [380, 41] width 534 height 26
click at [590, 46] on button "Suggest More" at bounding box center [608, 41] width 62 height 14
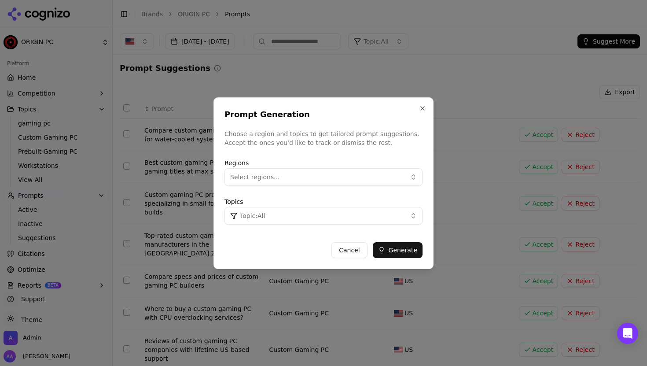
click at [270, 223] on button "Topic: All" at bounding box center [323, 216] width 198 height 18
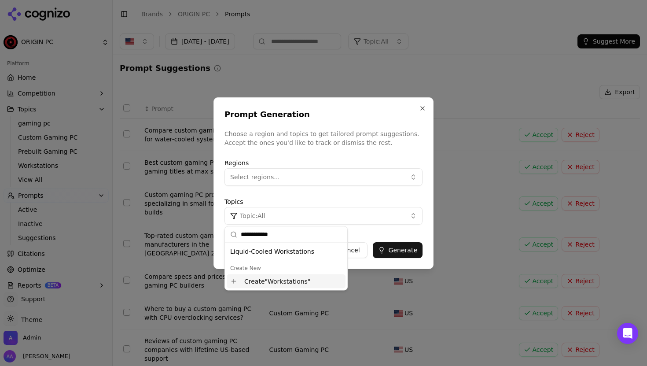
type input "**********"
click at [286, 279] on div "Create " Workstations "" at bounding box center [286, 281] width 119 height 14
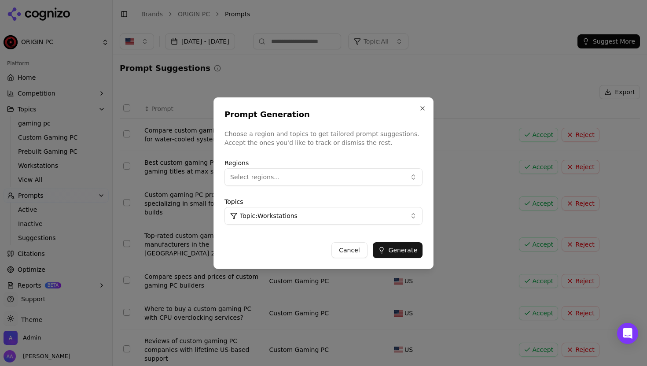
click at [399, 250] on button "Generate" at bounding box center [398, 250] width 50 height 16
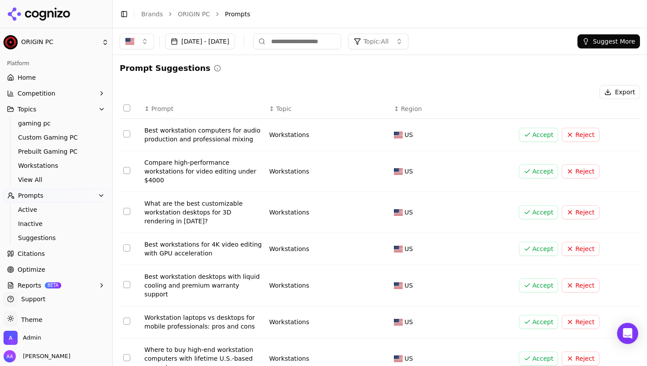
drag, startPoint x: 35, startPoint y: 78, endPoint x: 120, endPoint y: 98, distance: 86.7
click at [35, 78] on link "Home" at bounding box center [56, 77] width 105 height 14
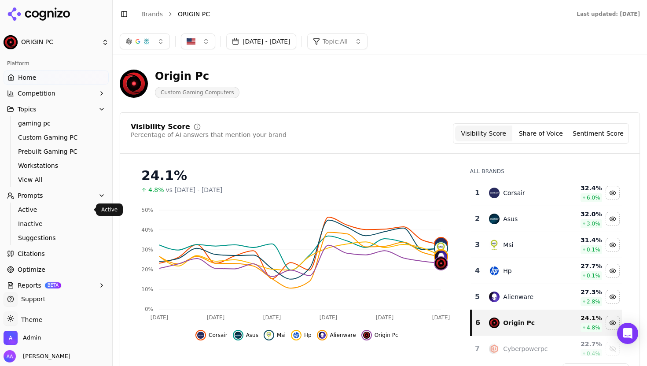
click at [44, 206] on span "Active" at bounding box center [56, 209] width 77 height 9
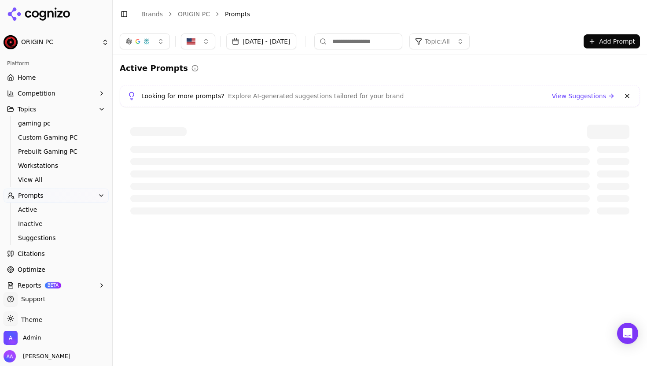
click at [609, 38] on button "Add Prompt" at bounding box center [611, 41] width 56 height 14
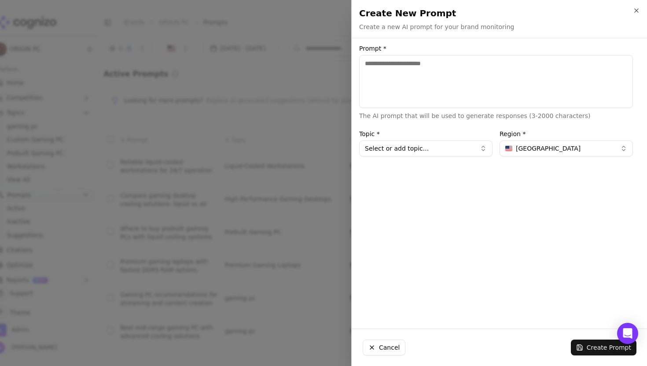
click at [278, 93] on div at bounding box center [323, 183] width 647 height 366
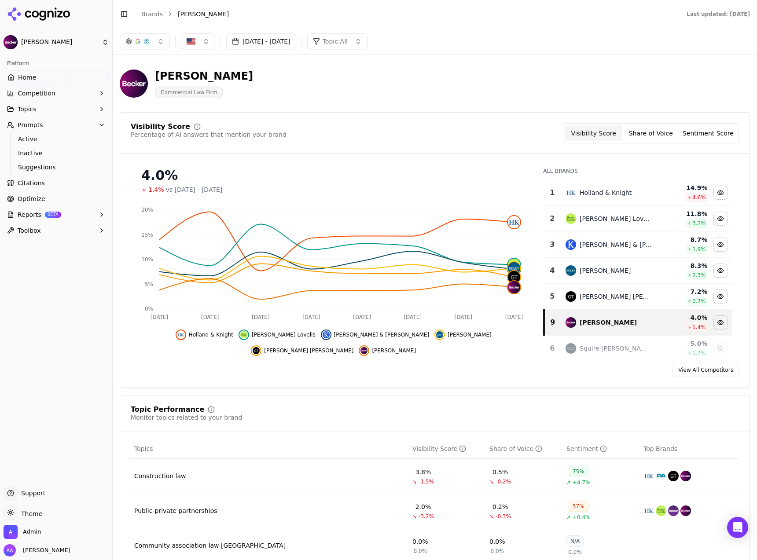
click at [587, 82] on div "[PERSON_NAME] Commercial Law Firm" at bounding box center [435, 83] width 630 height 43
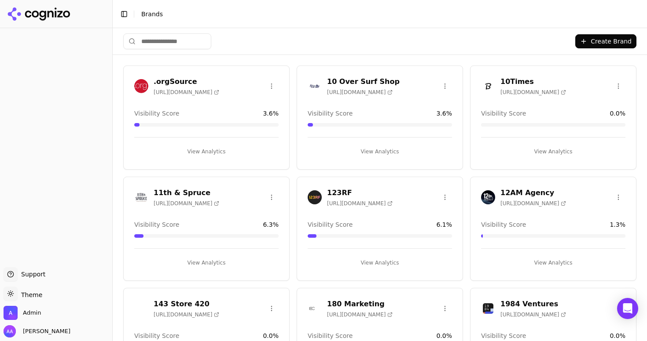
click at [319, 44] on div "Create Brand" at bounding box center [379, 41] width 513 height 26
click at [182, 43] on input "search" at bounding box center [167, 41] width 88 height 16
click at [249, 41] on div "Create Brand" at bounding box center [379, 41] width 513 height 26
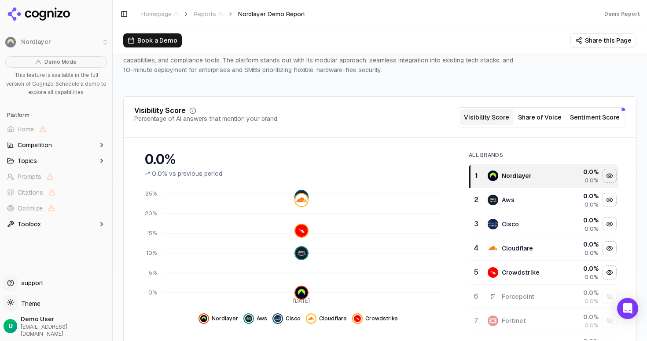
scroll to position [90, 0]
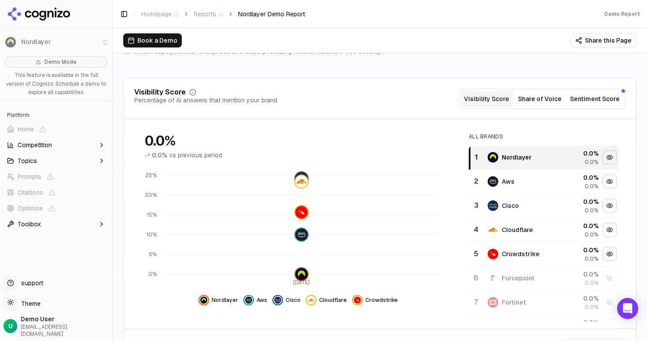
click at [304, 95] on div "Visibility Score Percentage of AI answers that mention your brand Visibility Sc…" at bounding box center [379, 99] width 491 height 20
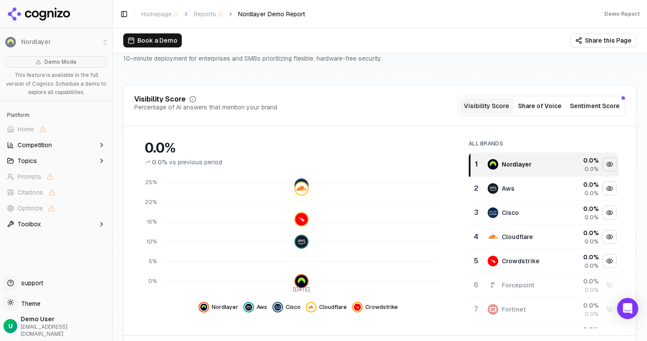
scroll to position [85, 0]
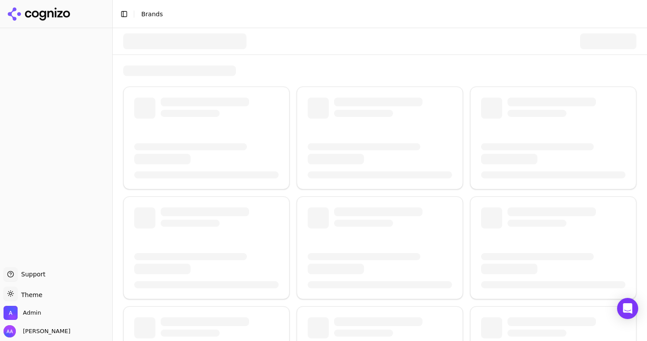
click at [191, 46] on div at bounding box center [184, 41] width 123 height 16
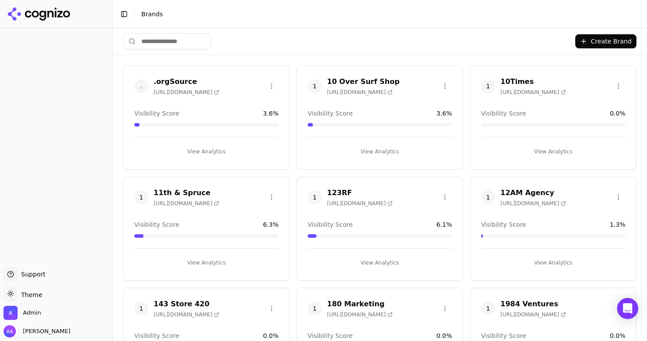
click at [159, 33] on input "search" at bounding box center [167, 41] width 88 height 16
click at [164, 40] on input "search" at bounding box center [167, 41] width 88 height 16
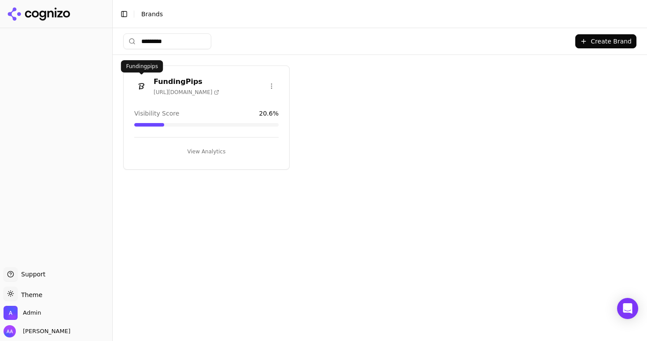
type input "*********"
click at [139, 82] on img at bounding box center [141, 86] width 14 height 14
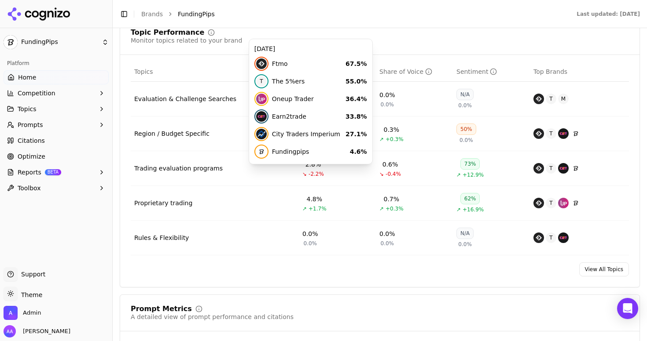
scroll to position [378, 0]
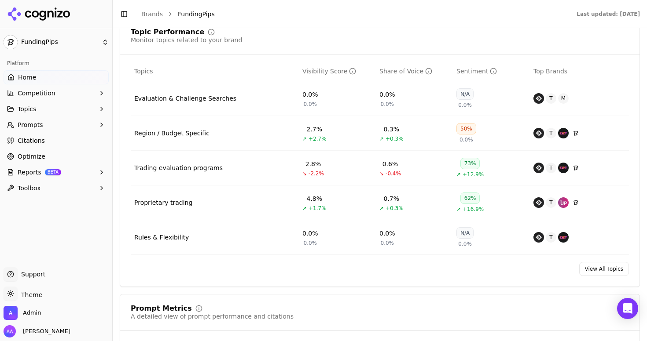
click at [40, 107] on button "Topics" at bounding box center [56, 109] width 105 height 14
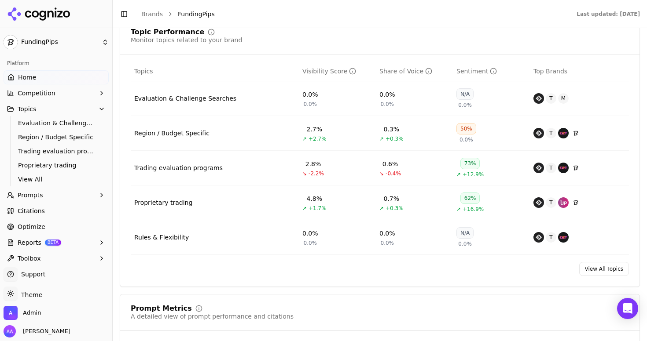
click at [50, 99] on button "Competition" at bounding box center [56, 93] width 105 height 14
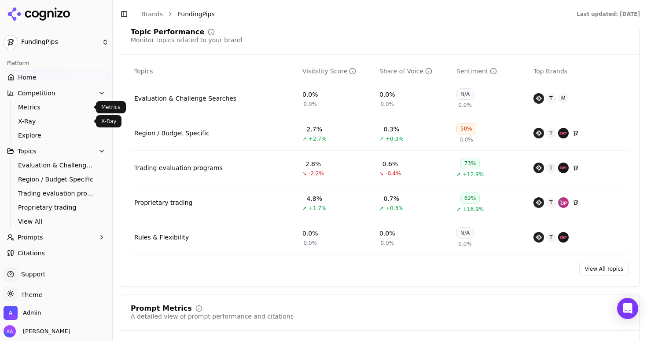
click at [46, 121] on span "X-Ray" at bounding box center [56, 121] width 77 height 9
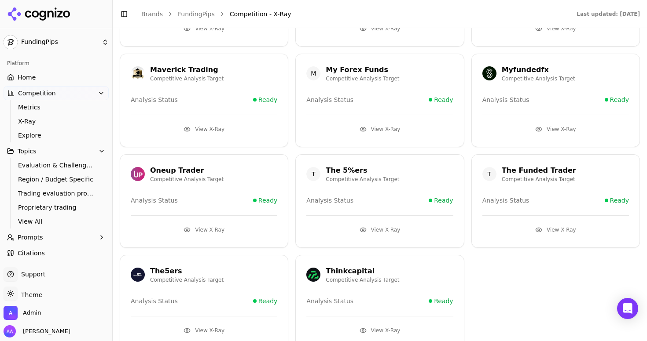
scroll to position [192, 0]
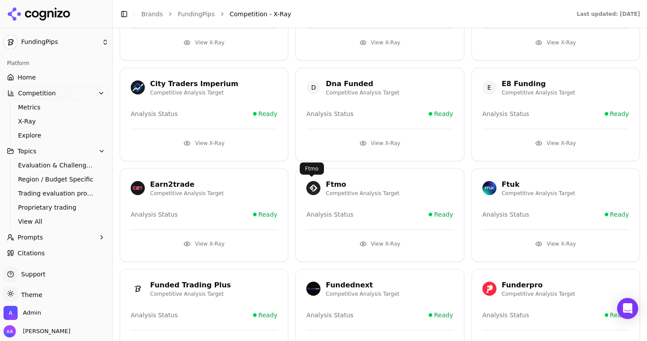
click at [312, 191] on img at bounding box center [313, 188] width 14 height 14
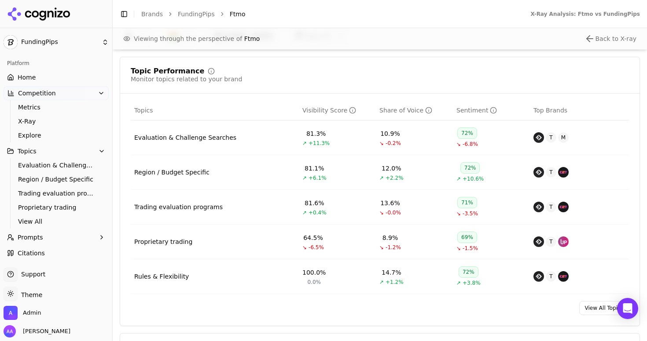
scroll to position [369, 0]
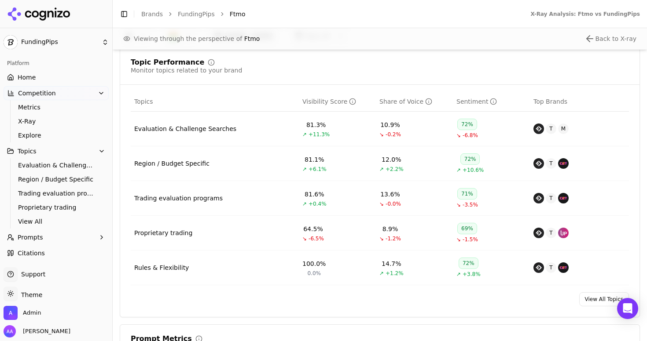
click at [177, 128] on div "Evaluation & Challenge Searches" at bounding box center [185, 129] width 102 height 9
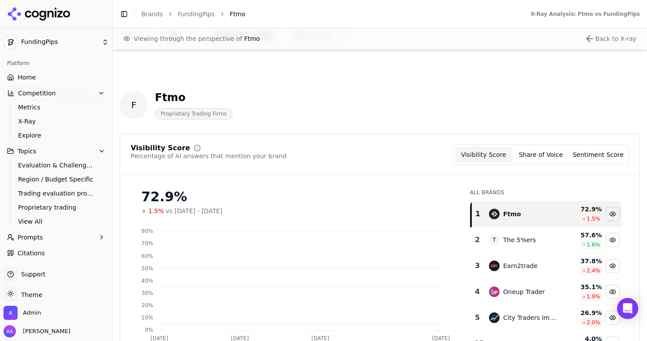
scroll to position [369, 0]
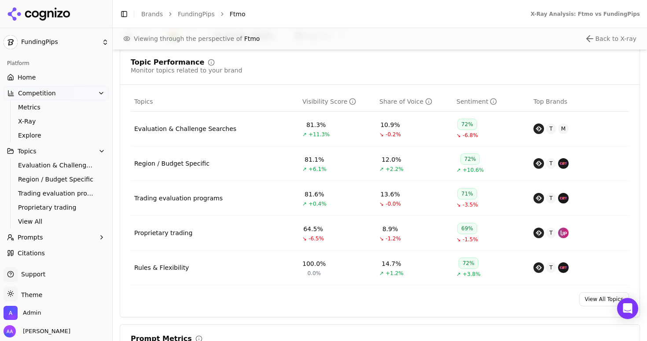
click at [161, 235] on div "Proprietary trading" at bounding box center [163, 233] width 58 height 9
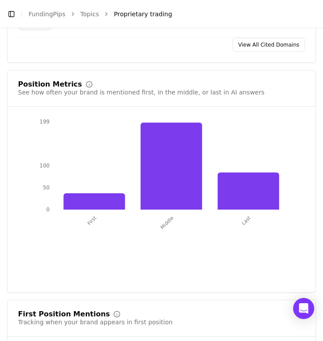
scroll to position [1270, 0]
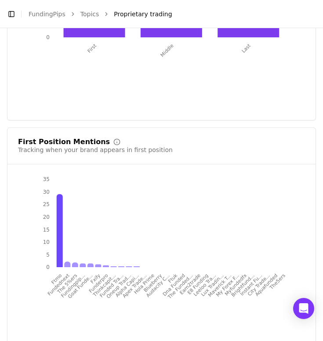
click at [13, 18] on button "Toggle Sidebar" at bounding box center [11, 14] width 12 height 12
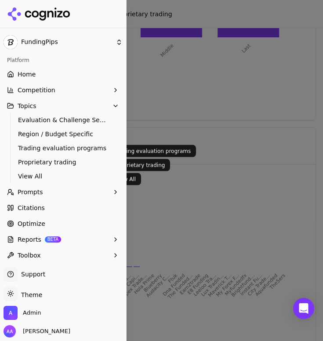
scroll to position [5, 0]
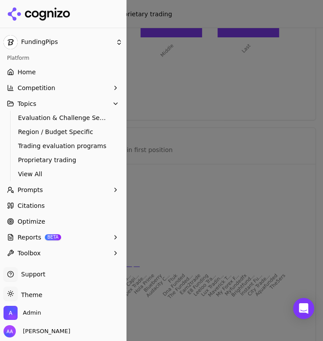
click at [57, 209] on link "Citations" at bounding box center [63, 206] width 119 height 14
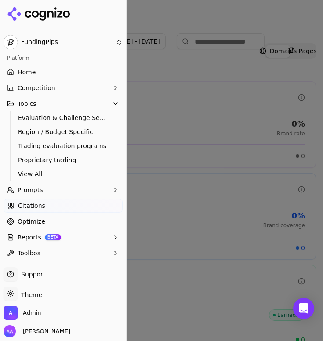
click at [189, 76] on div at bounding box center [161, 170] width 323 height 341
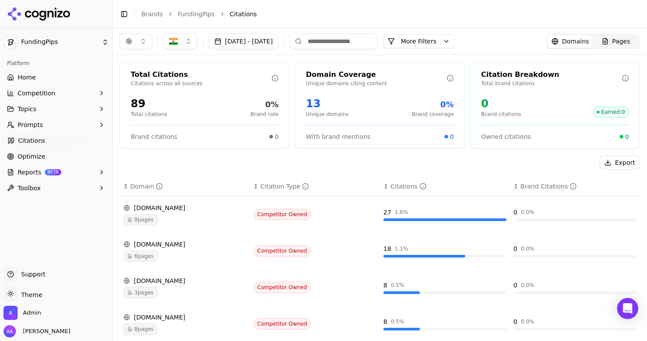
click at [305, 16] on li "Citations" at bounding box center [426, 14] width 393 height 9
click at [447, 43] on button "More Filters" at bounding box center [419, 41] width 72 height 14
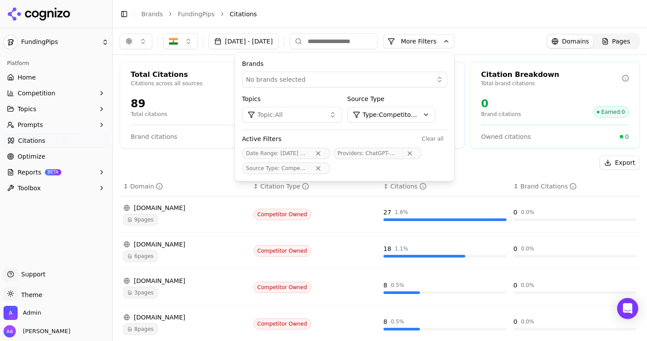
click at [447, 42] on button "More Filters" at bounding box center [419, 41] width 72 height 14
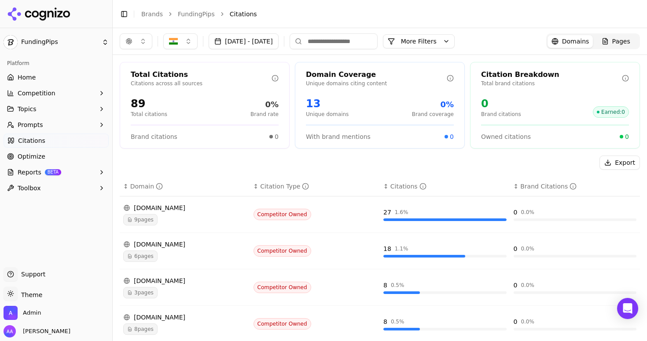
click at [454, 41] on button "More Filters" at bounding box center [419, 41] width 72 height 14
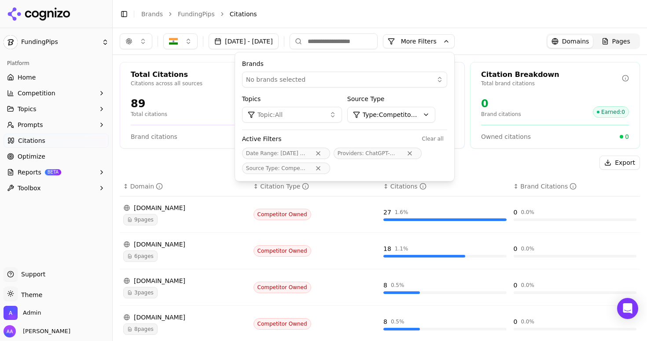
click at [326, 168] on button "Remove Source Type filter" at bounding box center [318, 168] width 16 height 7
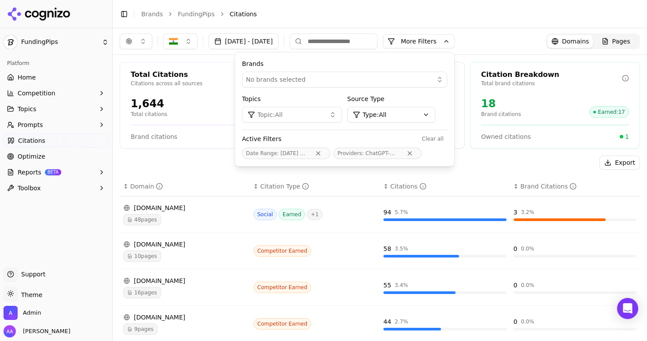
click at [220, 159] on div "Export" at bounding box center [380, 163] width 520 height 14
click at [176, 204] on div "[DOMAIN_NAME]" at bounding box center [184, 208] width 123 height 9
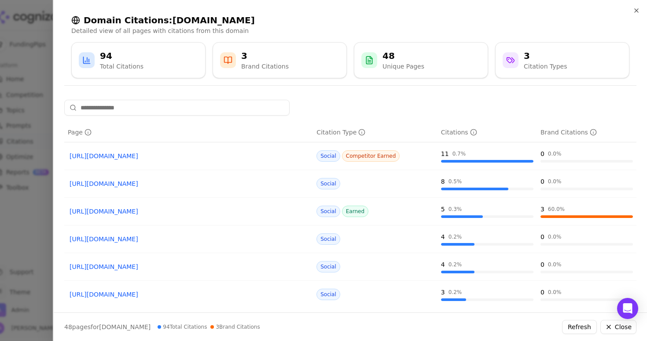
click at [18, 210] on div at bounding box center [323, 170] width 647 height 341
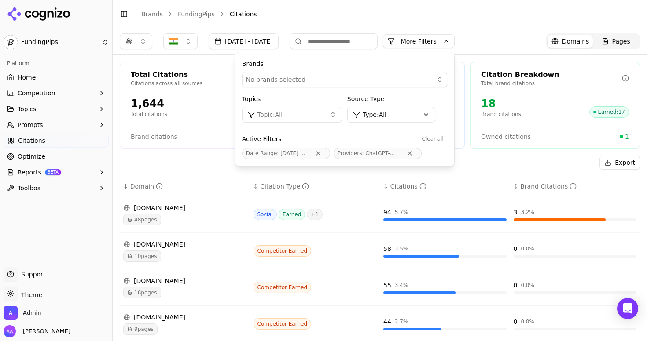
click at [159, 222] on span "48 pages" at bounding box center [142, 219] width 38 height 11
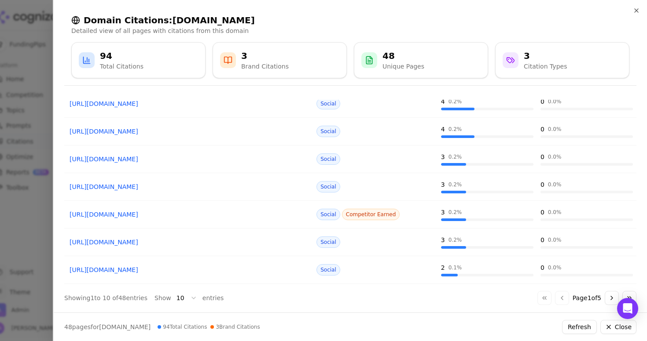
scroll to position [142, 0]
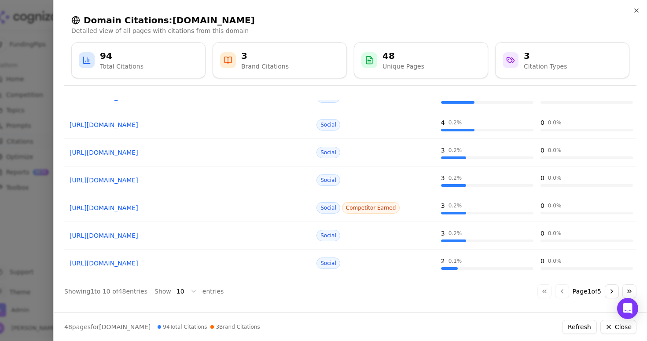
click at [609, 297] on button "Go to next page" at bounding box center [612, 292] width 14 height 14
click at [609, 296] on button "Go to next page" at bounding box center [612, 292] width 14 height 14
click at [605, 292] on button "Go to next page" at bounding box center [612, 292] width 14 height 14
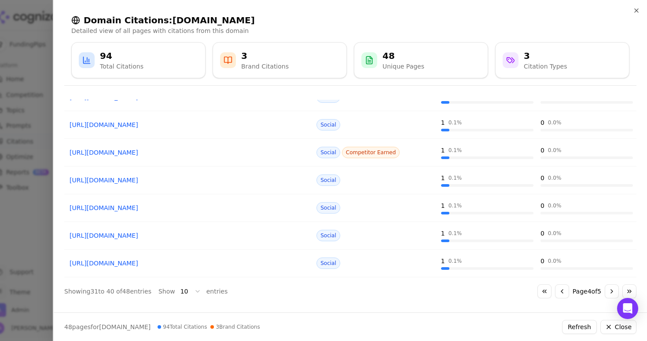
click at [605, 293] on button "Go to next page" at bounding box center [612, 292] width 14 height 14
click at [15, 247] on div at bounding box center [323, 170] width 647 height 341
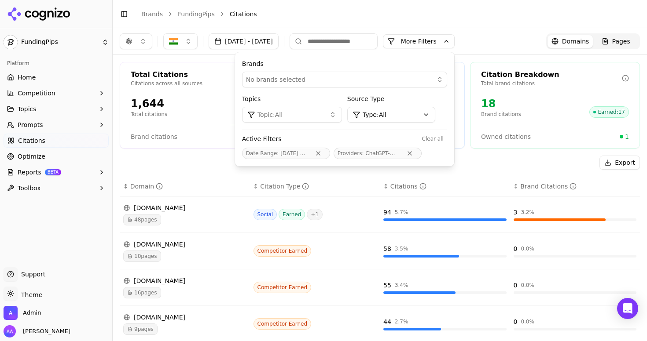
click at [187, 177] on th "↕ Domain" at bounding box center [185, 187] width 130 height 20
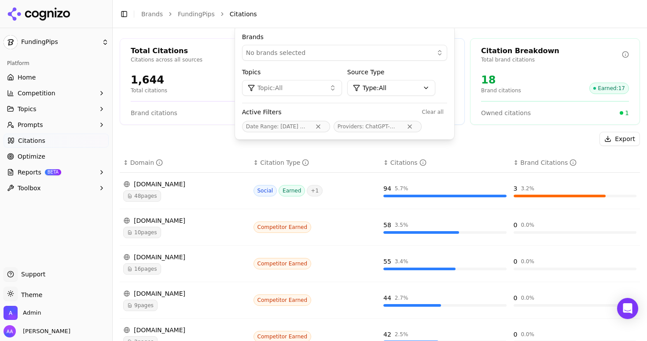
scroll to position [0, 0]
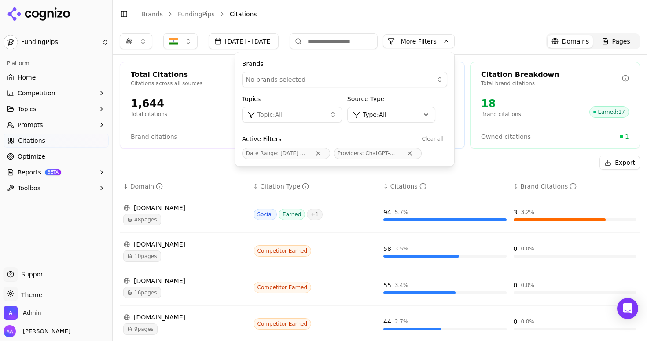
click at [444, 42] on button "More Filters" at bounding box center [419, 41] width 72 height 14
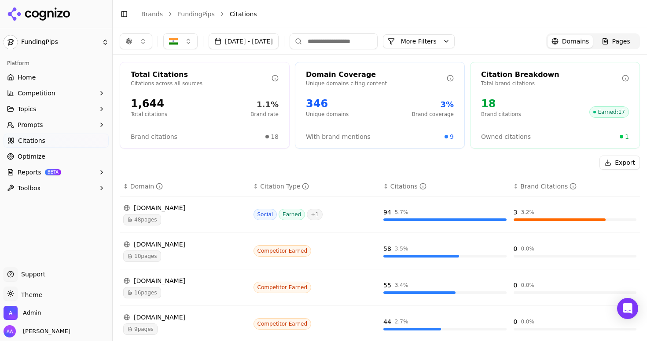
click at [62, 73] on link "Home" at bounding box center [56, 77] width 105 height 14
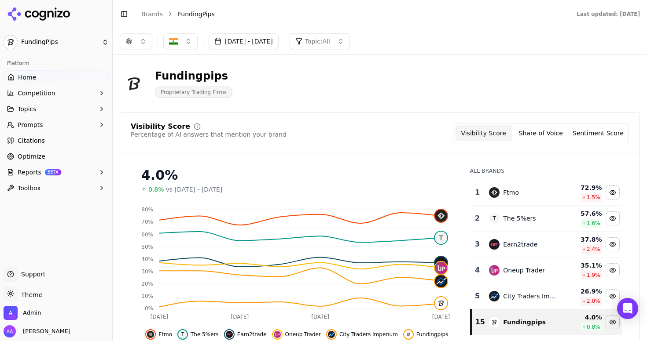
click at [274, 42] on button "[DATE] - [DATE]" at bounding box center [244, 41] width 70 height 16
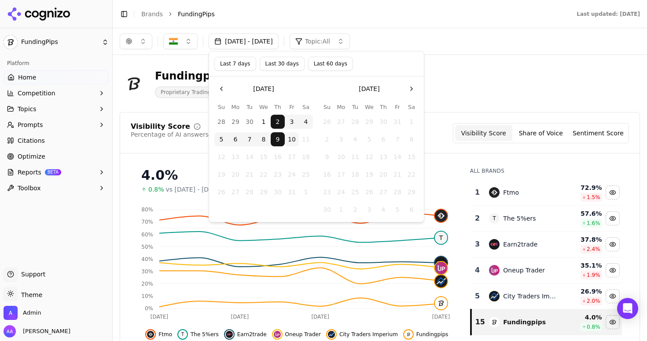
click at [296, 63] on button "Last 30 days" at bounding box center [282, 64] width 45 height 14
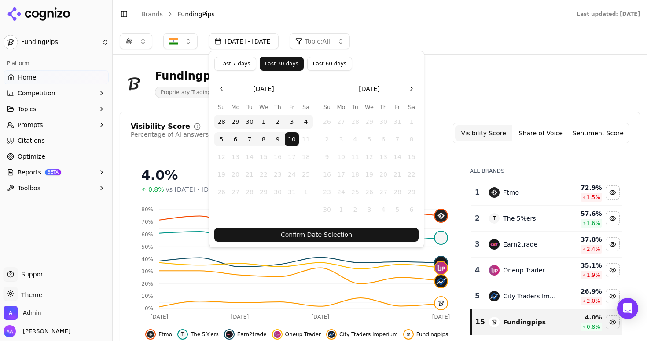
click at [320, 231] on button "Confirm Date Selection" at bounding box center [316, 235] width 204 height 14
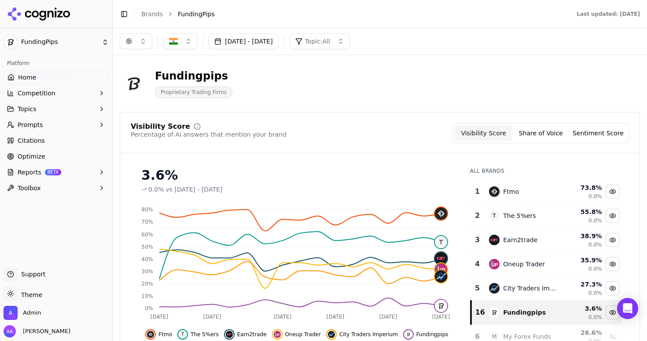
click at [484, 190] on td "Ftmo" at bounding box center [523, 192] width 78 height 24
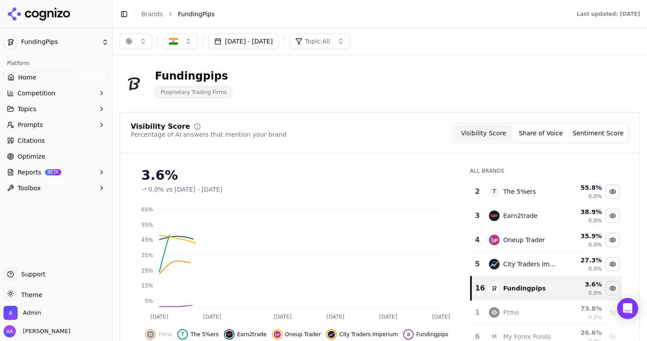
click at [484, 190] on td "T The 5%ers" at bounding box center [523, 192] width 78 height 24
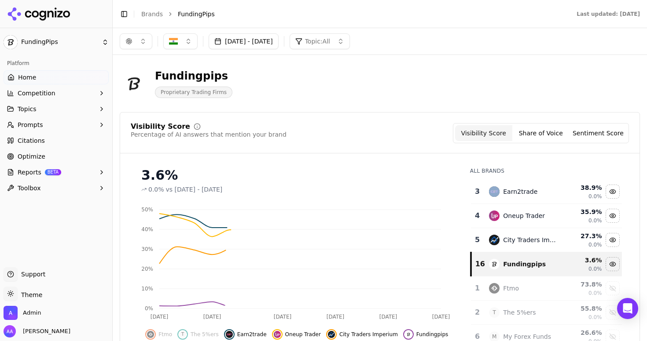
click at [484, 190] on td "Earn2trade" at bounding box center [523, 192] width 78 height 24
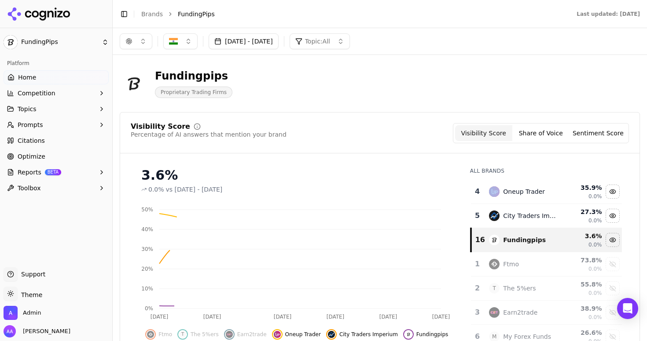
click at [484, 190] on td "Oneup Trader" at bounding box center [523, 192] width 78 height 24
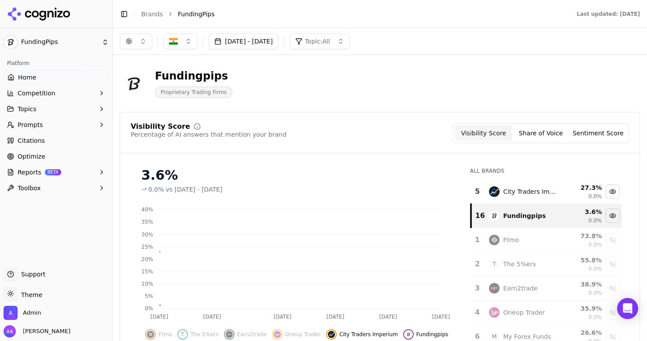
click at [484, 190] on td "City Traders Imperium" at bounding box center [523, 192] width 78 height 24
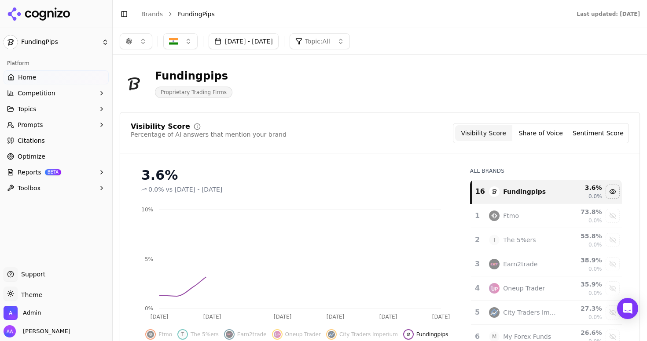
click at [385, 156] on div "Visibility Score Percentage of AI answers that mention your brand Visibility Sc…" at bounding box center [380, 250] width 520 height 276
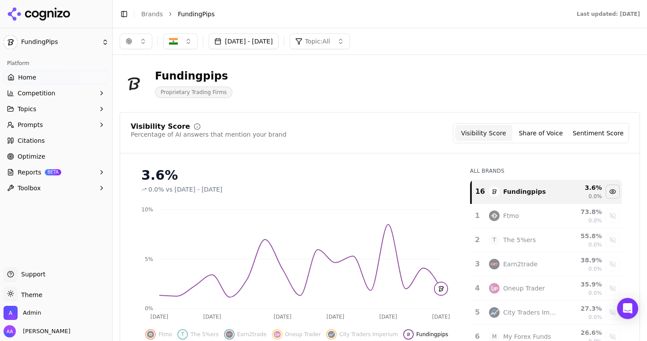
click at [279, 45] on button "Sep 10, 2025 - Oct 10, 2025" at bounding box center [244, 41] width 70 height 16
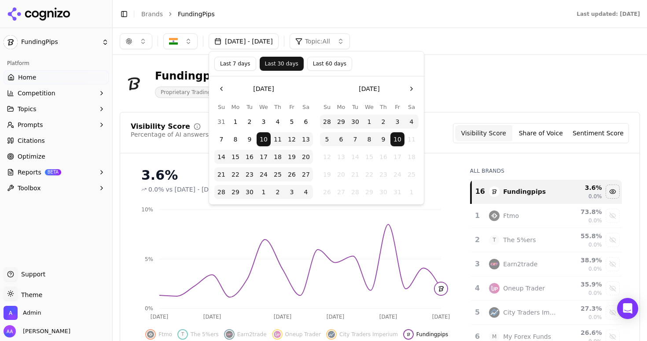
click at [315, 67] on button "Last 60 days" at bounding box center [329, 64] width 45 height 14
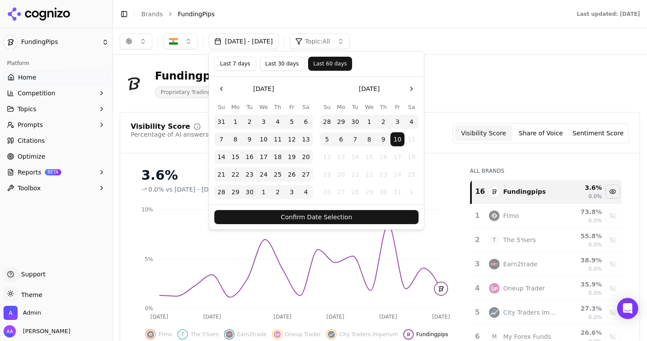
click at [310, 216] on button "Confirm Date Selection" at bounding box center [316, 217] width 204 height 14
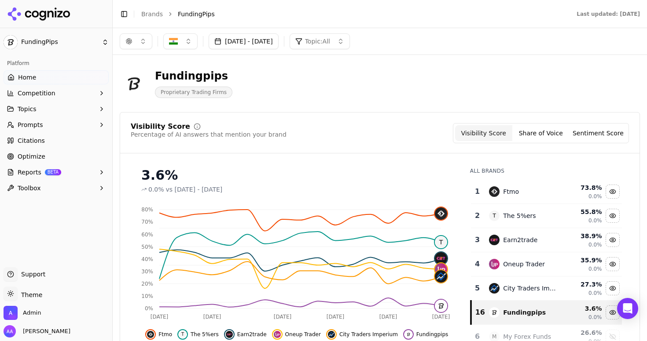
click at [484, 193] on td "Ftmo" at bounding box center [523, 192] width 78 height 24
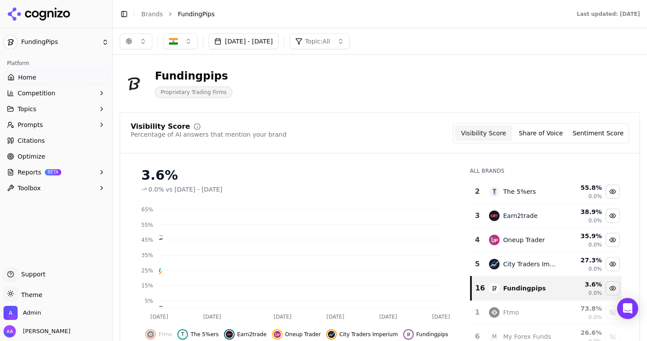
click at [484, 193] on td "T The 5%ers" at bounding box center [523, 192] width 78 height 24
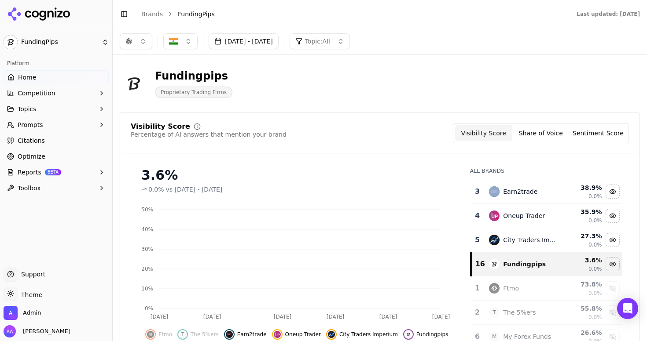
click at [484, 193] on td "Earn2trade" at bounding box center [523, 192] width 78 height 24
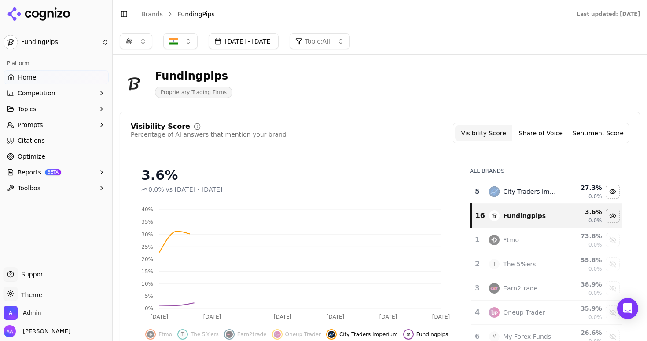
click at [484, 193] on td "City Traders Imperium" at bounding box center [523, 192] width 78 height 24
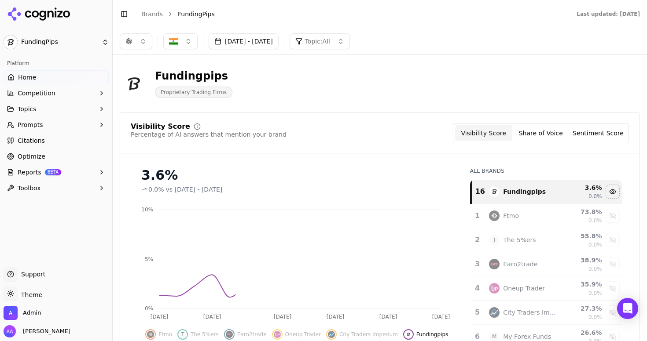
click at [291, 115] on div "Visibility Score Percentage of AI answers that mention your brand Visibility Sc…" at bounding box center [380, 250] width 520 height 276
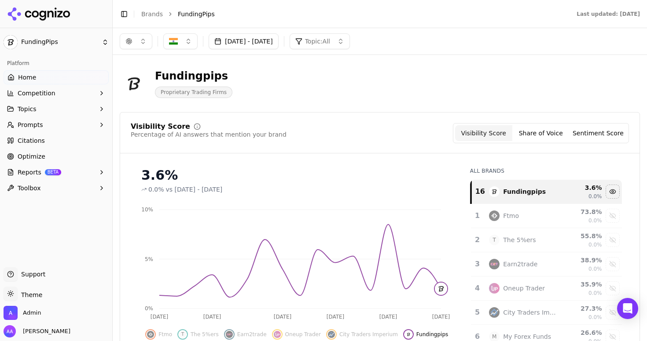
click at [135, 46] on button "button" at bounding box center [136, 41] width 33 height 16
click at [143, 87] on span "Google AI Overviews" at bounding box center [135, 95] width 55 height 18
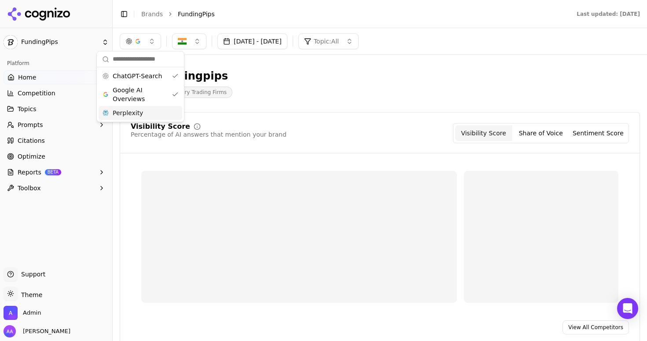
click at [144, 114] on div "Perplexity" at bounding box center [141, 113] width 84 height 14
click at [290, 84] on div "Fundingpips Proprietary Trading Firms" at bounding box center [317, 83] width 394 height 29
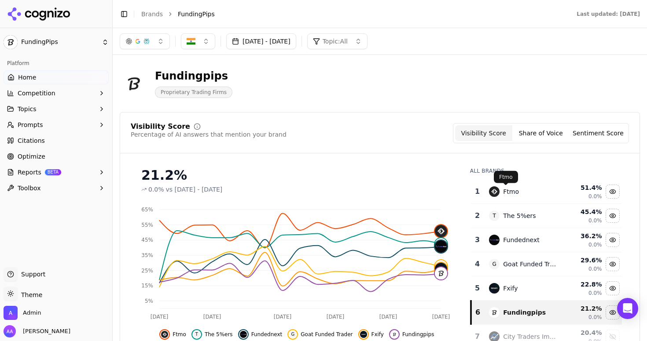
click at [504, 187] on span at bounding box center [505, 185] width 4 height 4
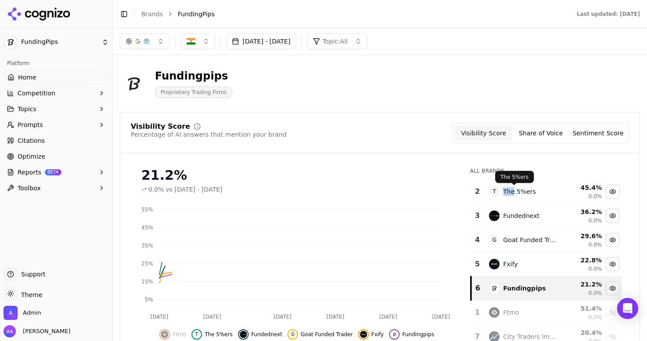
click at [504, 187] on div "The 5%ers" at bounding box center [519, 191] width 33 height 9
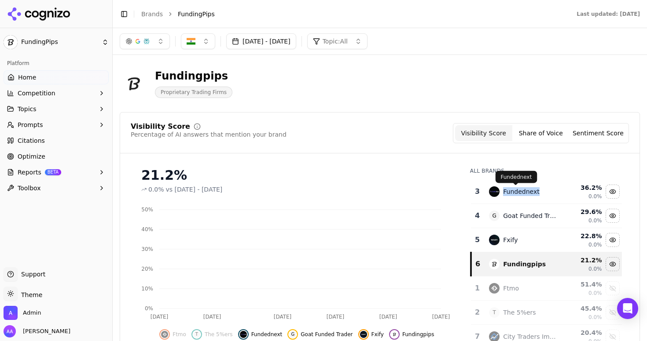
click at [504, 187] on div "Fundednext" at bounding box center [521, 191] width 36 height 9
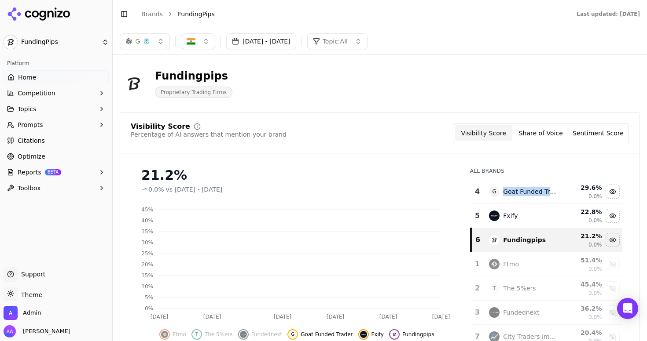
click at [504, 187] on div "Goat Funded Trader" at bounding box center [530, 191] width 54 height 9
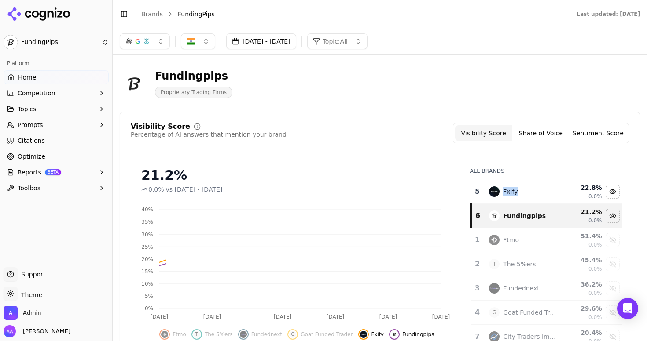
click at [504, 187] on div "Fxify" at bounding box center [510, 191] width 15 height 9
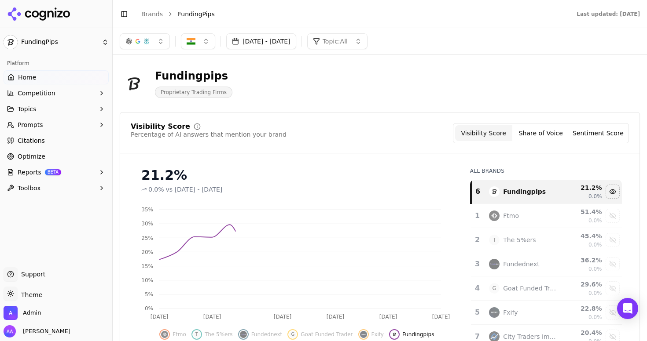
click at [389, 152] on div "Visibility Score Percentage of AI answers that mention your brand Visibility Sc…" at bounding box center [379, 138] width 519 height 30
click at [44, 73] on link "Home" at bounding box center [56, 77] width 105 height 14
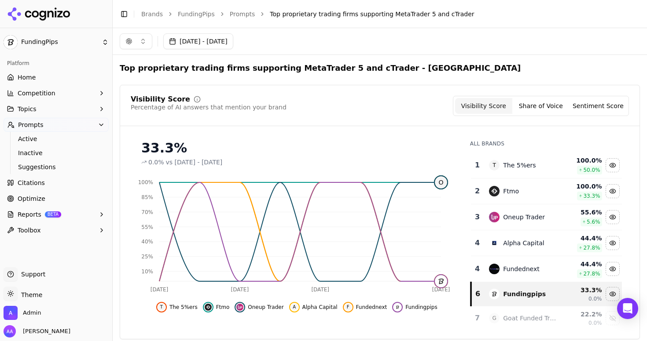
click at [72, 184] on link "Citations" at bounding box center [56, 183] width 105 height 14
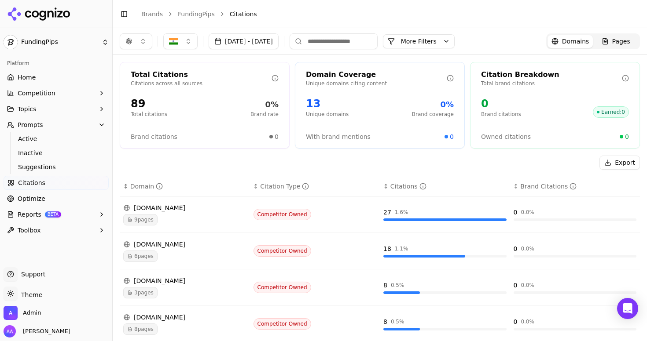
click at [448, 40] on button "More Filters" at bounding box center [419, 41] width 72 height 14
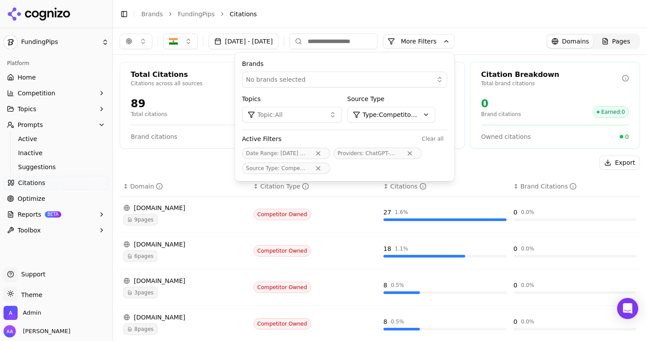
click at [326, 171] on button "Remove Source Type filter" at bounding box center [318, 168] width 16 height 7
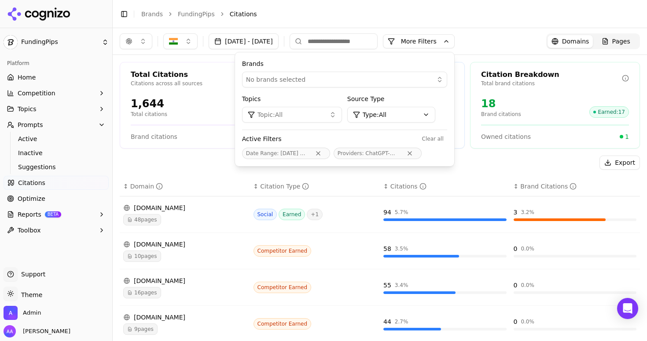
click at [217, 155] on div "Total Citations Citations across all sources 1,644 Total citations 1.1% Brand r…" at bounding box center [380, 322] width 534 height 535
click at [326, 152] on button "Remove Date Range filter" at bounding box center [318, 153] width 16 height 7
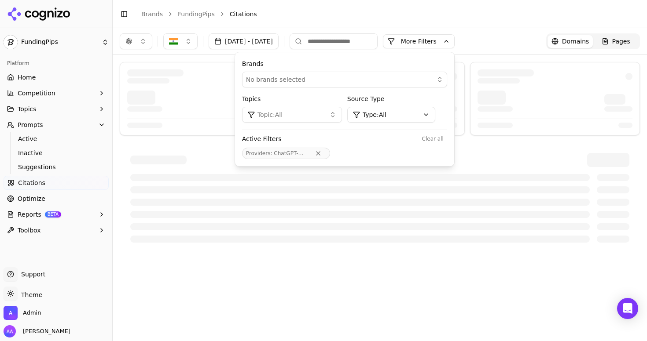
click at [326, 153] on button "Remove Providers filter" at bounding box center [318, 153] width 16 height 7
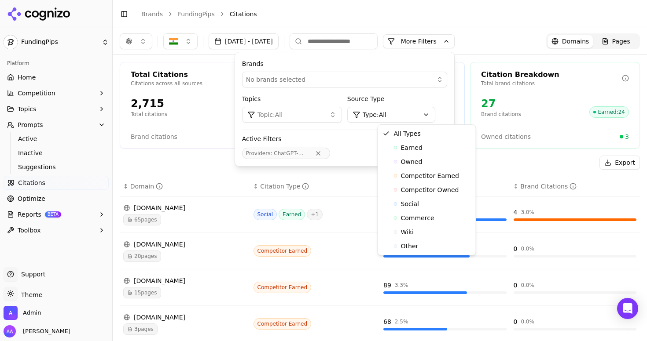
click at [413, 117] on html "FundingPips Platform Home Competition Topics Prompts Active Inactive Suggestion…" at bounding box center [323, 170] width 647 height 341
click at [422, 153] on div "Earned" at bounding box center [427, 148] width 94 height 14
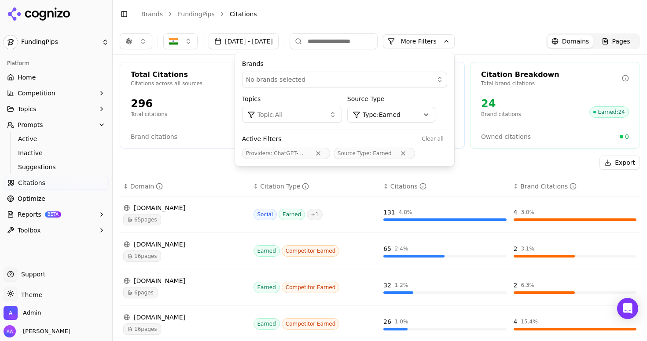
click at [195, 159] on div "Export" at bounding box center [380, 163] width 520 height 14
click at [44, 133] on link "Active" at bounding box center [57, 139] width 84 height 12
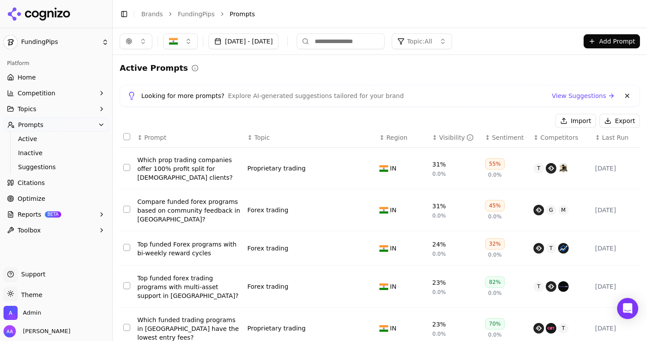
click at [51, 77] on link "Home" at bounding box center [56, 77] width 105 height 14
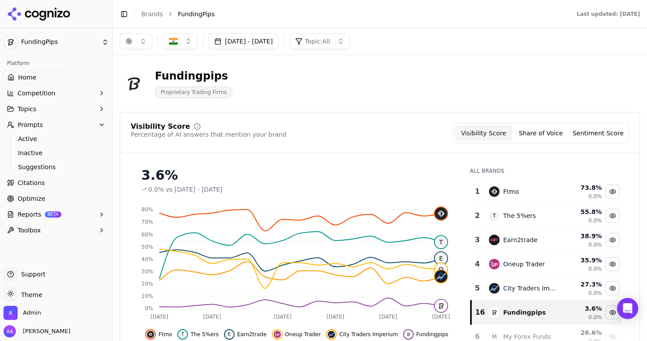
click at [245, 41] on button "[DATE] - [DATE]" at bounding box center [244, 41] width 70 height 16
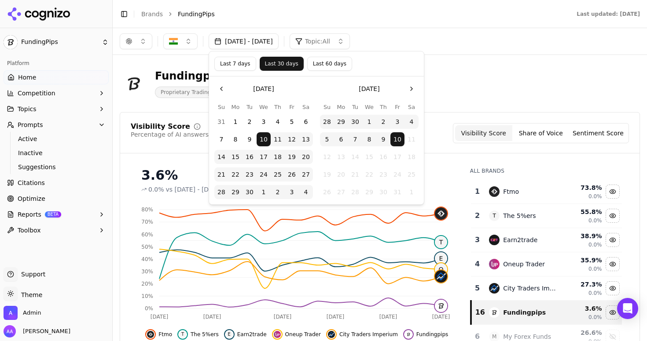
click at [242, 67] on button "Last 7 days" at bounding box center [235, 64] width 42 height 14
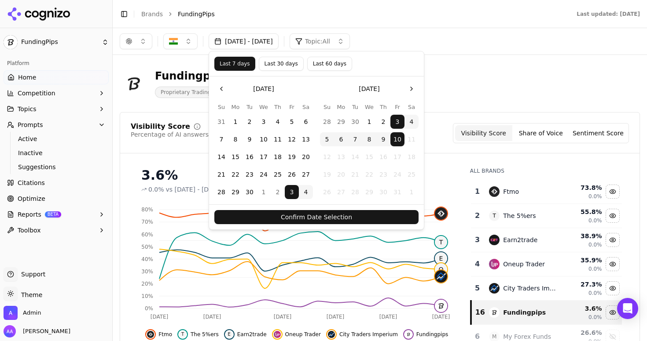
click at [323, 213] on button "Confirm Date Selection" at bounding box center [316, 217] width 204 height 14
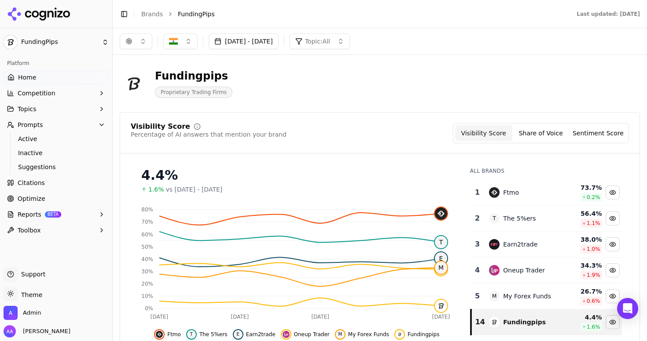
click at [138, 44] on button "button" at bounding box center [136, 41] width 33 height 16
drag, startPoint x: 135, startPoint y: 98, endPoint x: 136, endPoint y: 102, distance: 4.4
click at [135, 98] on span "Google AI Overviews" at bounding box center [135, 95] width 55 height 18
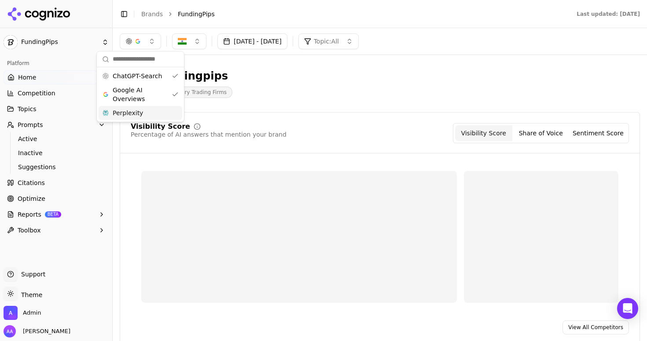
click at [147, 114] on div "Perplexity" at bounding box center [141, 113] width 84 height 14
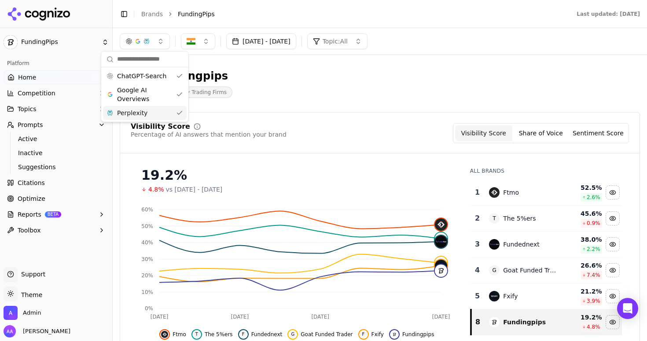
click at [264, 44] on button "[DATE] - [DATE]" at bounding box center [261, 41] width 70 height 16
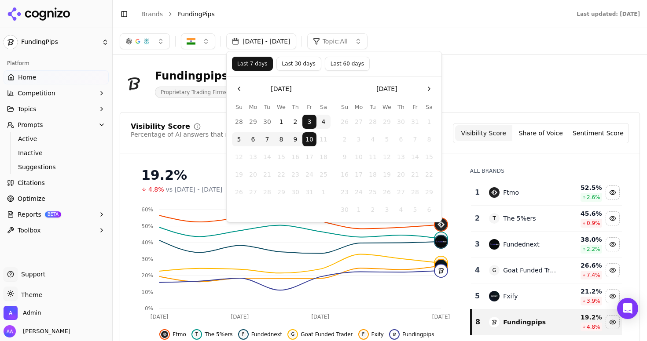
click at [508, 64] on div "Fundingpips Proprietary Trading Firms" at bounding box center [380, 83] width 520 height 43
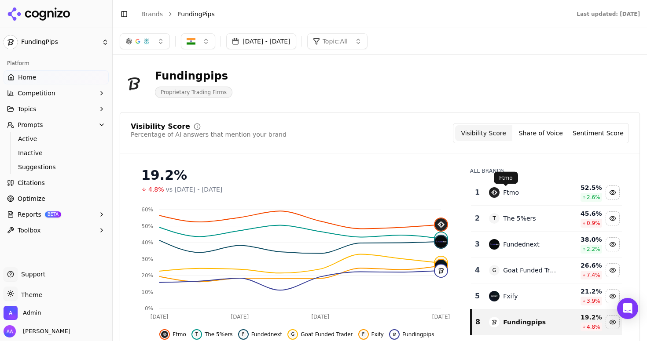
click at [512, 189] on div "Ftmo" at bounding box center [511, 192] width 16 height 9
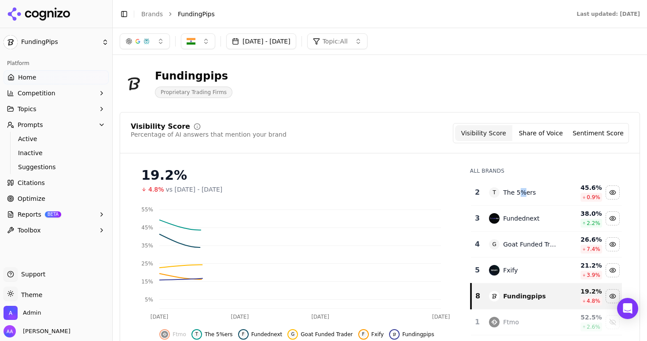
click at [512, 189] on div "The 5%ers" at bounding box center [519, 192] width 33 height 9
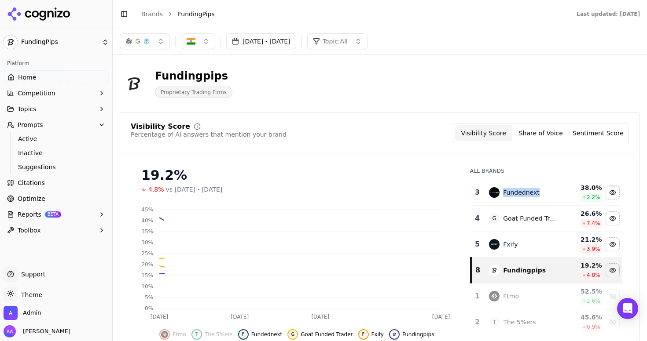
click at [512, 189] on div "Fundednext" at bounding box center [521, 192] width 36 height 9
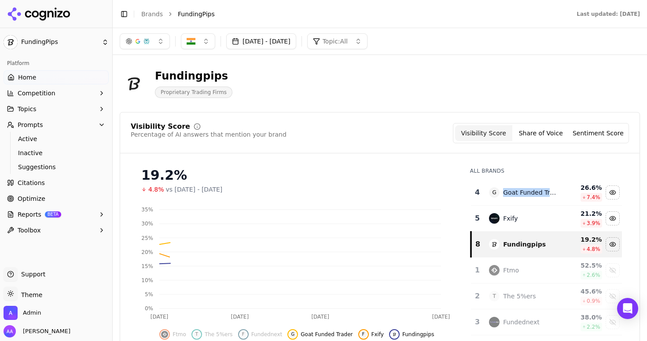
click at [512, 189] on div "Goat Funded Trader" at bounding box center [530, 192] width 54 height 9
click at [512, 189] on div "G Goat Funded Trader" at bounding box center [523, 192] width 68 height 11
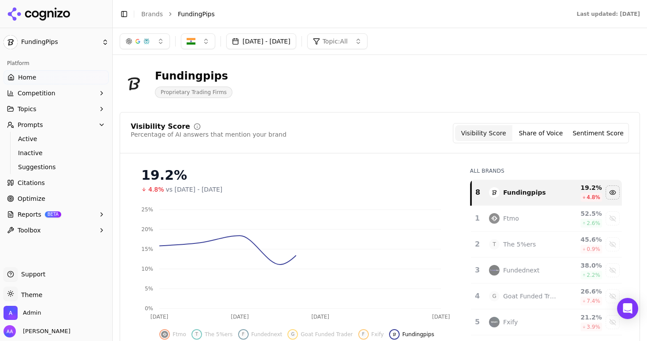
click at [362, 109] on header "Fundingpips Proprietary Trading Firms" at bounding box center [380, 87] width 520 height 50
click at [281, 44] on button "[DATE] - [DATE]" at bounding box center [261, 41] width 70 height 16
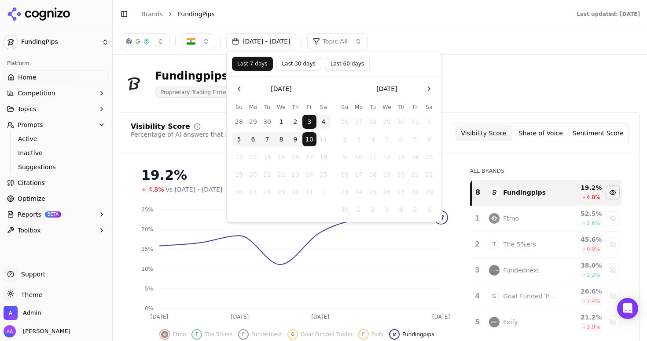
click at [296, 62] on button "Last 30 days" at bounding box center [298, 64] width 45 height 14
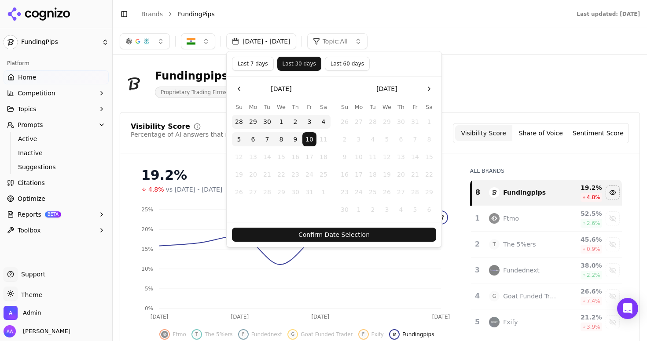
click at [345, 230] on button "Confirm Date Selection" at bounding box center [334, 235] width 204 height 14
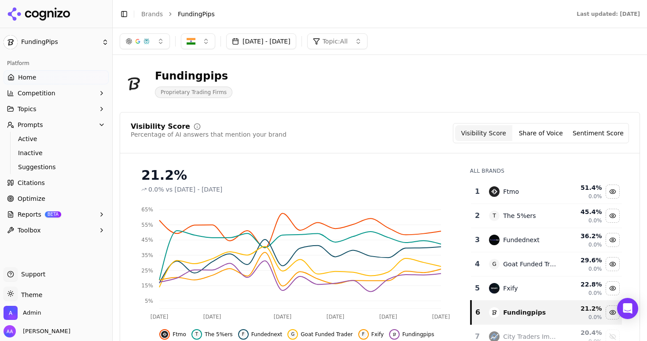
click at [517, 189] on div "Ftmo" at bounding box center [523, 192] width 68 height 11
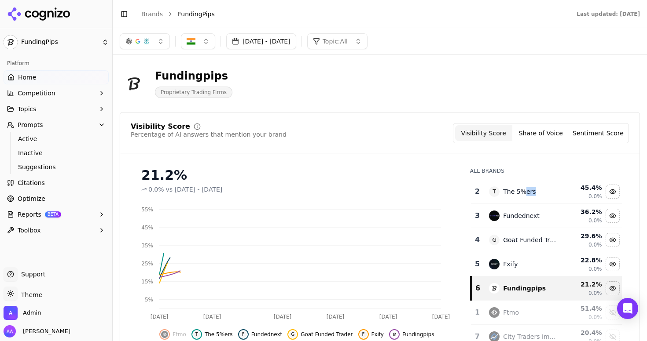
click at [517, 189] on div "The 5%ers" at bounding box center [519, 191] width 33 height 9
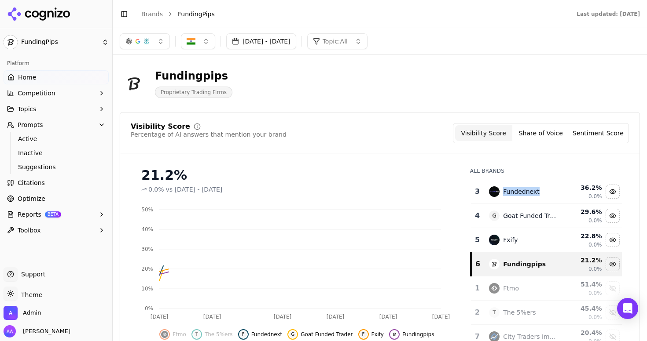
click at [517, 189] on div "Fundednext" at bounding box center [521, 191] width 36 height 9
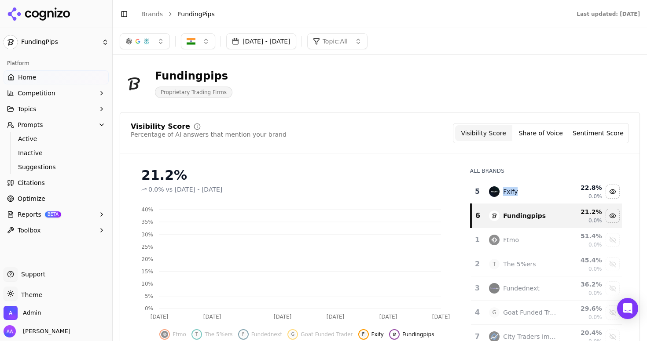
click at [517, 189] on div "Fxify" at bounding box center [523, 192] width 68 height 11
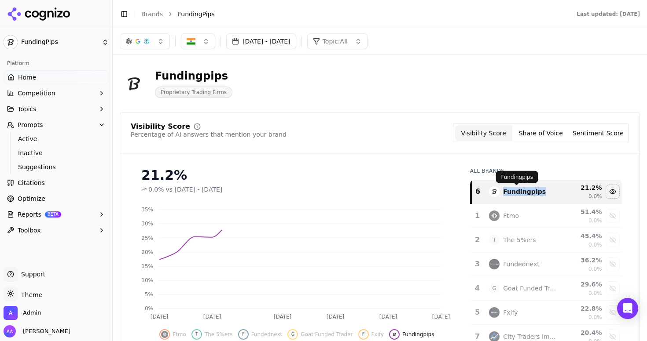
click at [372, 146] on div "Visibility Score Percentage of AI answers that mention your brand Visibility Sc…" at bounding box center [379, 138] width 519 height 30
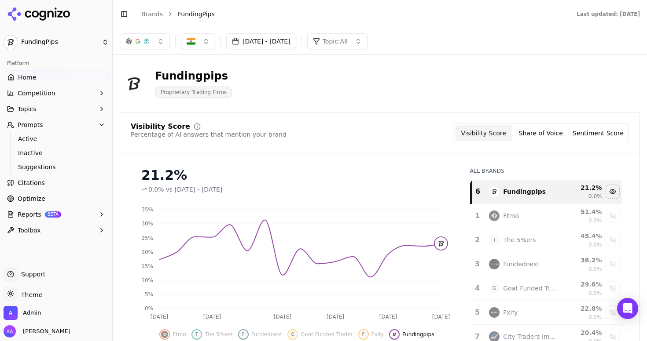
click at [279, 46] on button "[DATE] - [DATE]" at bounding box center [261, 41] width 70 height 16
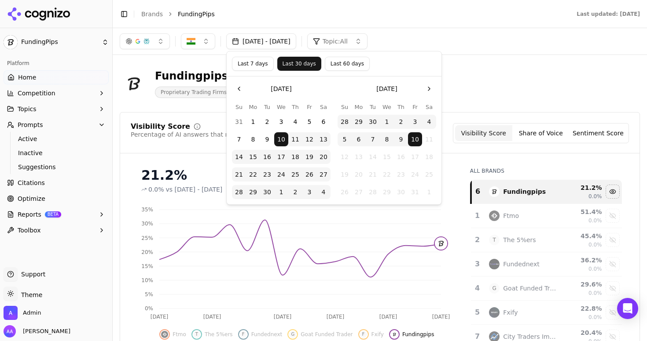
click at [261, 63] on button "Last 7 days" at bounding box center [253, 64] width 42 height 14
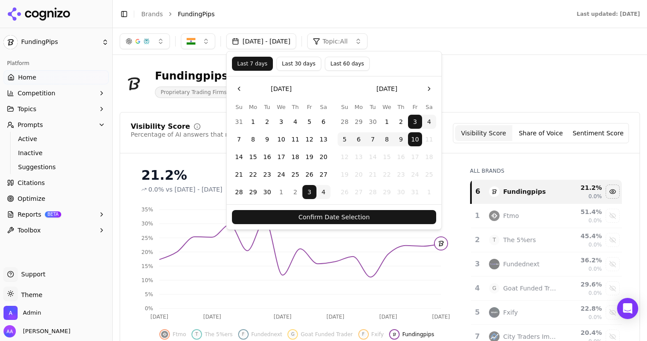
click at [327, 219] on button "Confirm Date Selection" at bounding box center [334, 217] width 204 height 14
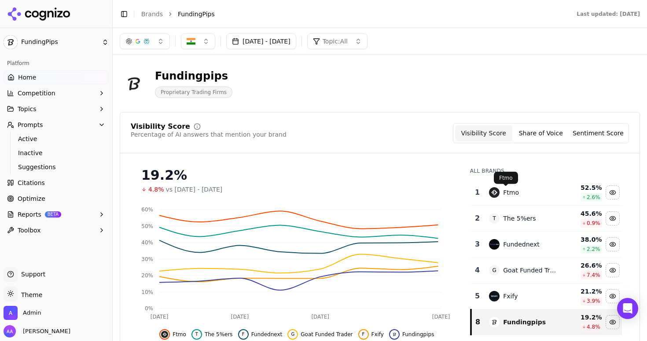
click at [511, 191] on div "Ftmo" at bounding box center [511, 192] width 16 height 9
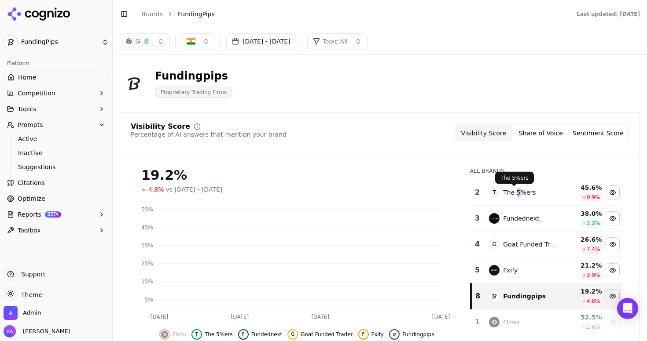
click at [511, 191] on div "The 5%ers" at bounding box center [519, 192] width 33 height 9
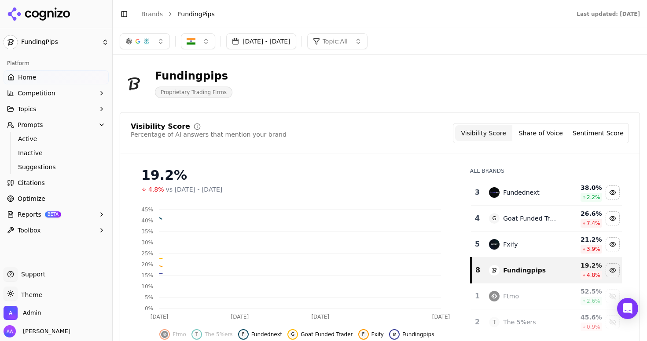
click at [511, 191] on div "Fundednext" at bounding box center [521, 192] width 36 height 9
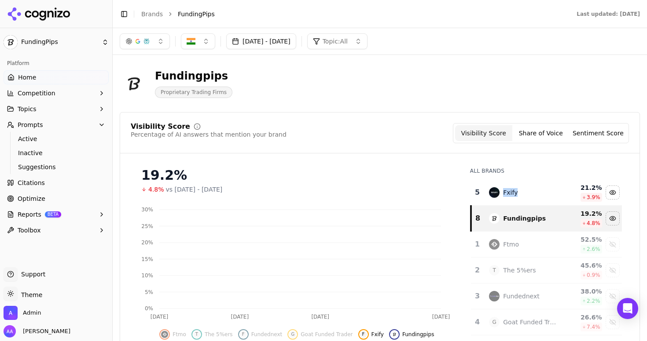
click at [511, 191] on div "Fxify" at bounding box center [510, 192] width 15 height 9
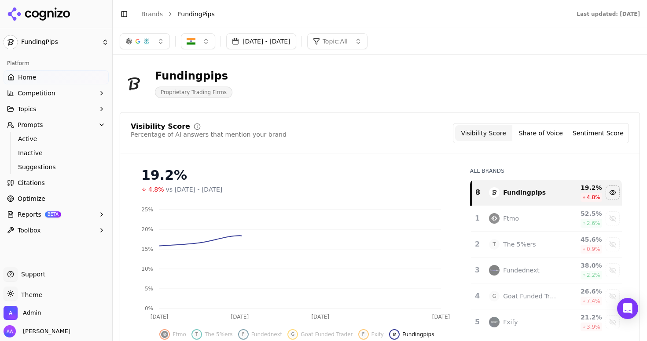
click at [398, 148] on div "Visibility Score Percentage of AI answers that mention your brand Visibility Sc…" at bounding box center [379, 138] width 519 height 30
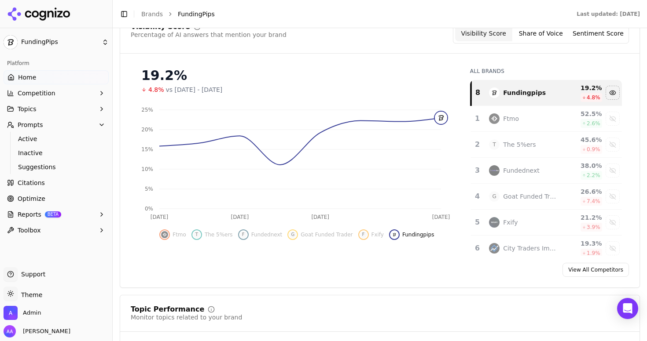
scroll to position [396, 0]
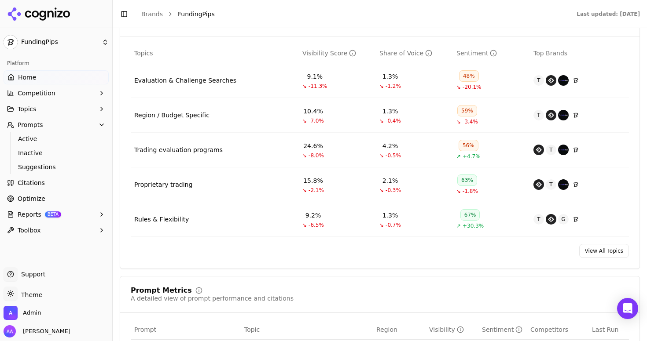
click at [39, 139] on span "Active" at bounding box center [56, 139] width 77 height 9
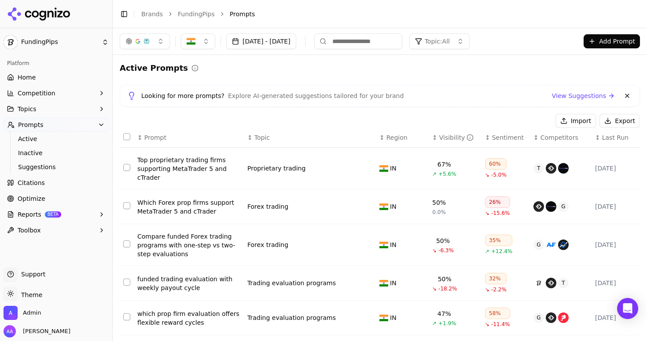
click at [622, 95] on button at bounding box center [627, 96] width 11 height 11
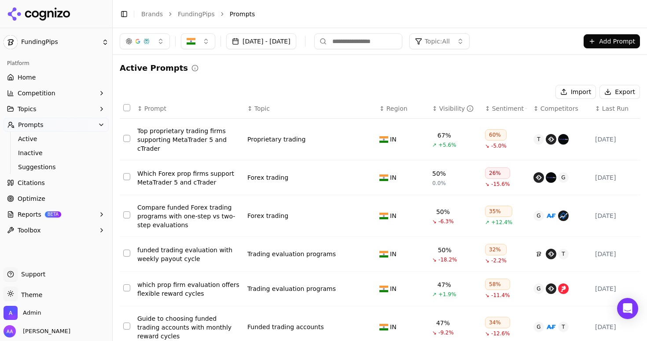
click at [31, 196] on span "Optimize" at bounding box center [32, 198] width 28 height 9
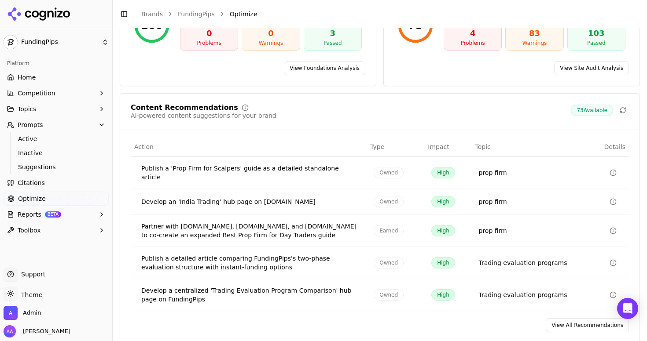
scroll to position [143, 0]
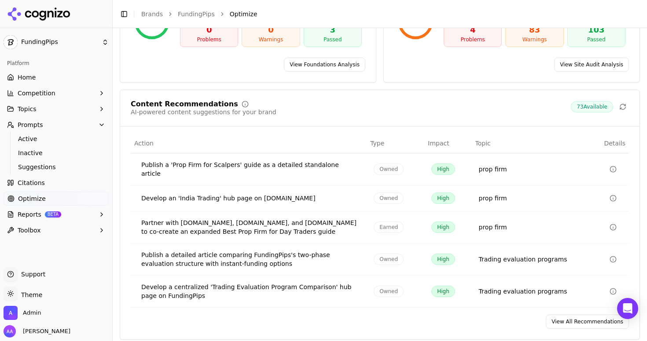
click at [558, 315] on link "View All Recommendations" at bounding box center [587, 322] width 83 height 14
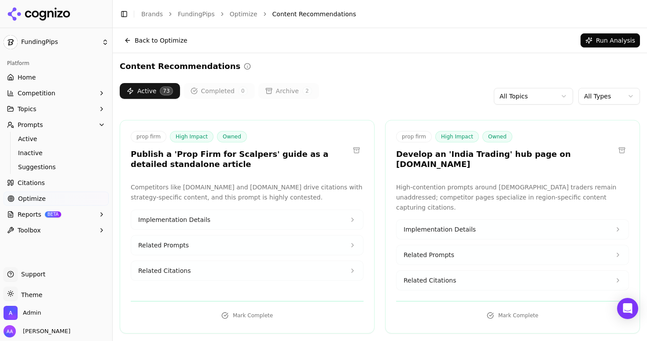
click at [64, 107] on button "Topics" at bounding box center [56, 109] width 105 height 14
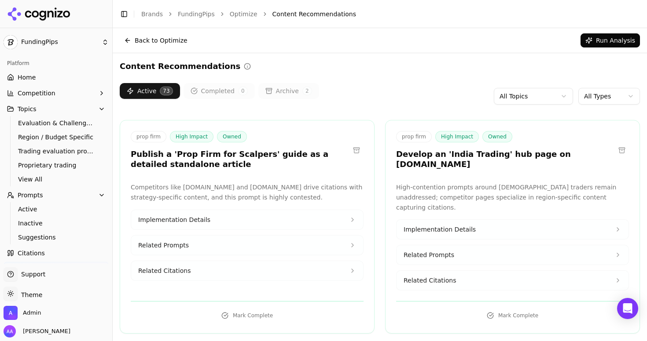
click at [64, 107] on button "Topics" at bounding box center [56, 109] width 105 height 14
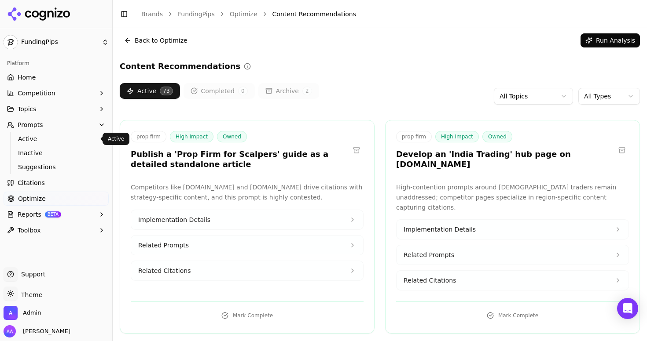
click at [61, 139] on span "Active" at bounding box center [56, 139] width 77 height 9
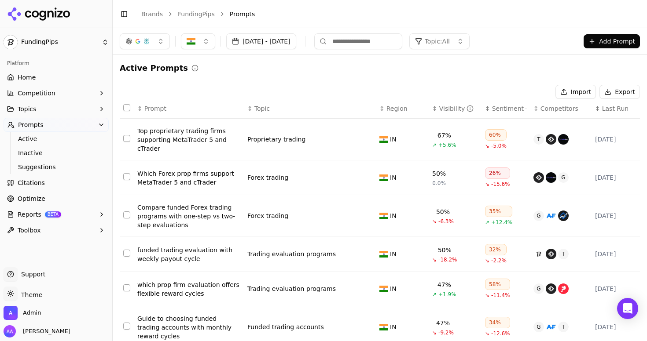
click at [269, 82] on div "Active Prompts Import Export ↕ Prompt ↕ Topic ↕ Region ↕ Visibility ↕ Sentiment…" at bounding box center [380, 289] width 520 height 454
click at [58, 183] on link "Citations" at bounding box center [56, 183] width 105 height 14
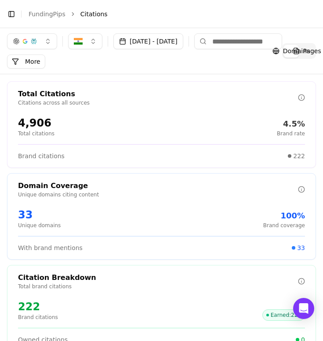
click at [99, 59] on div "[DATE] - [DATE] More More Filters" at bounding box center [144, 50] width 275 height 35
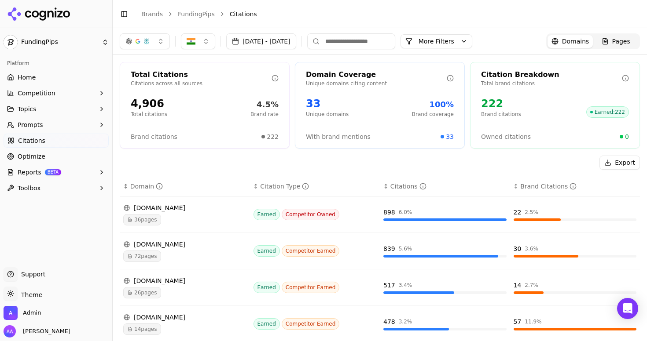
click at [181, 252] on div "72 pages" at bounding box center [184, 256] width 123 height 11
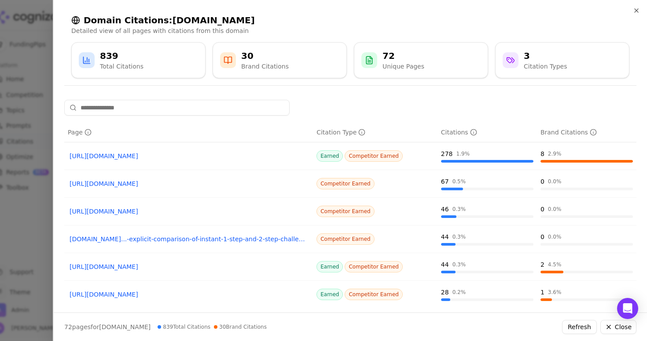
click at [172, 265] on link "[URL][DOMAIN_NAME]" at bounding box center [189, 267] width 238 height 9
click at [26, 155] on div at bounding box center [323, 170] width 647 height 341
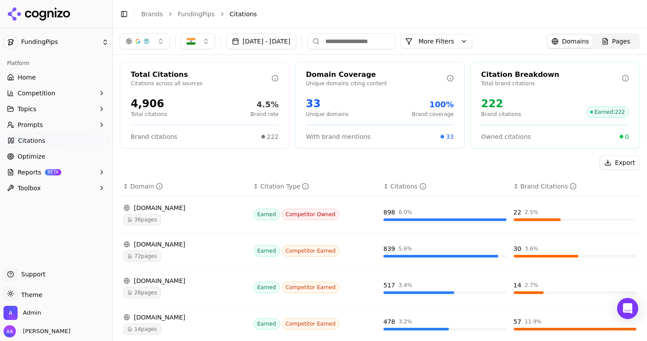
click at [33, 123] on span "Prompts" at bounding box center [31, 125] width 26 height 9
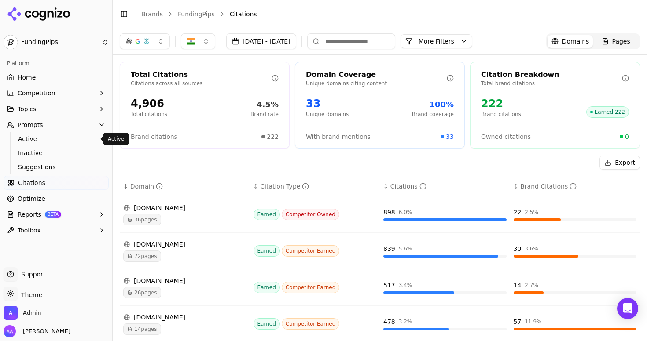
click at [41, 136] on span "Active" at bounding box center [56, 139] width 77 height 9
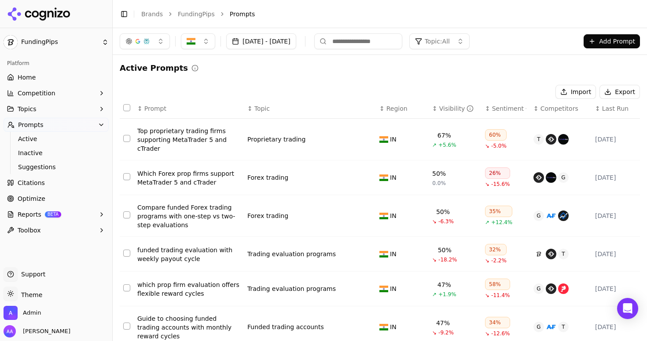
click at [402, 46] on input at bounding box center [358, 41] width 88 height 16
click at [25, 317] on span "Admin" at bounding box center [32, 313] width 18 height 8
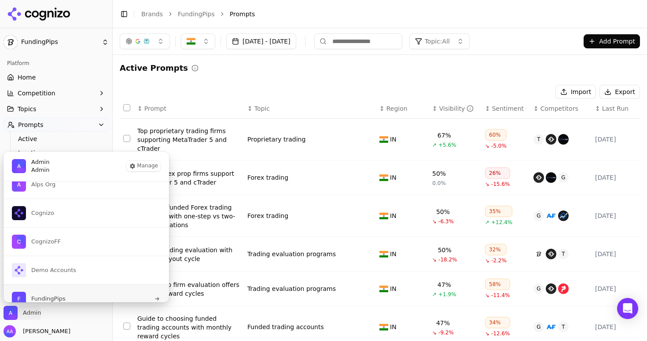
scroll to position [22, 0]
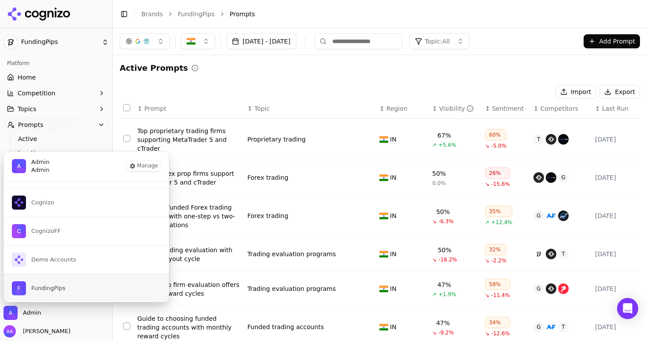
click at [71, 288] on button "FundingPips" at bounding box center [86, 288] width 166 height 29
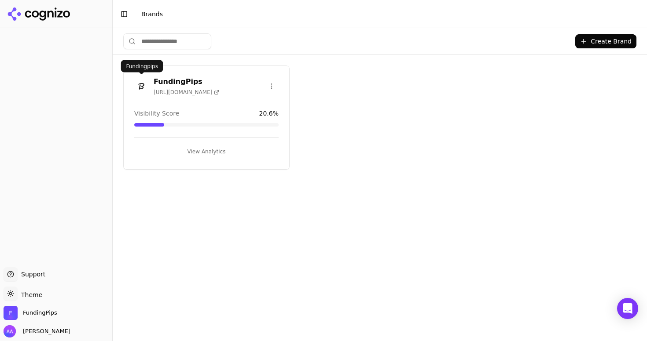
click at [142, 84] on img at bounding box center [141, 86] width 14 height 14
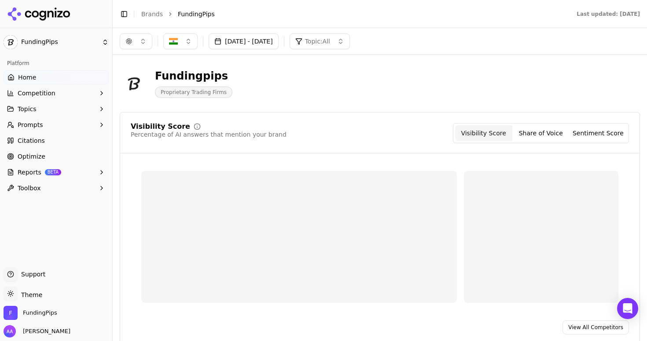
click at [68, 145] on link "Citations" at bounding box center [56, 141] width 105 height 14
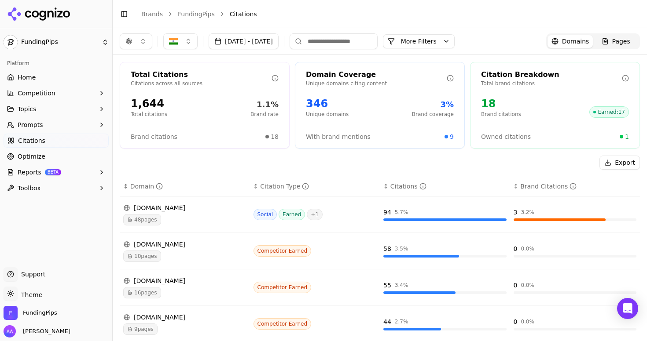
click at [33, 71] on link "Home" at bounding box center [56, 77] width 105 height 14
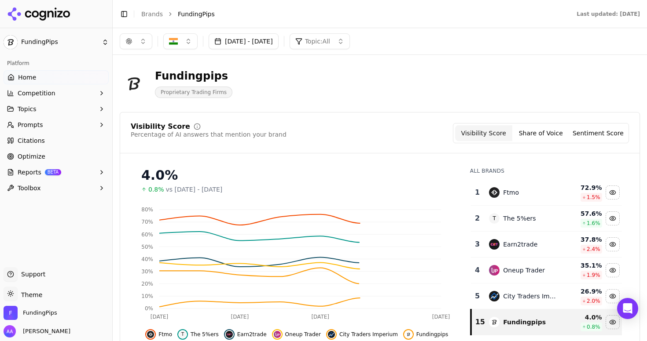
click at [138, 48] on button "button" at bounding box center [136, 41] width 33 height 16
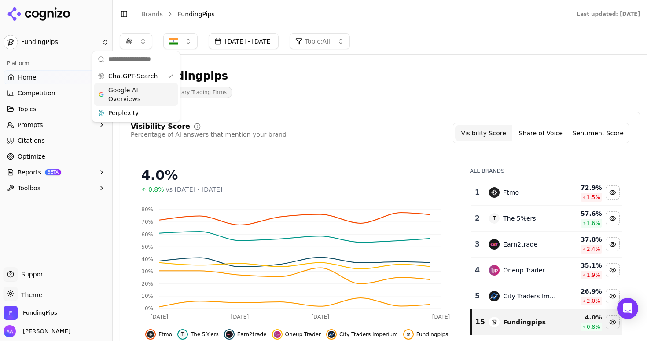
drag, startPoint x: 147, startPoint y: 92, endPoint x: 147, endPoint y: 99, distance: 7.9
click at [147, 92] on span "Google AI Overviews" at bounding box center [135, 95] width 55 height 18
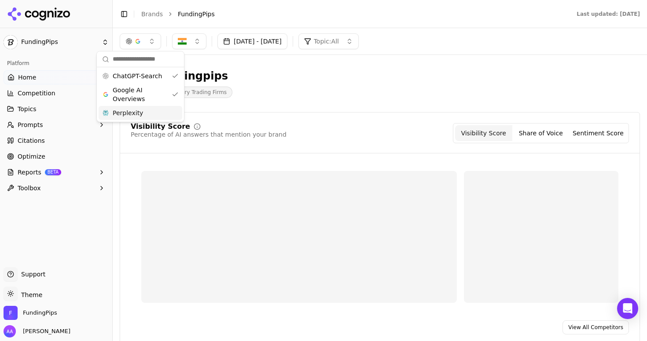
click at [143, 115] on div "Perplexity" at bounding box center [141, 113] width 84 height 14
click at [339, 99] on div "Fundingpips Proprietary Trading Firms" at bounding box center [380, 83] width 520 height 43
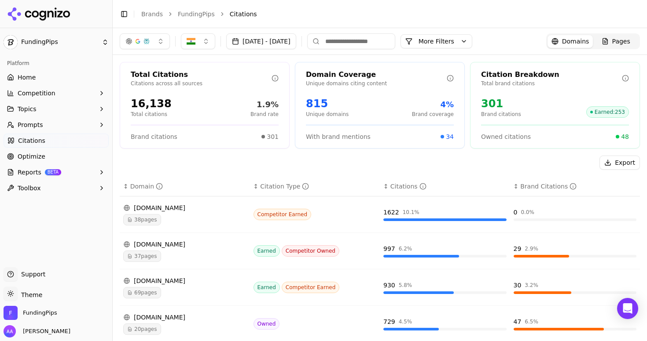
click at [50, 118] on button "Prompts" at bounding box center [56, 125] width 105 height 14
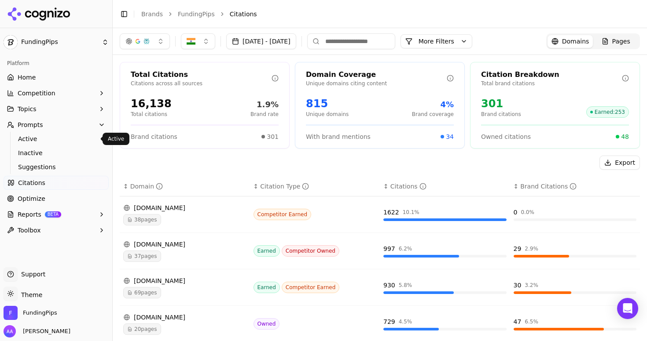
click at [53, 137] on span "Active" at bounding box center [56, 139] width 77 height 9
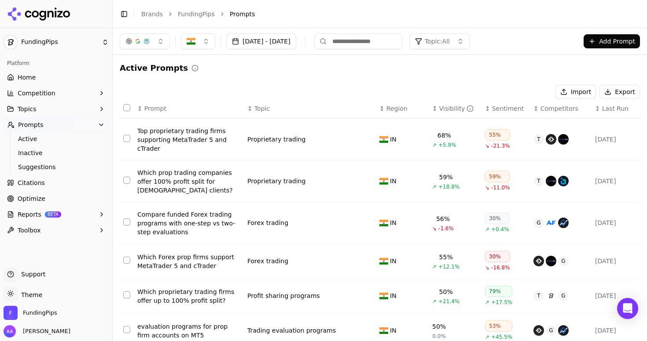
click at [52, 88] on button "Competition" at bounding box center [56, 93] width 105 height 14
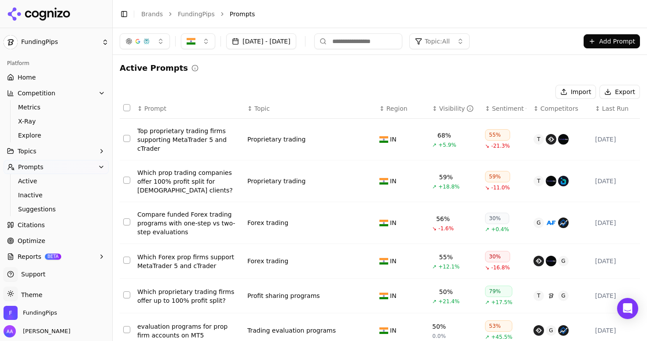
click at [54, 81] on link "Home" at bounding box center [56, 77] width 105 height 14
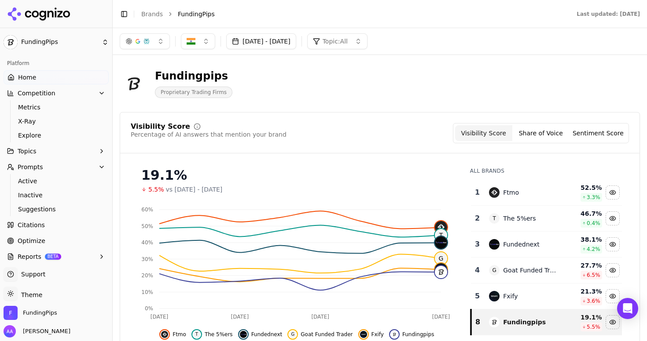
click at [283, 40] on button "[DATE] - [DATE]" at bounding box center [261, 41] width 70 height 16
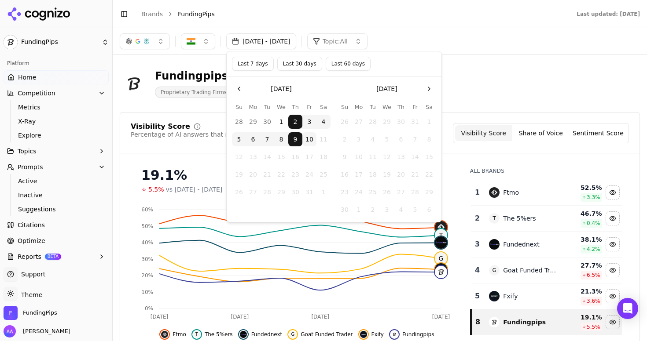
click at [279, 125] on button "1" at bounding box center [281, 122] width 14 height 14
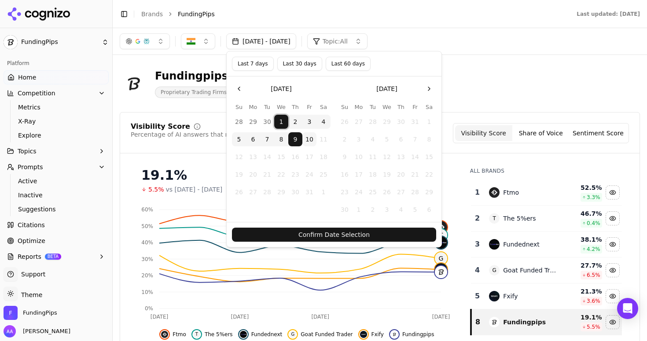
click at [308, 135] on button "10" at bounding box center [309, 139] width 14 height 14
click at [341, 231] on button "Confirm Date Selection" at bounding box center [334, 235] width 204 height 14
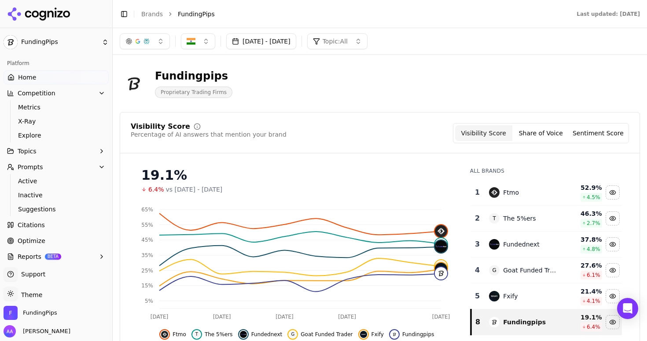
click at [39, 221] on span "Citations" at bounding box center [31, 225] width 27 height 9
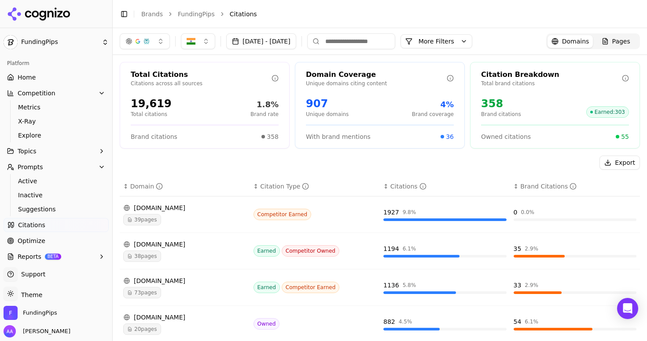
click at [134, 43] on div "button" at bounding box center [137, 41] width 7 height 7
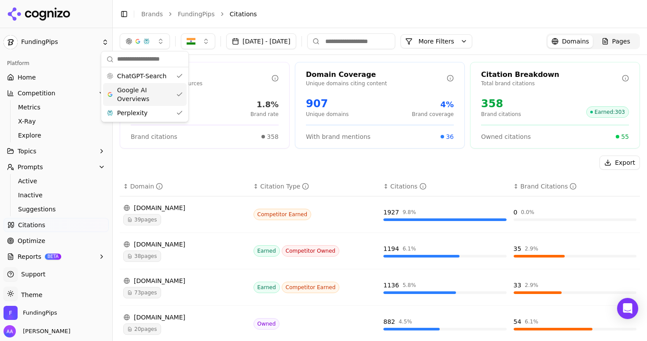
click at [150, 103] on span "Google AI Overviews" at bounding box center [144, 95] width 55 height 18
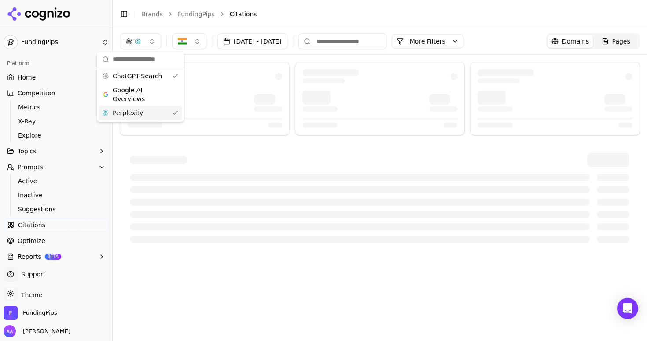
click at [149, 113] on div "Perplexity" at bounding box center [141, 113] width 84 height 14
click at [290, 13] on li "Citations" at bounding box center [426, 14] width 393 height 9
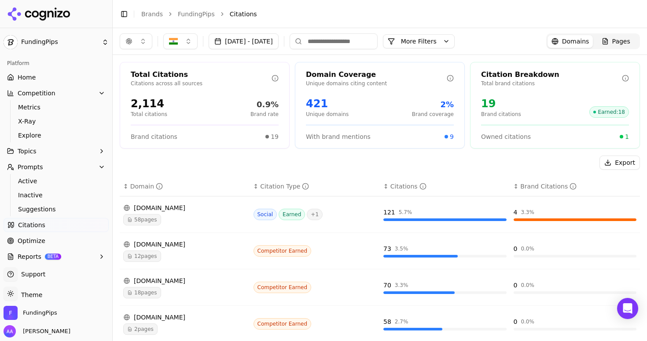
click at [605, 44] on div "Pages" at bounding box center [616, 41] width 29 height 9
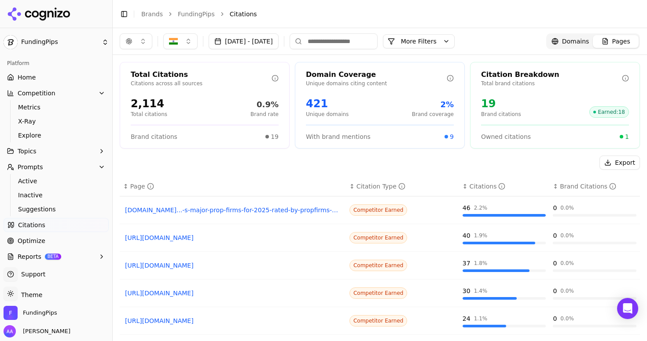
click at [369, 47] on input at bounding box center [334, 41] width 88 height 16
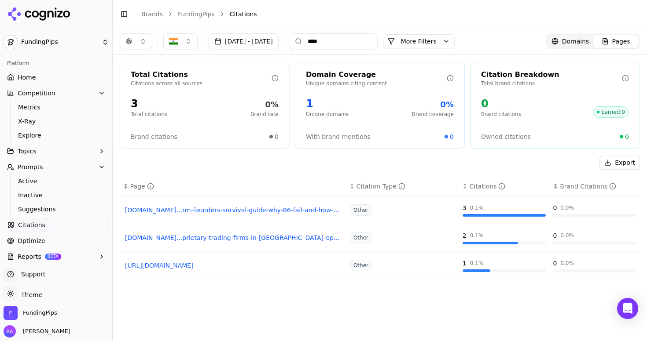
type input "*****"
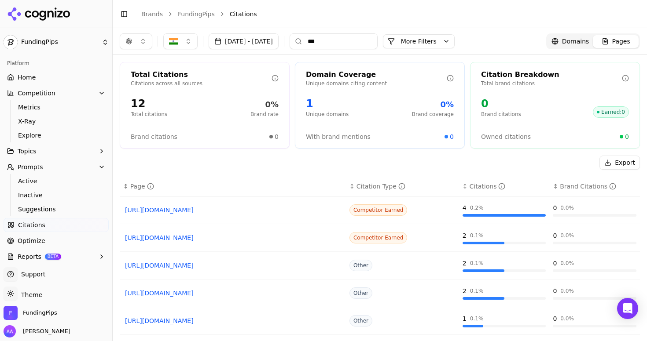
type input "***"
click at [572, 40] on span "Domains" at bounding box center [575, 41] width 27 height 9
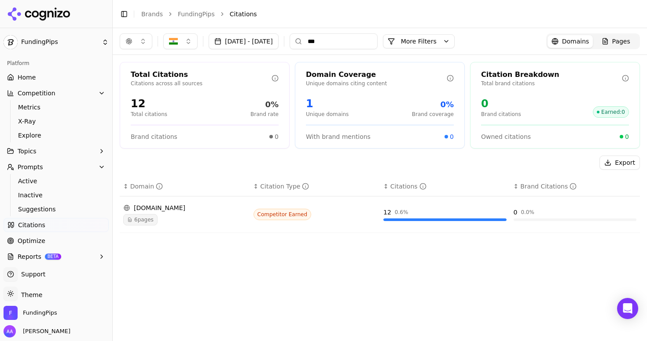
click at [366, 44] on input "***" at bounding box center [334, 41] width 88 height 16
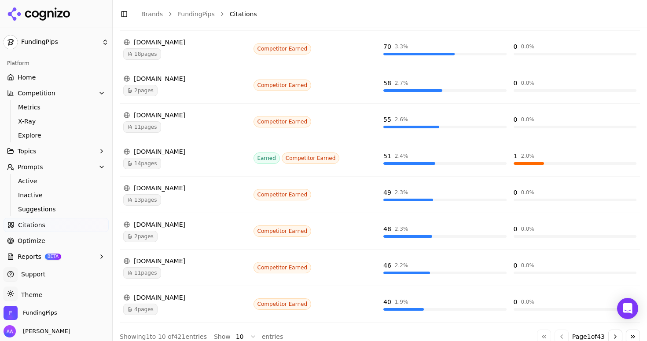
scroll to position [249, 0]
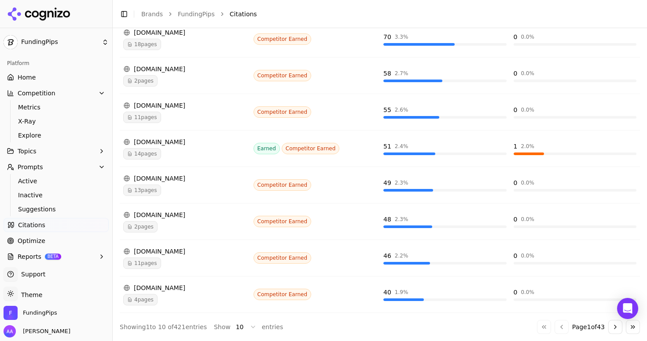
click at [608, 329] on button "Go to next page" at bounding box center [615, 327] width 14 height 14
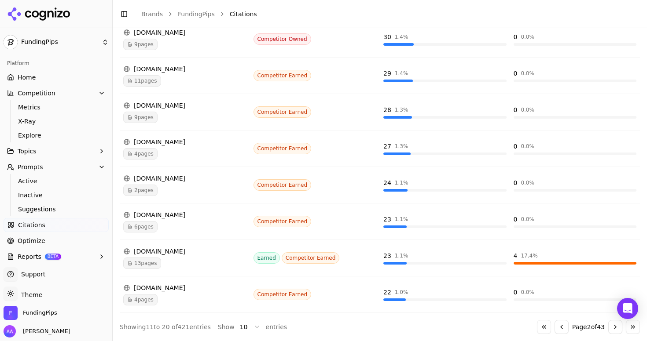
click at [554, 333] on button "Go to previous page" at bounding box center [561, 327] width 14 height 14
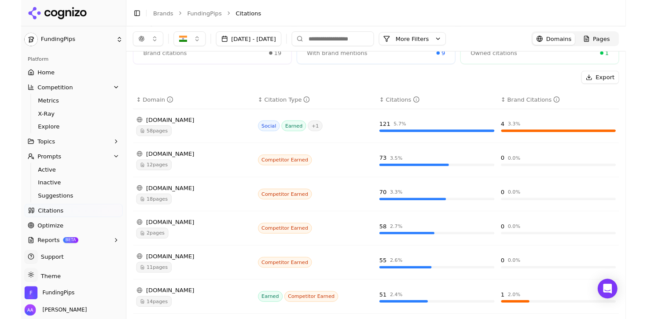
scroll to position [0, 0]
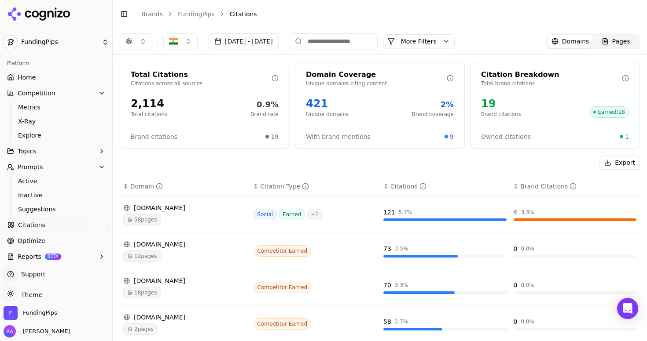
click at [372, 45] on input at bounding box center [334, 41] width 88 height 16
type input "****"
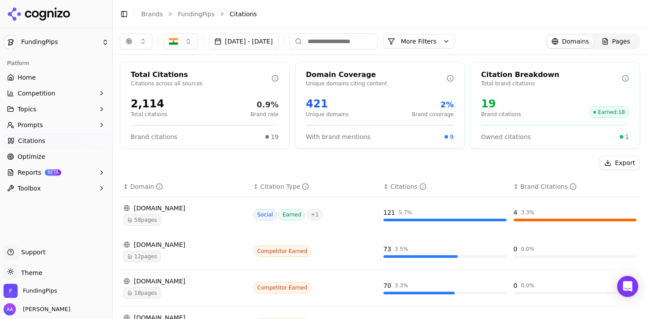
click at [132, 45] on button "button" at bounding box center [136, 41] width 33 height 16
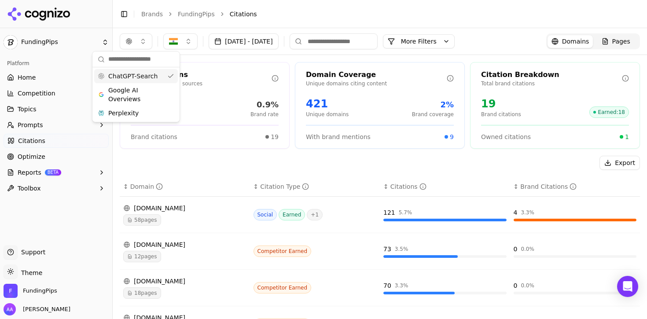
click at [365, 14] on li "Citations" at bounding box center [426, 14] width 393 height 9
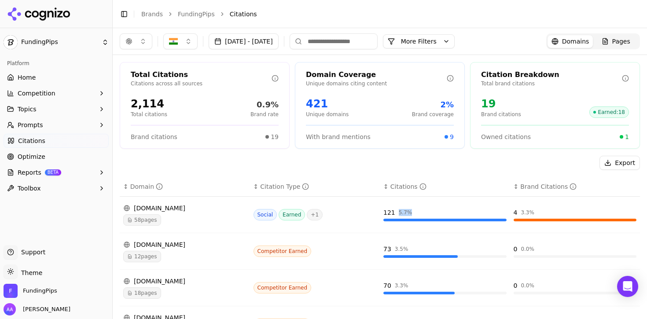
drag, startPoint x: 391, startPoint y: 212, endPoint x: 404, endPoint y: 213, distance: 12.4
click at [404, 213] on div "121 5.7 %" at bounding box center [444, 212] width 123 height 9
click at [405, 246] on div "73 3.5 %" at bounding box center [444, 249] width 123 height 9
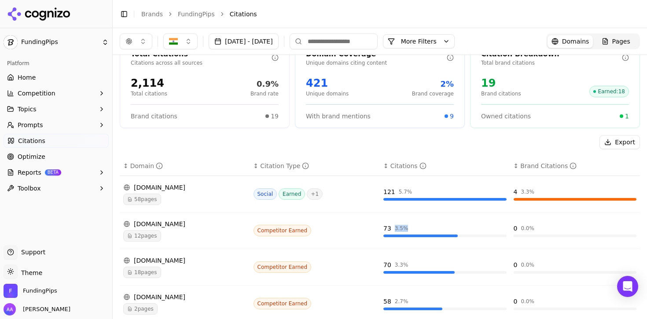
scroll to position [31, 0]
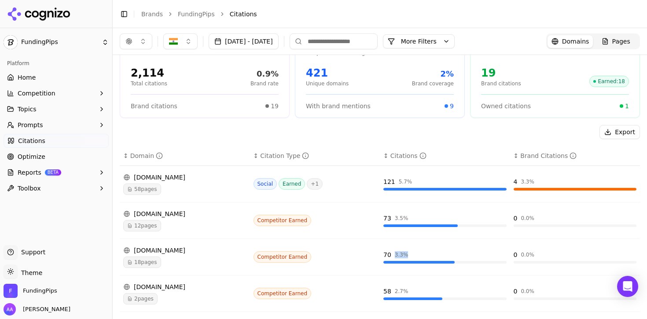
drag, startPoint x: 392, startPoint y: 255, endPoint x: 403, endPoint y: 256, distance: 11.0
click at [403, 255] on div "3.3 %" at bounding box center [402, 254] width 14 height 7
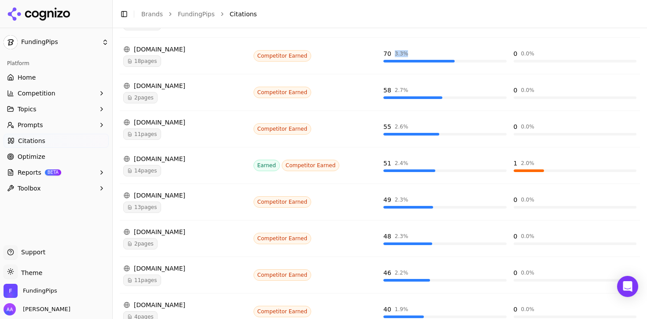
scroll to position [271, 0]
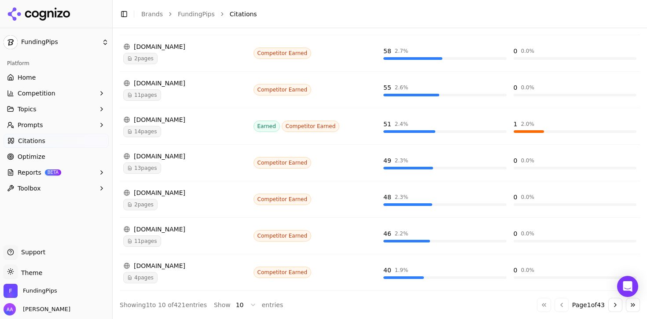
click at [608, 301] on button "Go to next page" at bounding box center [615, 305] width 14 height 14
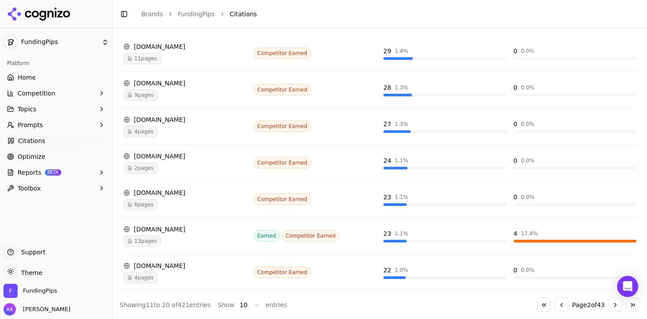
click at [608, 302] on button "Go to next page" at bounding box center [615, 305] width 14 height 14
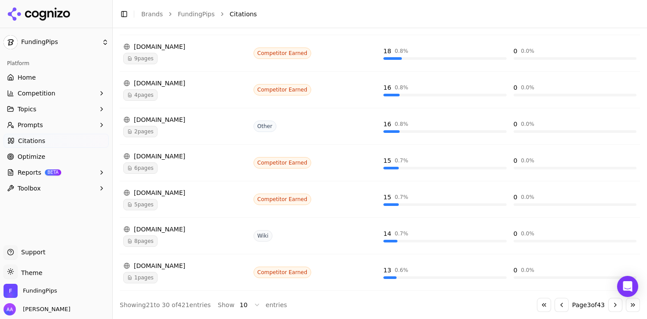
click at [608, 302] on button "Go to next page" at bounding box center [615, 305] width 14 height 14
click at [556, 300] on button "Go to previous page" at bounding box center [561, 305] width 14 height 14
click at [610, 306] on button "Go to next page" at bounding box center [615, 305] width 14 height 14
click at [610, 307] on button "Go to next page" at bounding box center [615, 305] width 14 height 14
click at [539, 304] on button "Go to first page" at bounding box center [544, 305] width 14 height 14
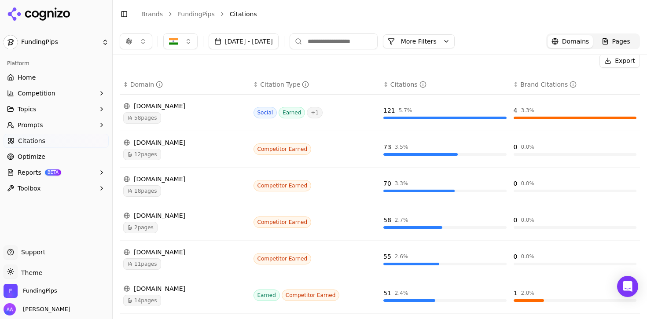
scroll to position [102, 0]
click at [144, 88] on div "Domain" at bounding box center [146, 84] width 33 height 9
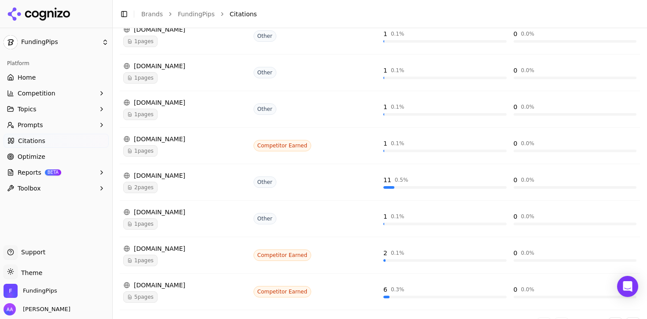
scroll to position [271, 0]
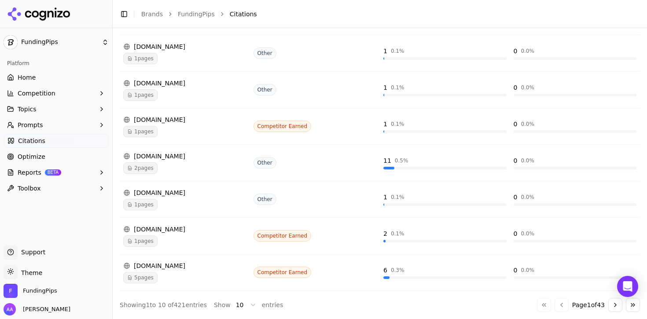
click at [608, 305] on button "Go to next page" at bounding box center [615, 305] width 14 height 14
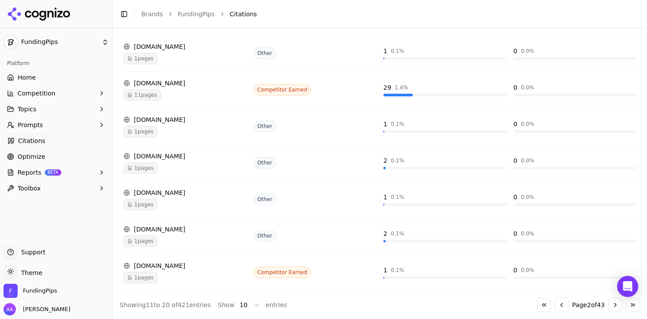
click at [608, 305] on button "Go to next page" at bounding box center [615, 305] width 14 height 14
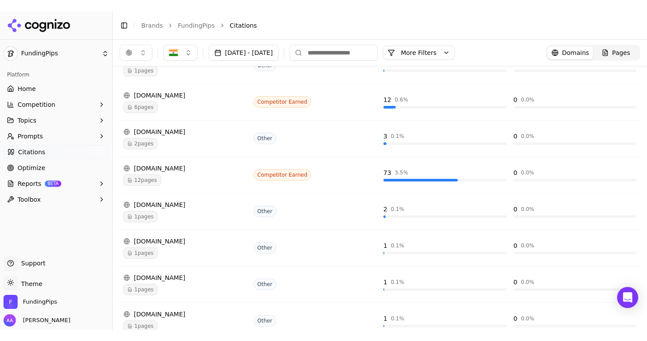
scroll to position [96, 0]
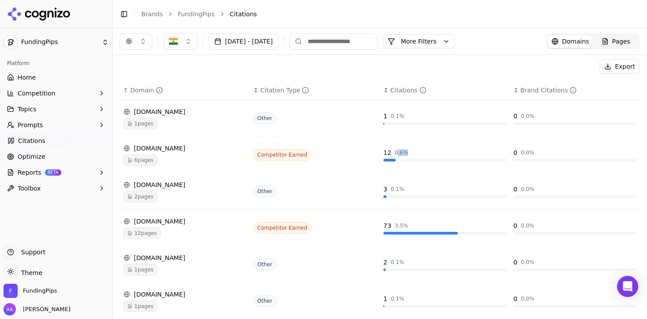
drag, startPoint x: 401, startPoint y: 154, endPoint x: 392, endPoint y: 154, distance: 9.3
click at [395, 154] on div "0.6 %" at bounding box center [402, 152] width 14 height 7
click at [371, 63] on div "Export" at bounding box center [380, 66] width 520 height 14
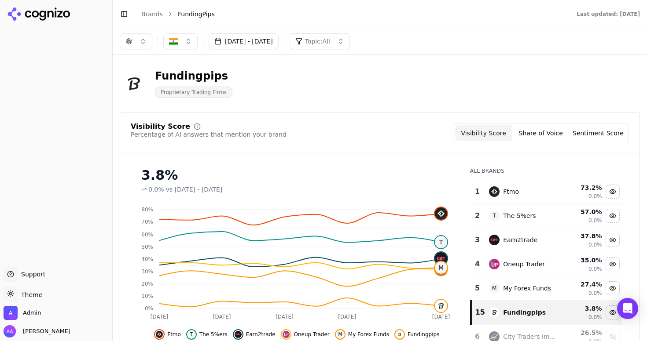
click at [279, 45] on button "[DATE] - [DATE]" at bounding box center [244, 41] width 70 height 16
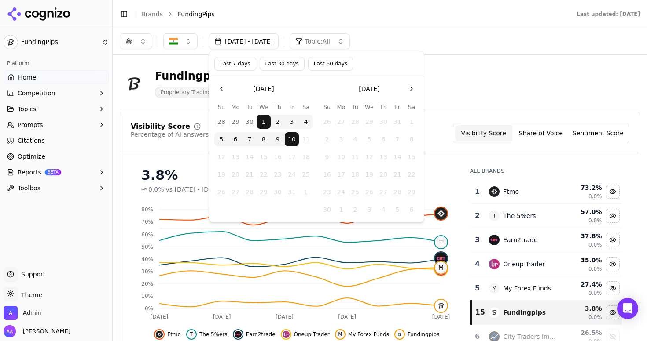
click at [241, 68] on button "Last 7 days" at bounding box center [235, 64] width 42 height 14
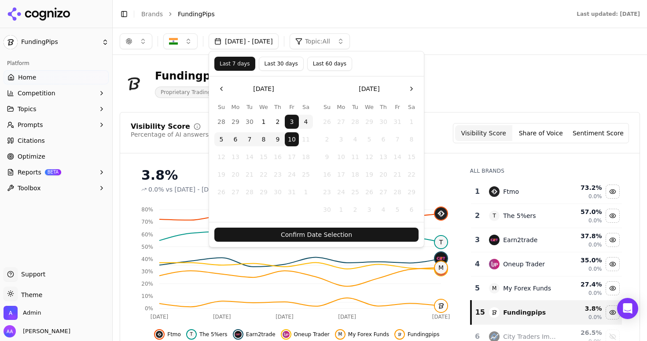
click at [327, 231] on button "Confirm Date Selection" at bounding box center [316, 235] width 204 height 14
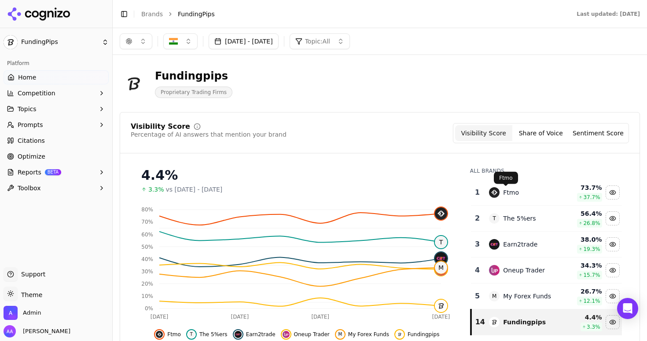
click at [503, 191] on div "Ftmo" at bounding box center [511, 192] width 16 height 9
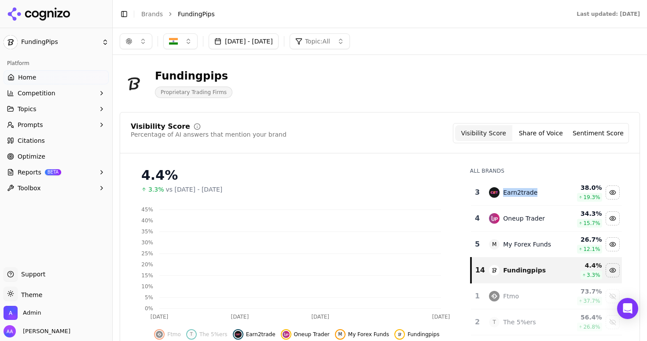
click at [503, 191] on div "Earn2trade" at bounding box center [520, 192] width 34 height 9
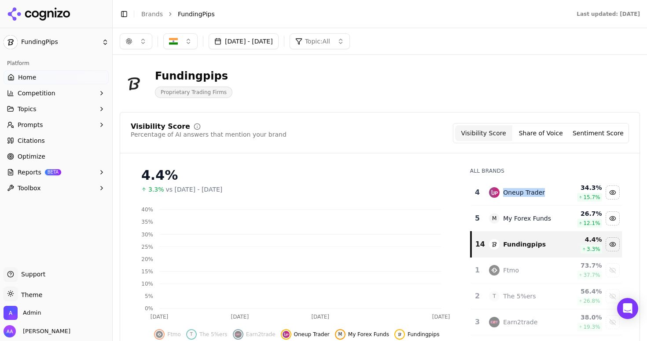
click at [503, 191] on div "Oneup Trader" at bounding box center [524, 192] width 42 height 9
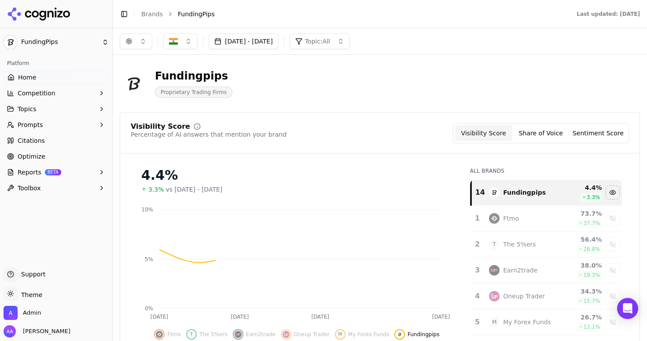
click at [378, 145] on div "Visibility Score Percentage of AI answers that mention your brand Visibility Sc…" at bounding box center [379, 138] width 519 height 30
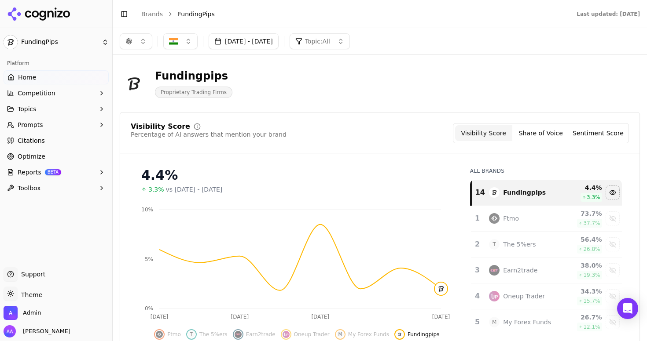
click at [145, 44] on button "button" at bounding box center [136, 41] width 33 height 16
drag, startPoint x: 146, startPoint y: 85, endPoint x: 146, endPoint y: 114, distance: 28.6
click at [146, 85] on div "Google AI Overviews" at bounding box center [136, 94] width 84 height 23
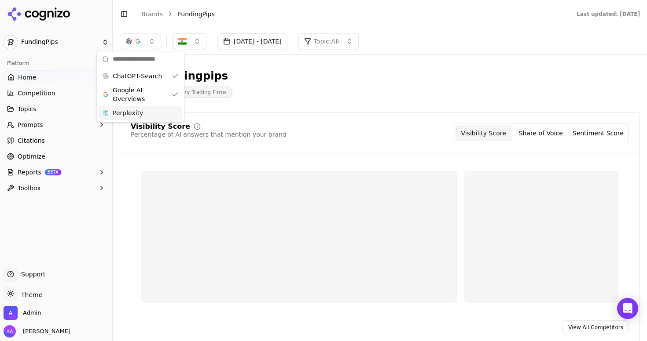
click at [145, 114] on div "Perplexity" at bounding box center [141, 113] width 84 height 14
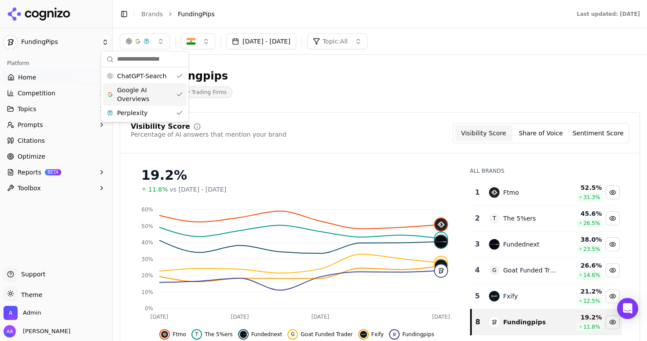
click at [514, 194] on div "Ftmo" at bounding box center [523, 192] width 68 height 11
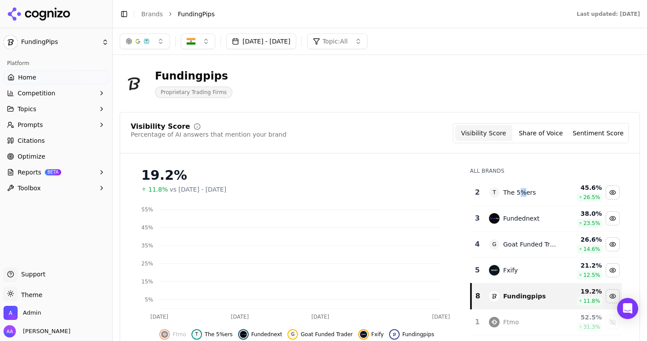
click at [514, 194] on div "The 5%ers" at bounding box center [519, 192] width 33 height 9
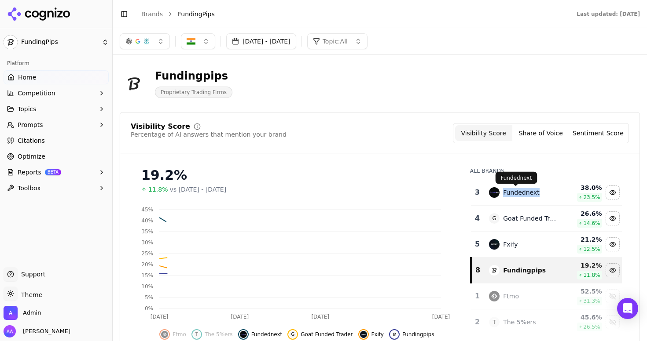
click at [514, 194] on div "Fundednext" at bounding box center [521, 192] width 36 height 9
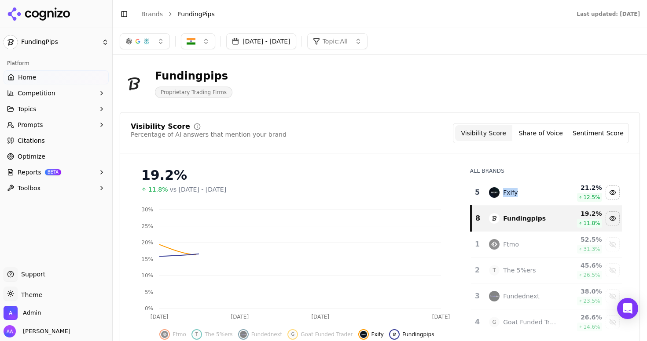
click at [514, 194] on div "Fxify" at bounding box center [523, 192] width 68 height 11
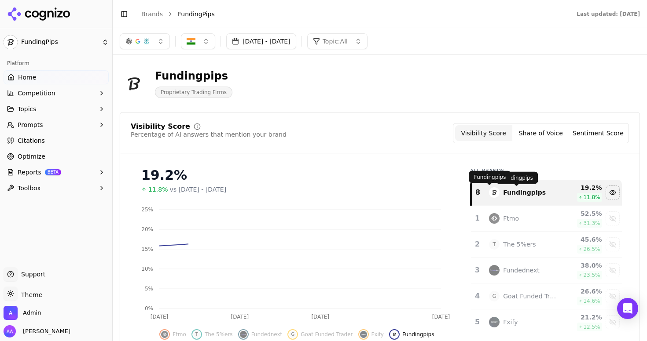
click at [343, 136] on div "Visibility Score Percentage of AI answers that mention your brand Visibility Sc…" at bounding box center [380, 133] width 498 height 20
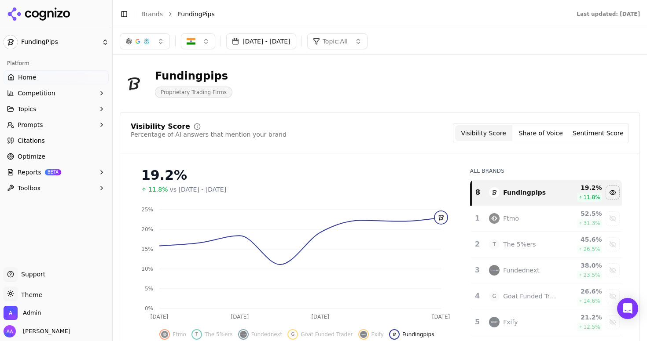
click at [312, 99] on div "Fundingpips Proprietary Trading Firms" at bounding box center [380, 83] width 520 height 43
drag, startPoint x: 363, startPoint y: 99, endPoint x: 356, endPoint y: 103, distance: 7.9
click at [356, 103] on div "Fundingpips Proprietary Trading Firms" at bounding box center [380, 83] width 520 height 43
